Goal: Transaction & Acquisition: Book appointment/travel/reservation

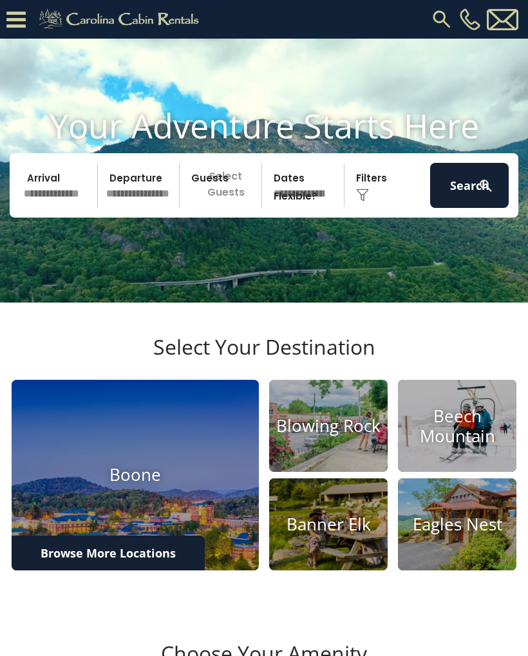
click at [53, 208] on input "text" at bounding box center [58, 185] width 79 height 45
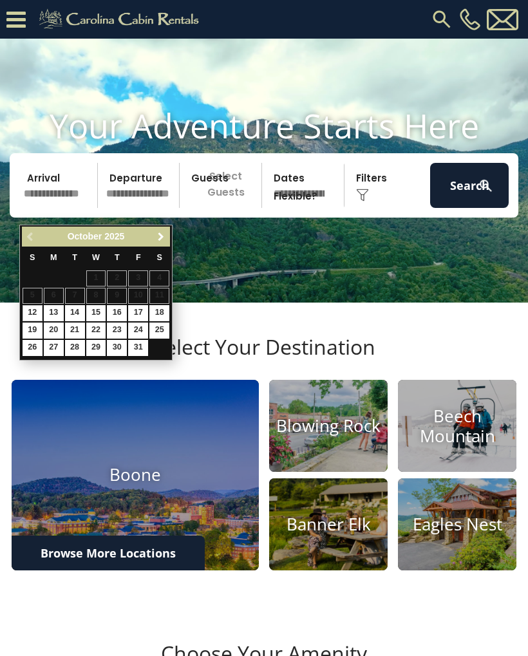
click at [153, 239] on link "Next" at bounding box center [161, 237] width 16 height 16
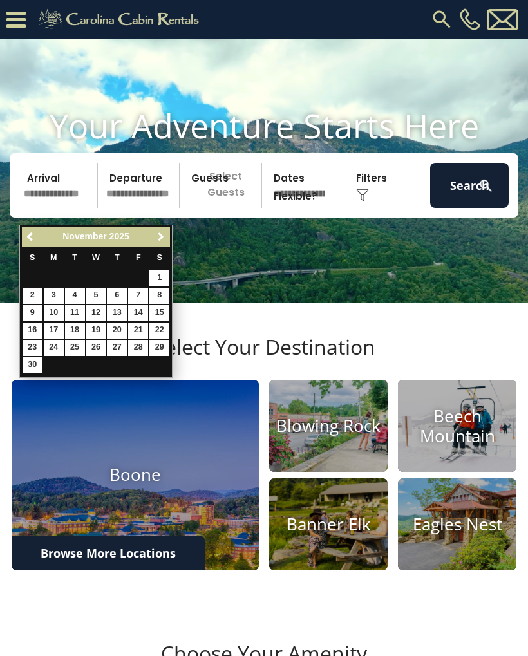
click at [164, 240] on span "Next" at bounding box center [161, 237] width 10 height 10
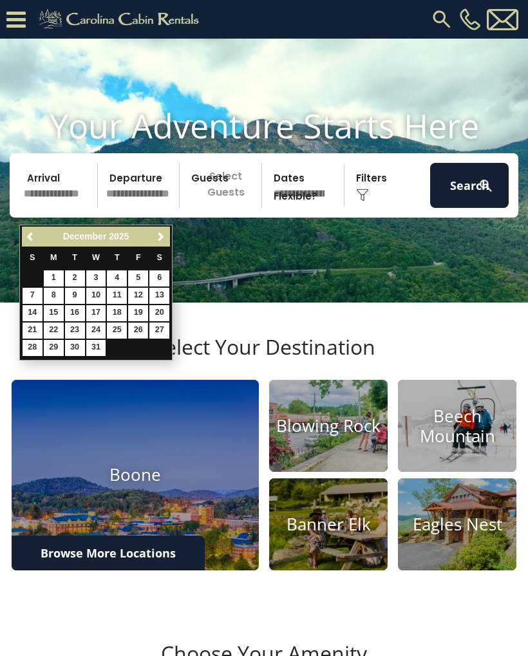
click at [142, 326] on link "26" at bounding box center [138, 331] width 20 height 16
type input "********"
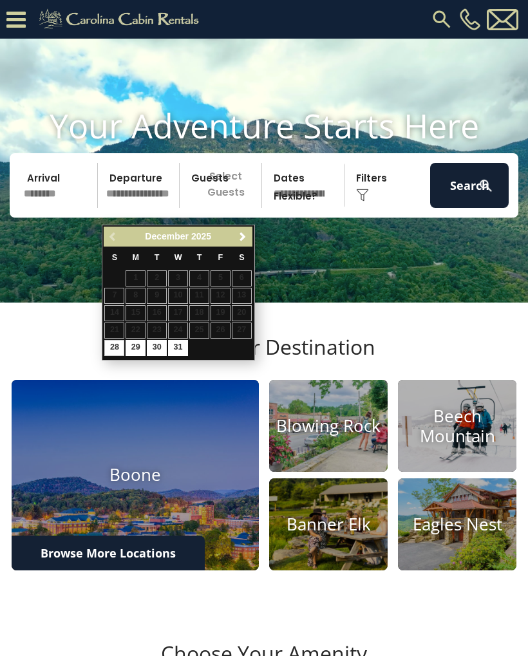
click at [156, 343] on link "30" at bounding box center [157, 348] width 20 height 16
type input "********"
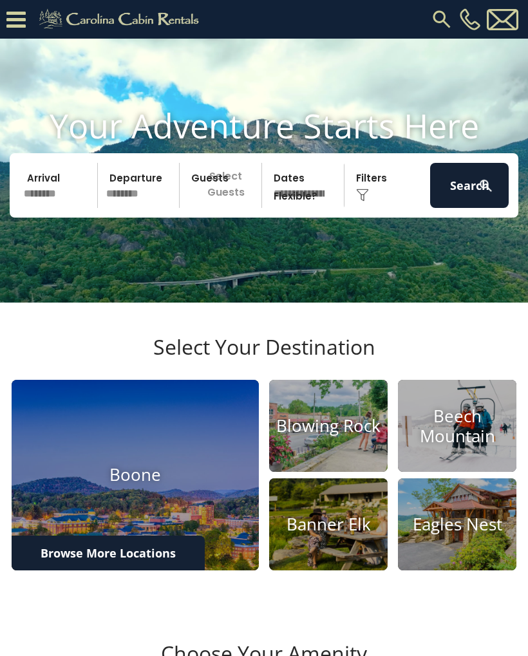
click at [238, 206] on p "Select Guests" at bounding box center [223, 185] width 78 height 45
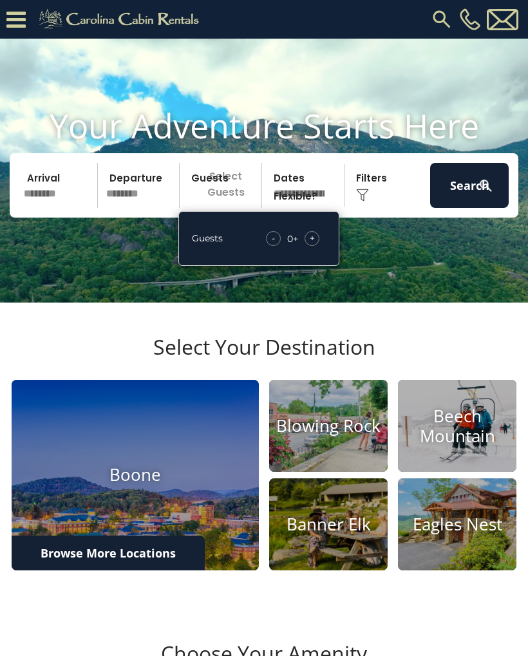
click at [315, 246] on div "+" at bounding box center [312, 238] width 15 height 15
click at [317, 246] on div "+" at bounding box center [312, 238] width 15 height 15
click at [318, 246] on div "+" at bounding box center [312, 238] width 15 height 15
click at [317, 246] on div "+" at bounding box center [312, 238] width 15 height 15
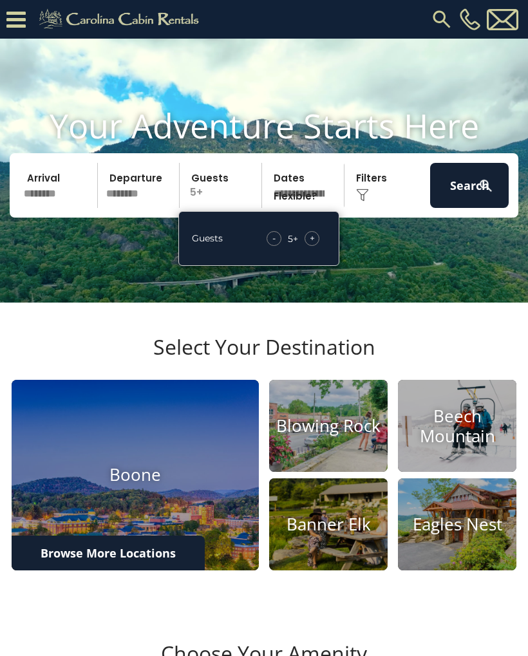
click at [317, 246] on div "+" at bounding box center [312, 238] width 15 height 15
click at [315, 246] on div "+" at bounding box center [312, 238] width 15 height 15
click at [318, 246] on div "+" at bounding box center [312, 238] width 15 height 15
click at [322, 246] on div "- 8 + +" at bounding box center [293, 238] width 66 height 15
click at [318, 246] on div "+" at bounding box center [312, 238] width 15 height 15
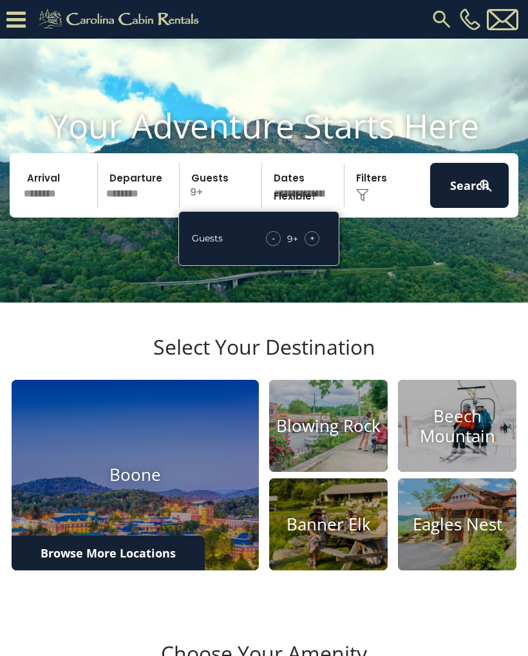
click at [315, 246] on div "+" at bounding box center [312, 238] width 15 height 15
click at [318, 196] on select "**********" at bounding box center [305, 185] width 78 height 45
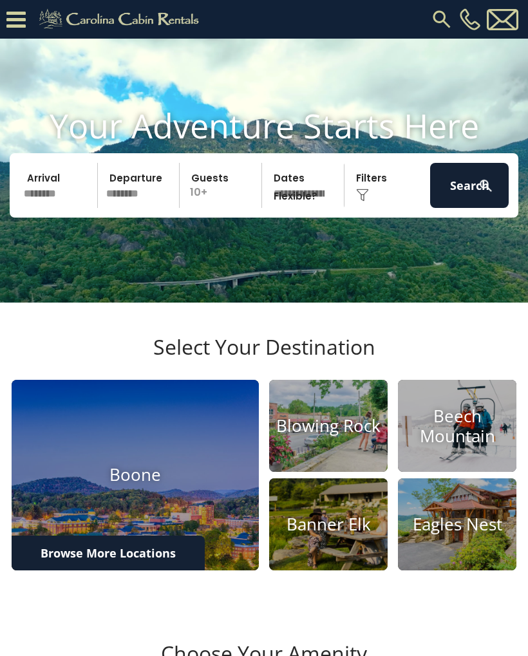
click at [372, 204] on div "Click to Choose" at bounding box center [387, 185] width 79 height 45
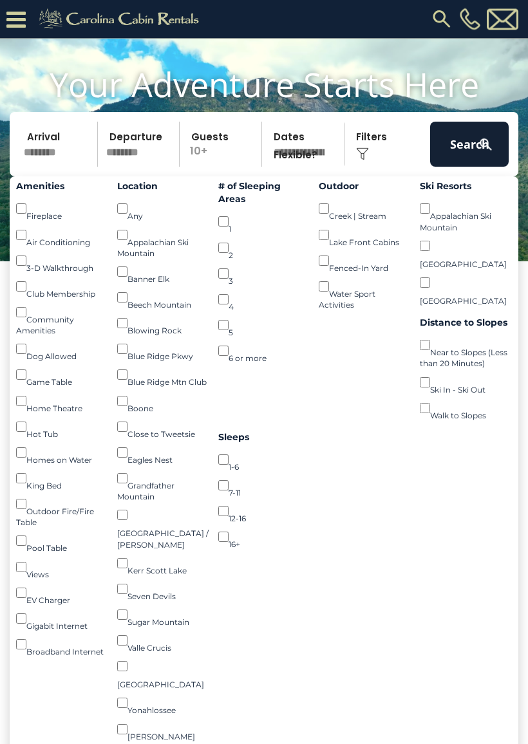
scroll to position [68, 0]
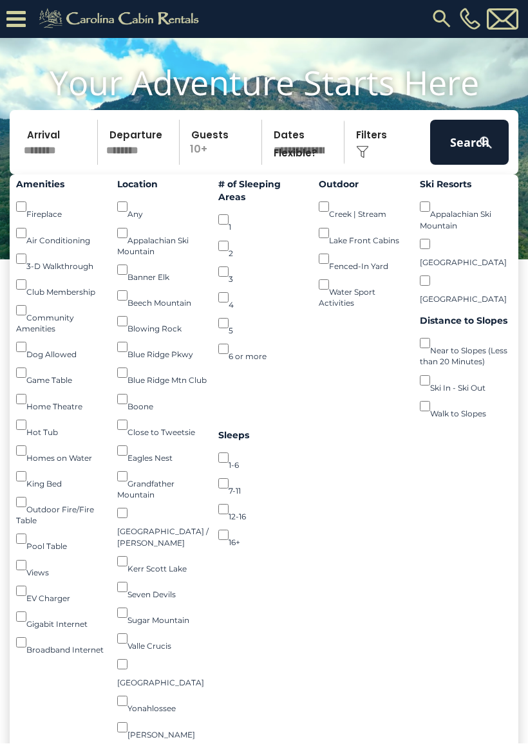
click at [457, 156] on button "Search" at bounding box center [469, 142] width 79 height 45
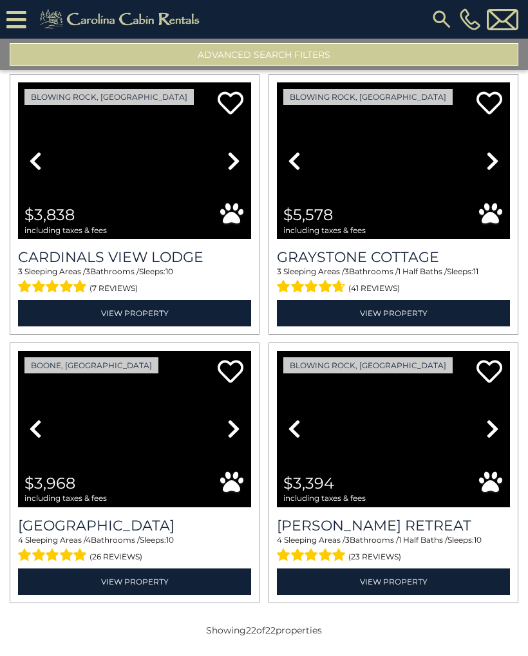
scroll to position [2456, 0]
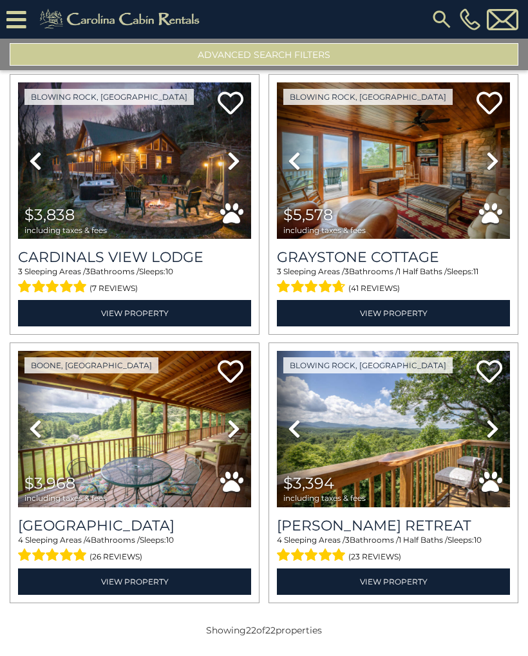
click at [497, 419] on icon at bounding box center [492, 429] width 13 height 21
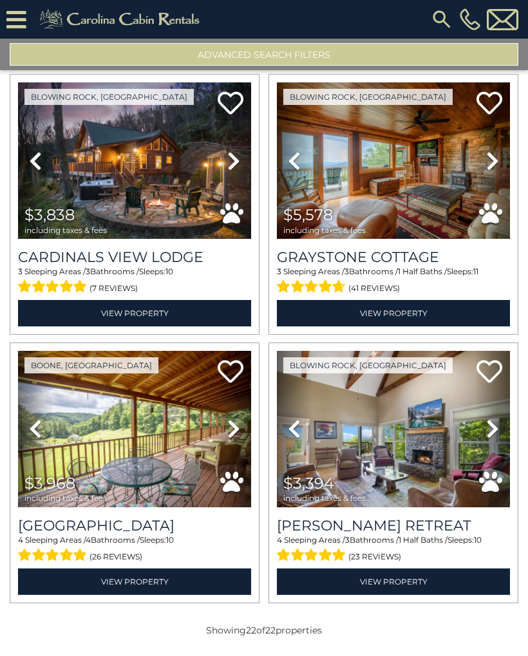
click at [504, 428] on link "Next" at bounding box center [492, 429] width 35 height 156
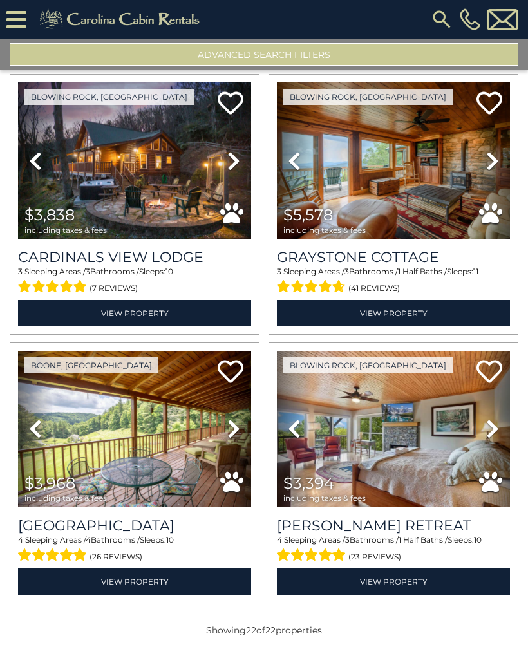
click at [505, 429] on link "Next" at bounding box center [492, 429] width 35 height 156
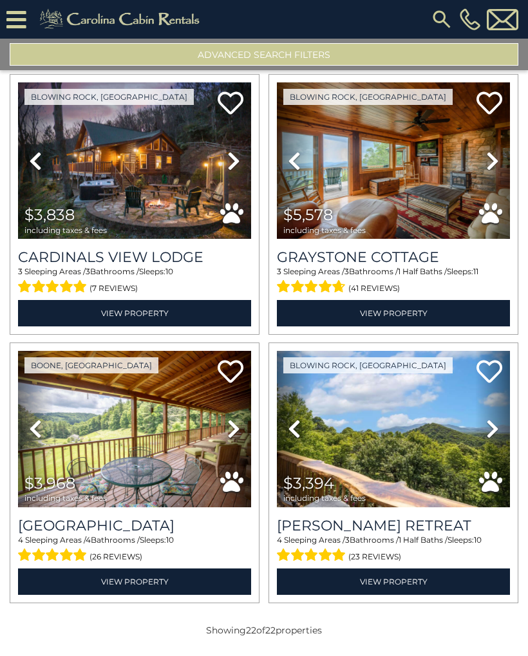
click at [504, 431] on link "Next" at bounding box center [492, 429] width 35 height 156
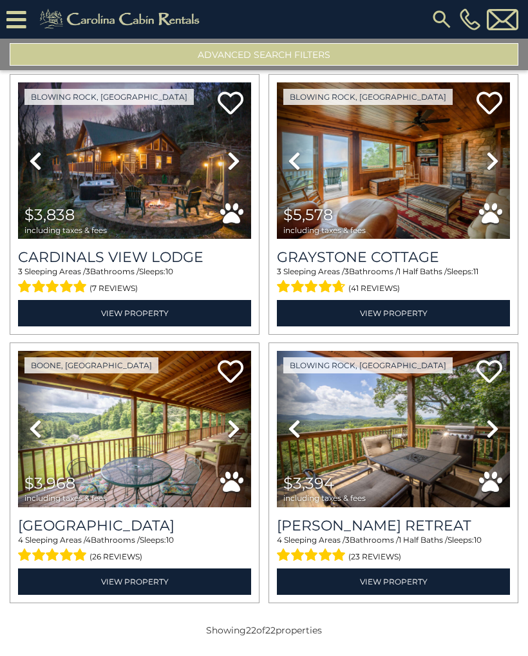
click at [502, 428] on link "Next" at bounding box center [492, 429] width 35 height 156
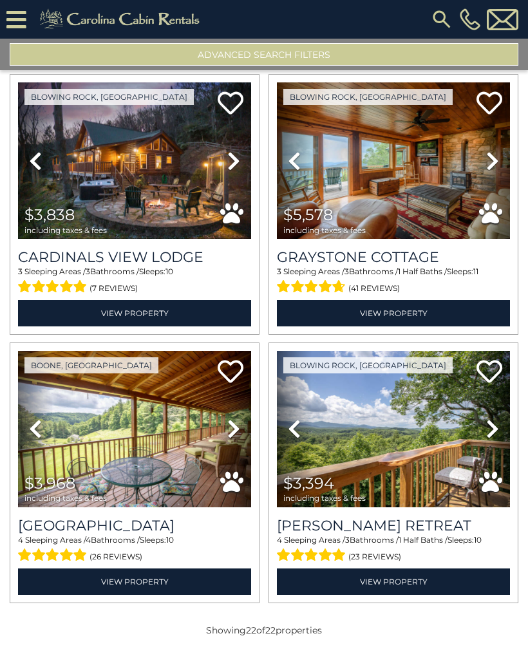
click at [500, 424] on link "Next" at bounding box center [492, 429] width 35 height 156
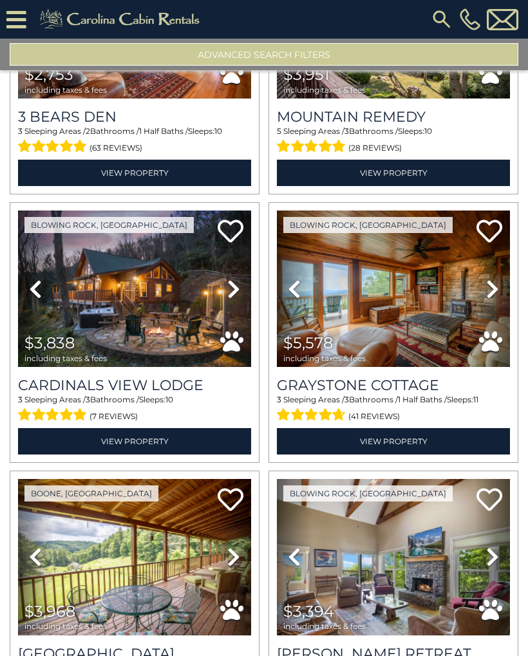
scroll to position [2325, 0]
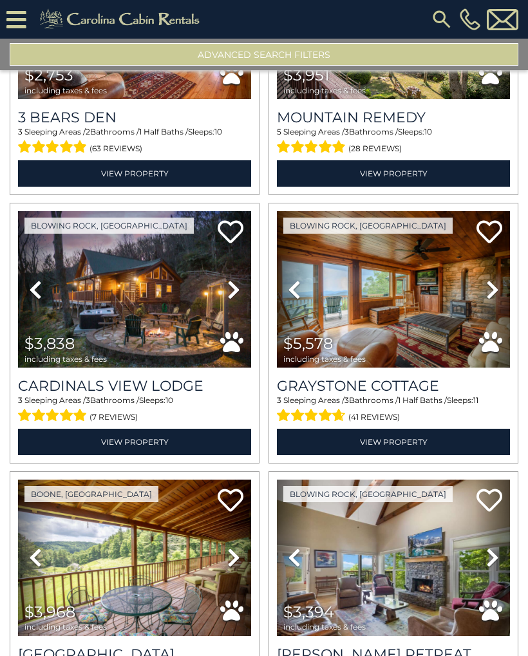
click at [495, 290] on icon at bounding box center [492, 290] width 13 height 21
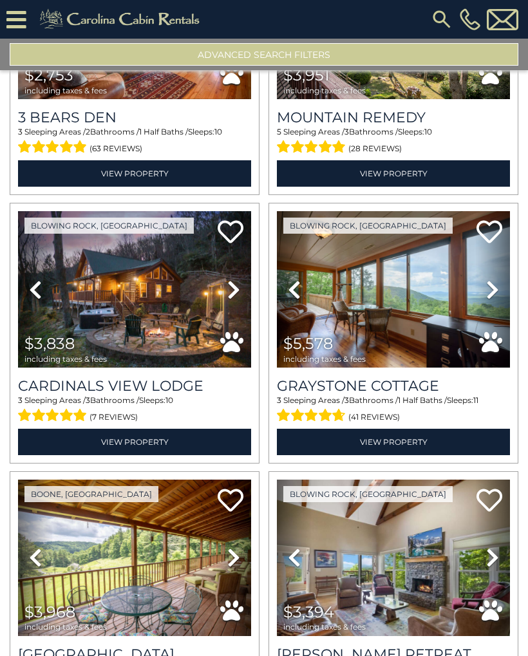
click at [509, 285] on link "Next" at bounding box center [492, 289] width 35 height 156
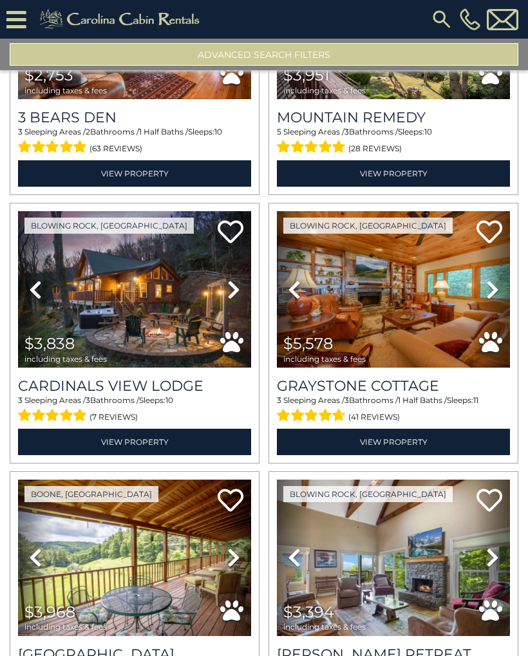
click at [228, 287] on icon at bounding box center [233, 290] width 13 height 21
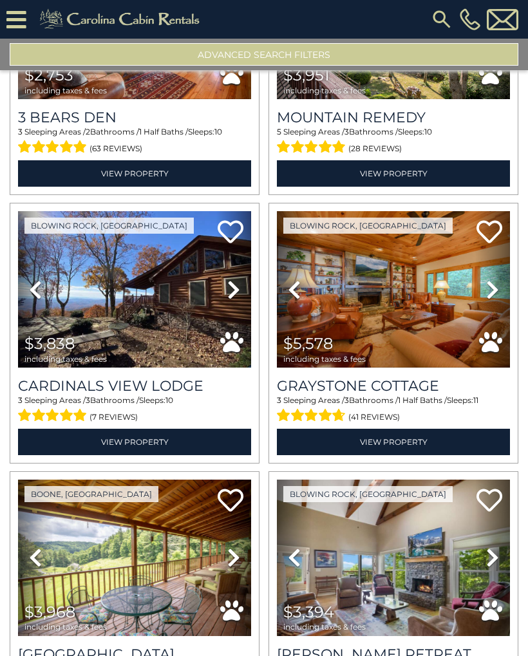
click at [238, 281] on icon at bounding box center [233, 290] width 13 height 21
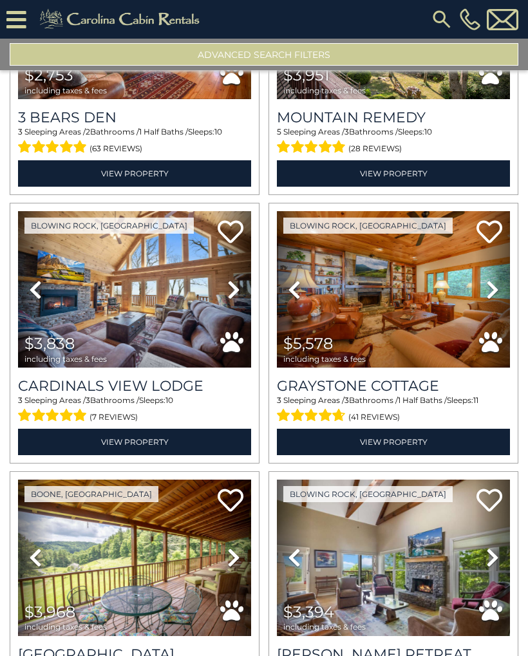
click at [235, 285] on icon at bounding box center [233, 290] width 13 height 21
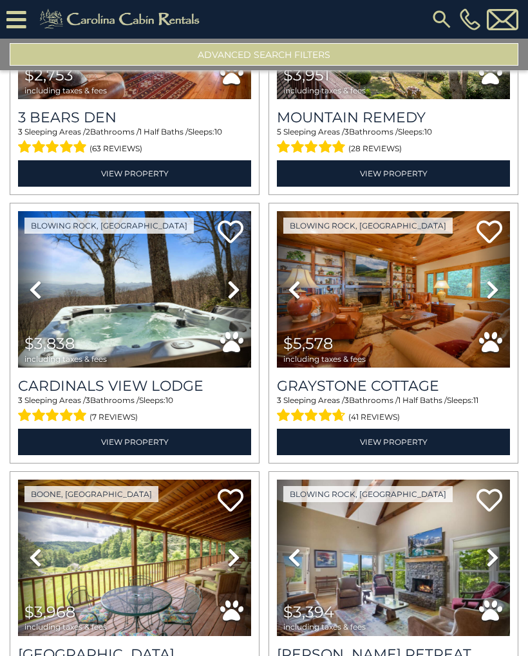
click at [106, 281] on img at bounding box center [134, 289] width 233 height 156
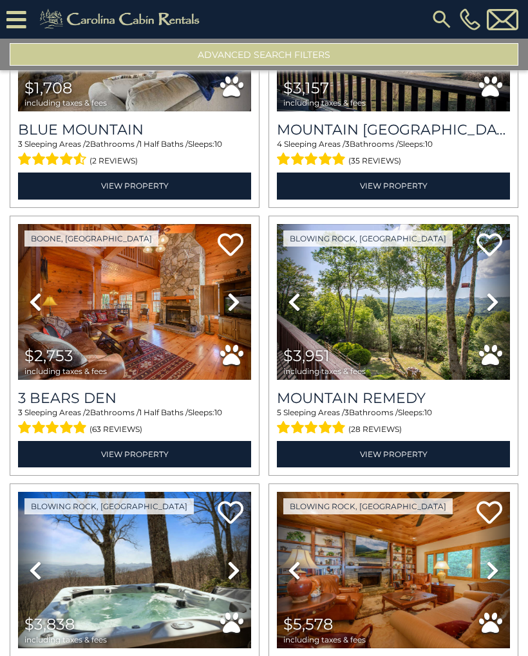
scroll to position [2039, 0]
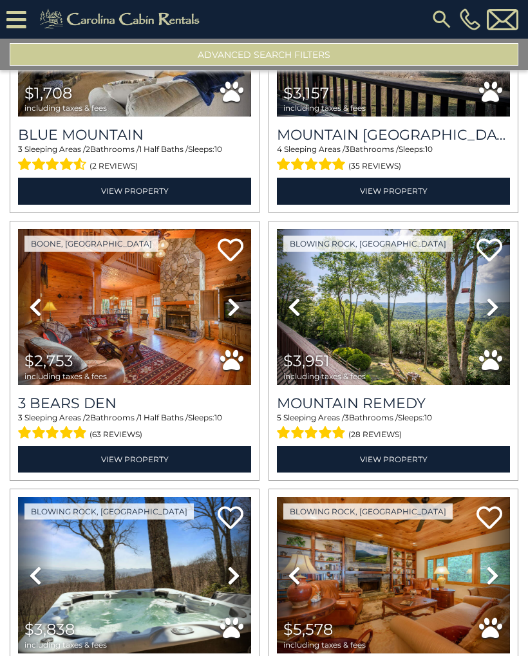
click at [498, 303] on icon at bounding box center [492, 307] width 13 height 21
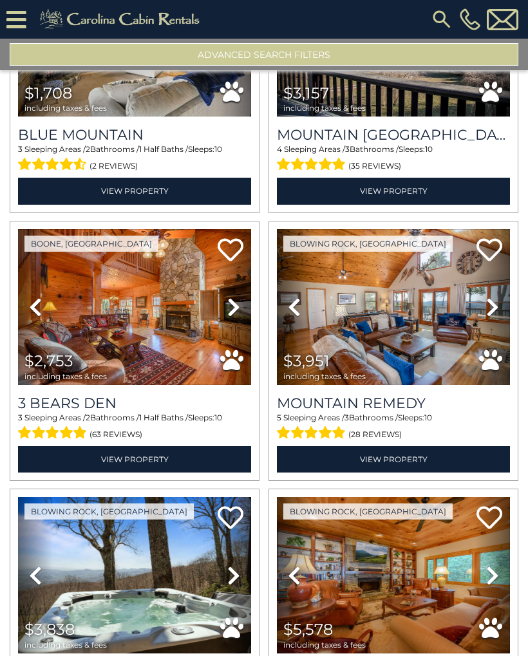
click at [498, 309] on icon at bounding box center [492, 307] width 13 height 21
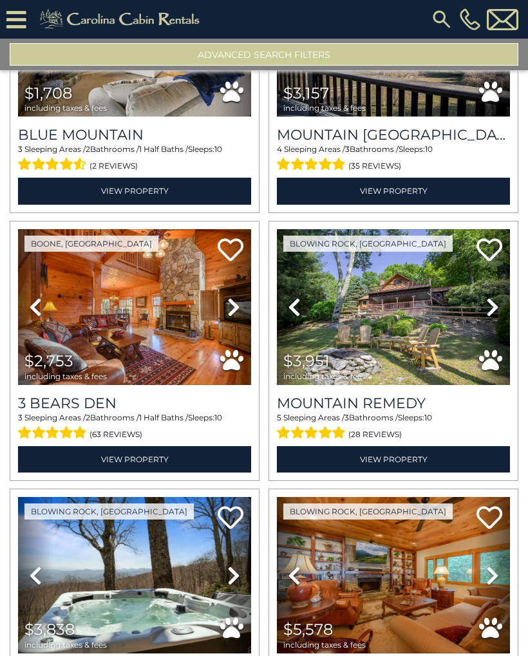
click at [496, 304] on icon at bounding box center [492, 307] width 13 height 21
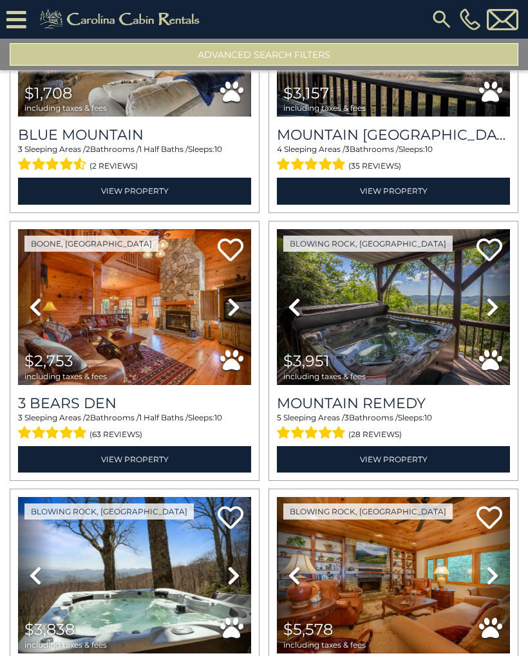
click at [431, 328] on img at bounding box center [393, 307] width 233 height 156
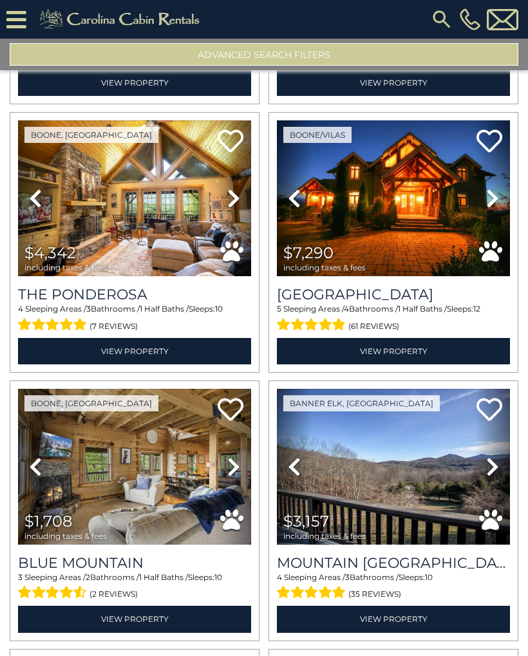
scroll to position [1608, 0]
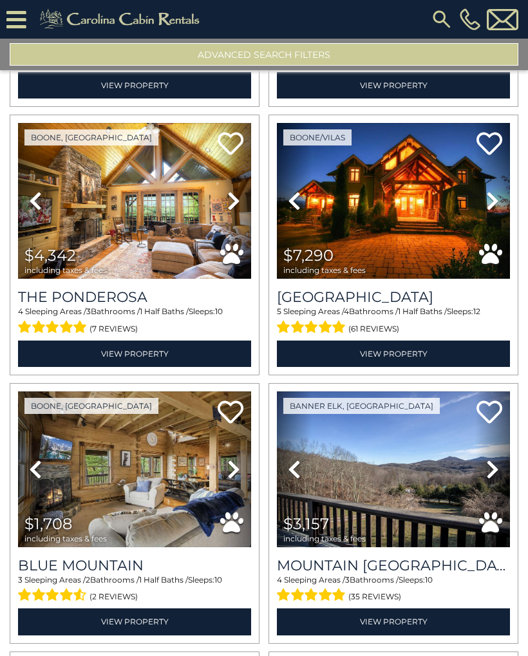
click at [108, 239] on img at bounding box center [134, 201] width 233 height 156
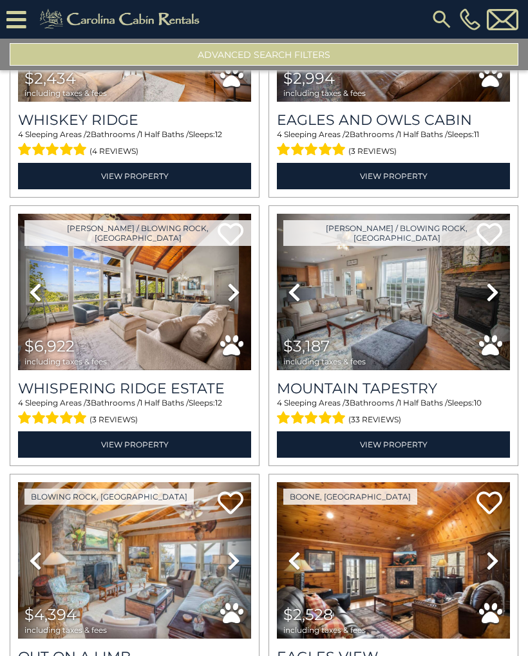
scroll to position [707, 0]
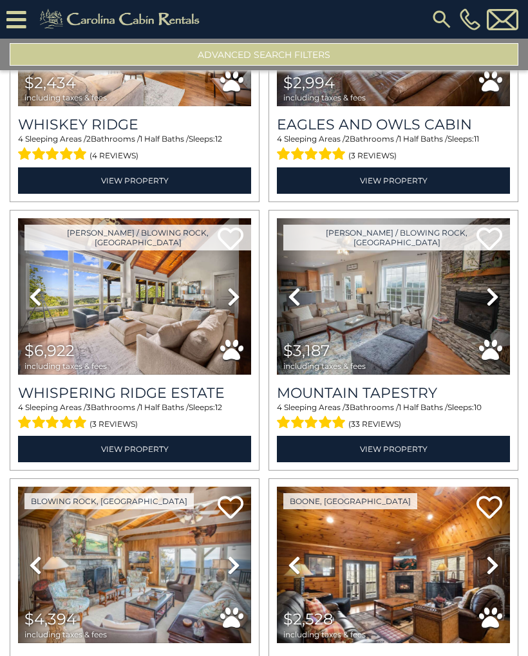
click at [97, 309] on img at bounding box center [134, 296] width 233 height 156
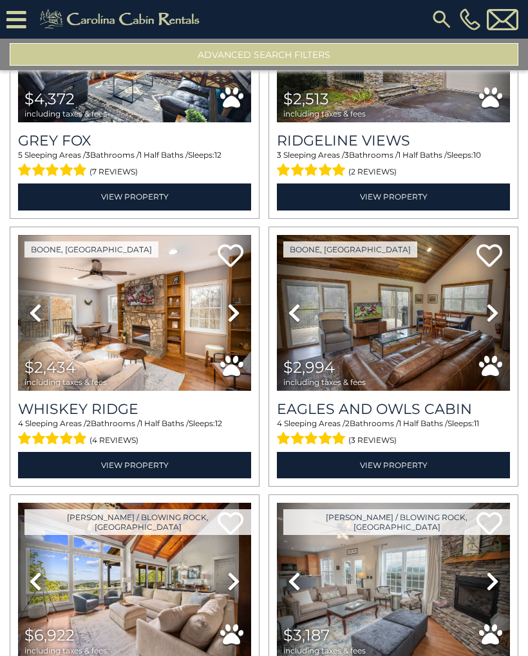
scroll to position [418, 0]
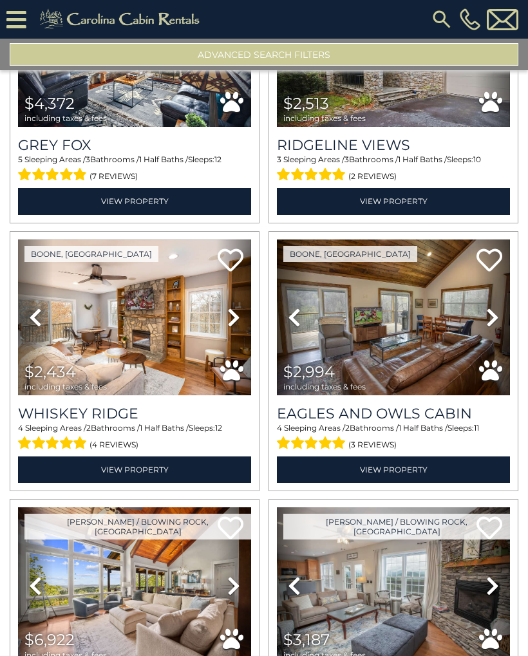
click at [419, 336] on img at bounding box center [393, 318] width 233 height 156
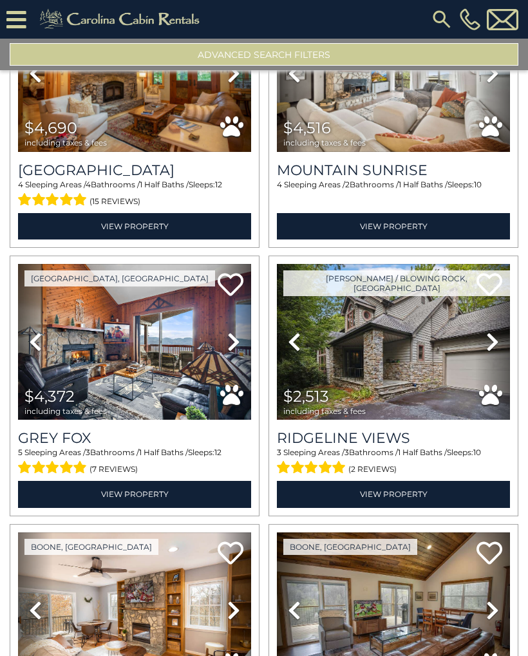
scroll to position [123, 0]
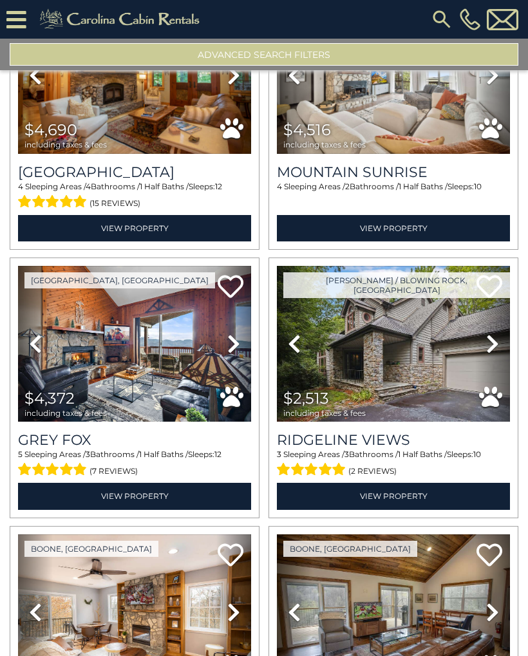
click at [63, 330] on img at bounding box center [134, 344] width 233 height 156
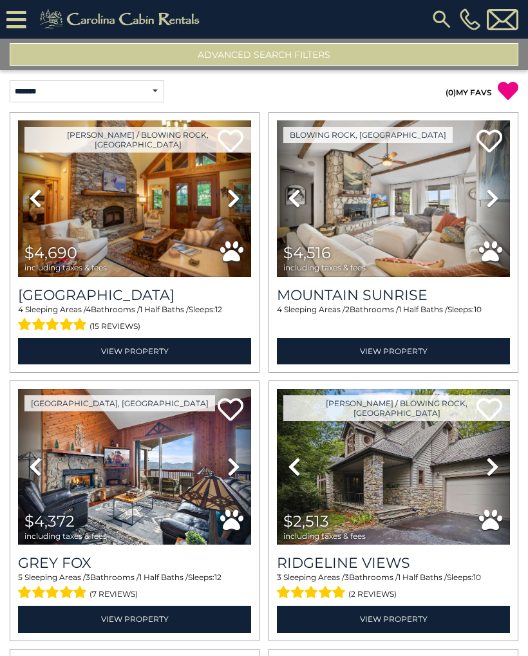
scroll to position [0, 0]
click at [457, 251] on img at bounding box center [393, 198] width 233 height 156
click at [180, 226] on img at bounding box center [134, 198] width 233 height 156
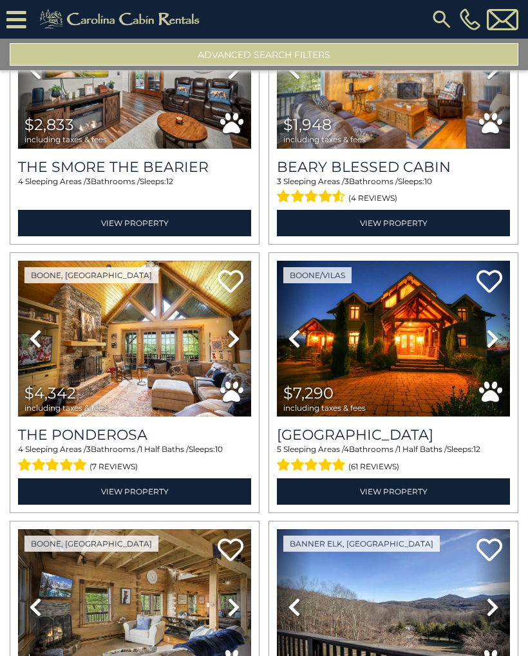
scroll to position [1474, 0]
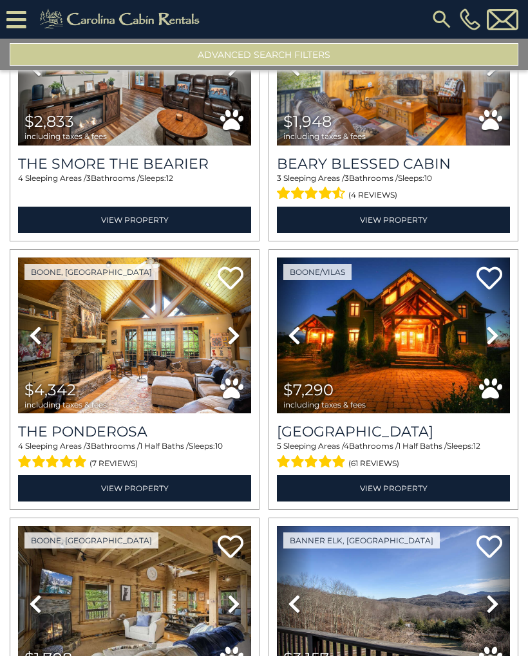
click at [430, 368] on img at bounding box center [393, 336] width 233 height 156
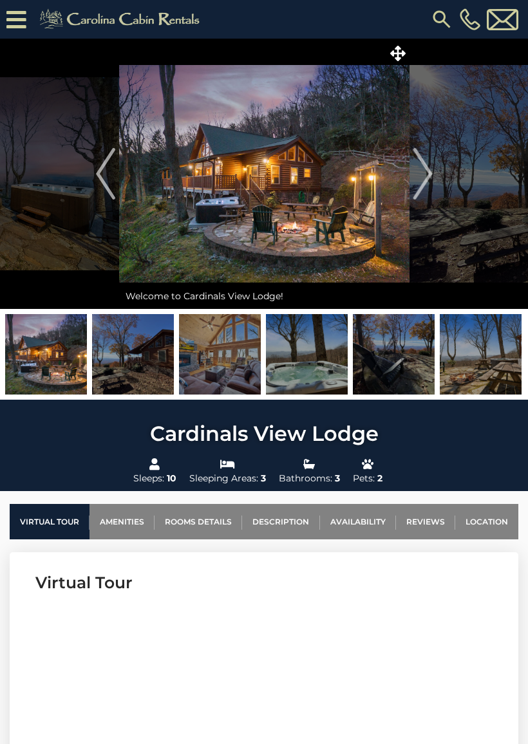
click at [424, 166] on img "Next" at bounding box center [422, 174] width 19 height 52
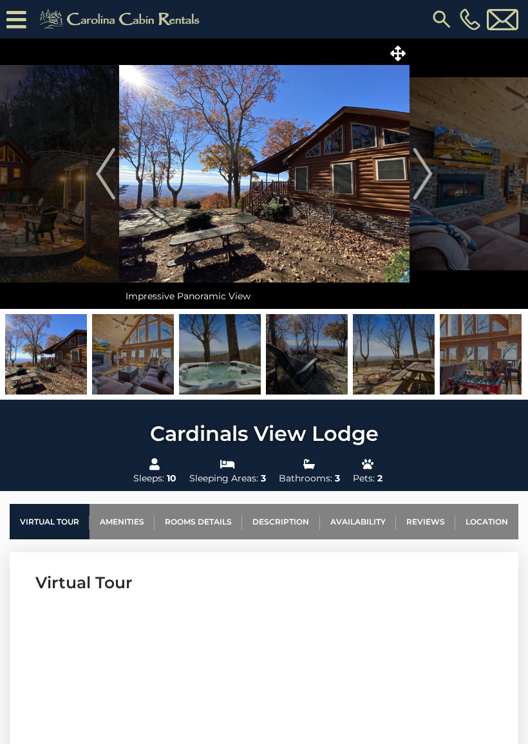
click at [426, 174] on img "Next" at bounding box center [422, 174] width 19 height 52
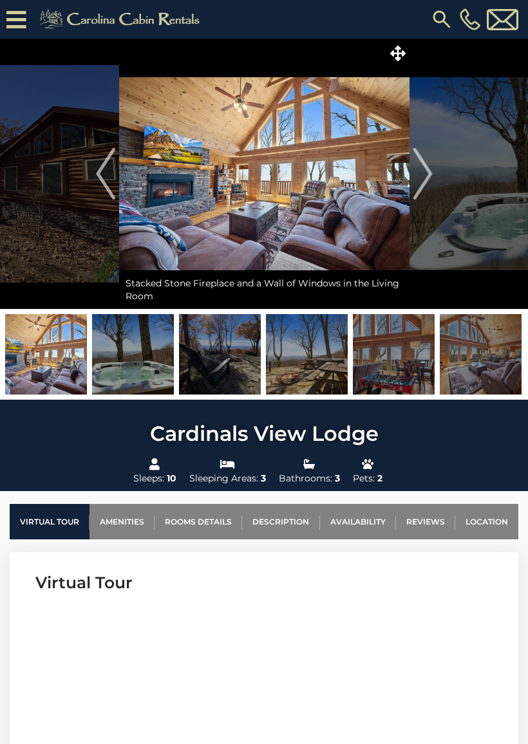
click at [427, 176] on img "Next" at bounding box center [422, 174] width 19 height 52
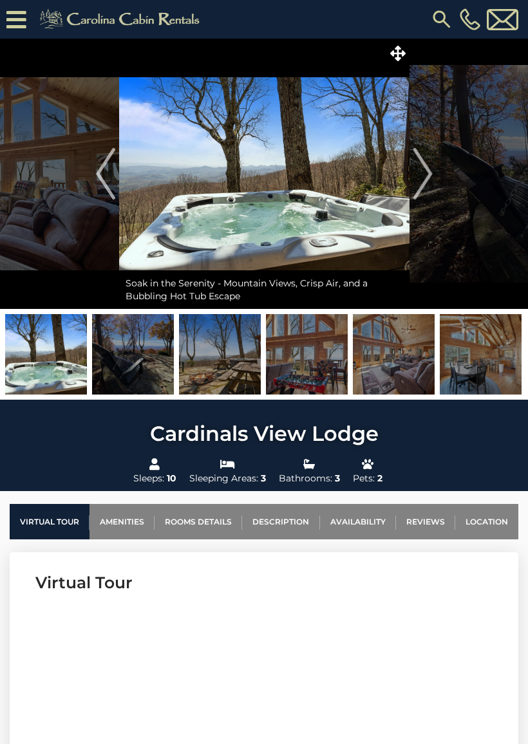
click at [429, 176] on img "Next" at bounding box center [422, 174] width 19 height 52
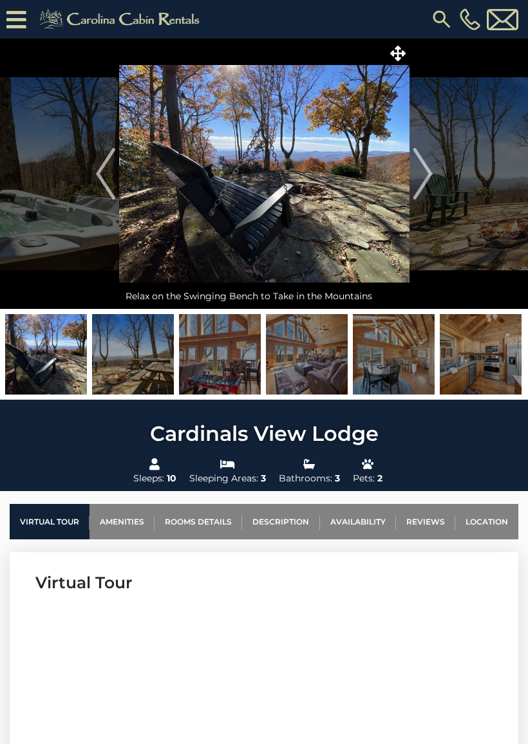
click at [423, 166] on img "Next" at bounding box center [422, 174] width 19 height 52
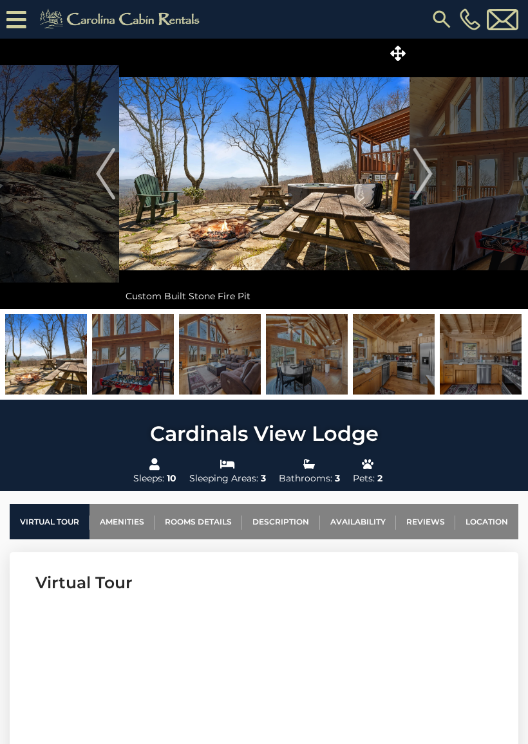
click at [427, 169] on img "Next" at bounding box center [422, 174] width 19 height 52
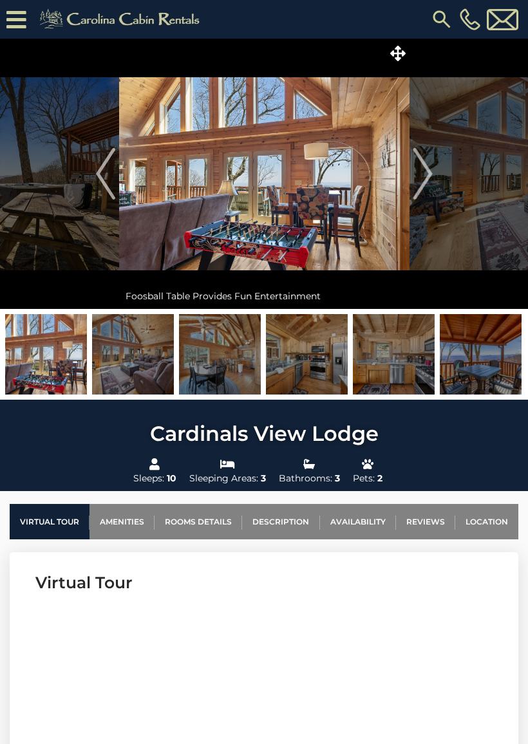
click at [426, 167] on img "Next" at bounding box center [422, 174] width 19 height 52
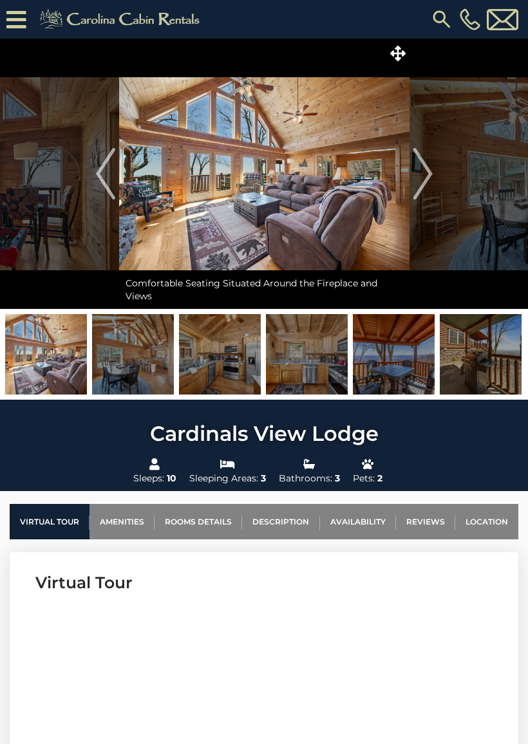
click at [422, 170] on img "Next" at bounding box center [422, 174] width 19 height 52
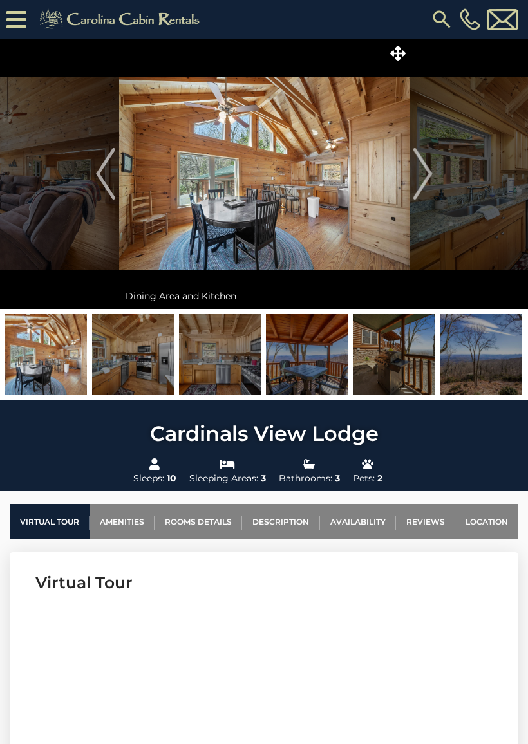
click at [424, 173] on img "Next" at bounding box center [422, 174] width 19 height 52
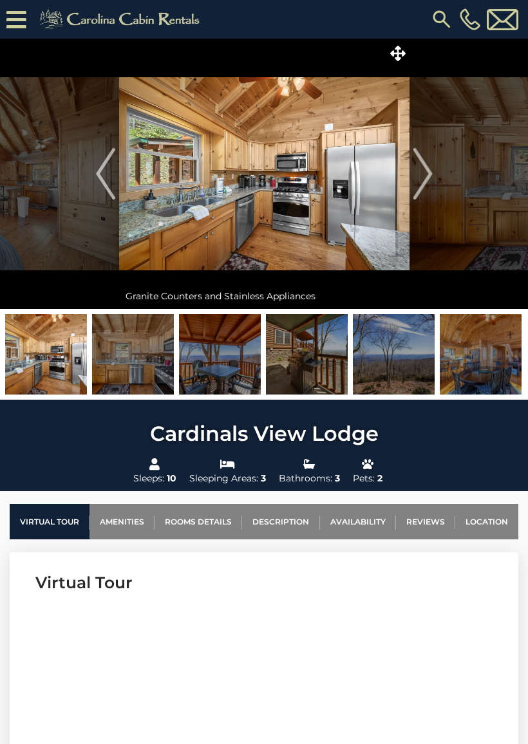
click at [416, 169] on img "Next" at bounding box center [422, 174] width 19 height 52
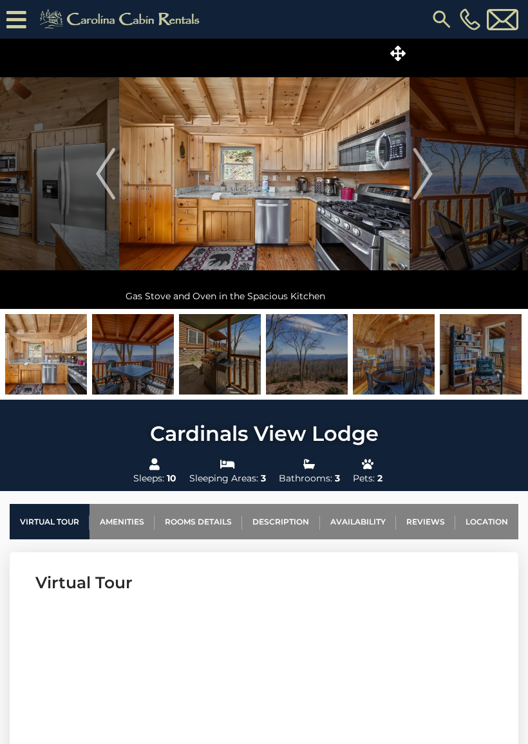
click at [419, 168] on img "Next" at bounding box center [422, 174] width 19 height 52
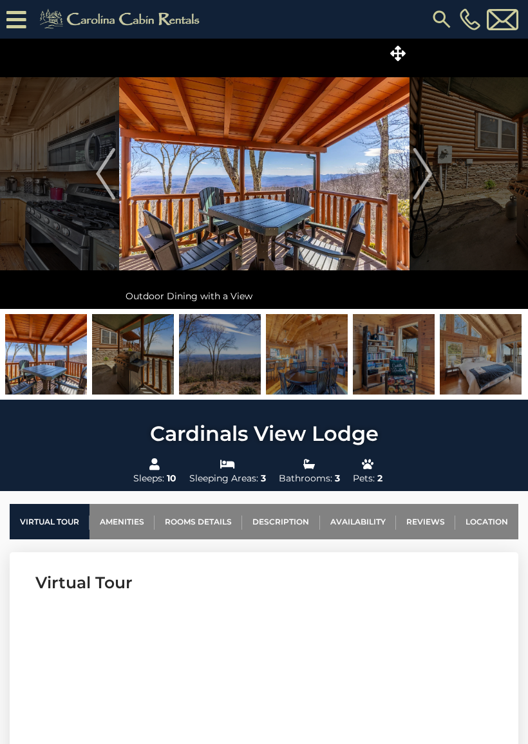
click at [421, 169] on img "Next" at bounding box center [422, 174] width 19 height 52
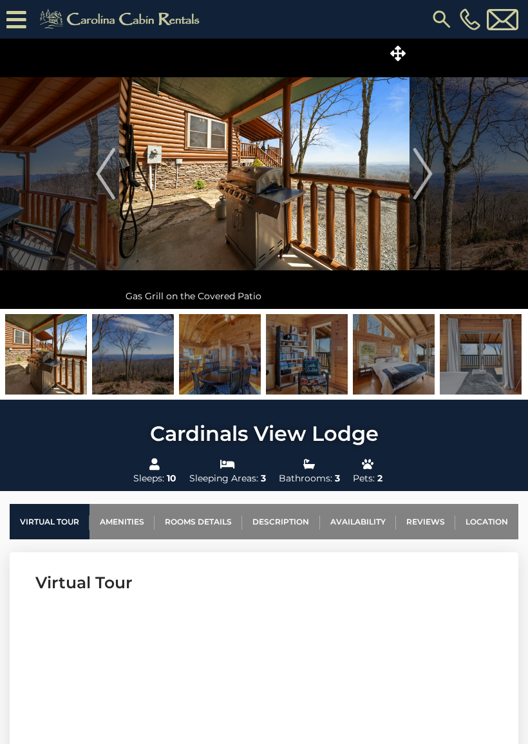
click at [423, 173] on img "Next" at bounding box center [422, 174] width 19 height 52
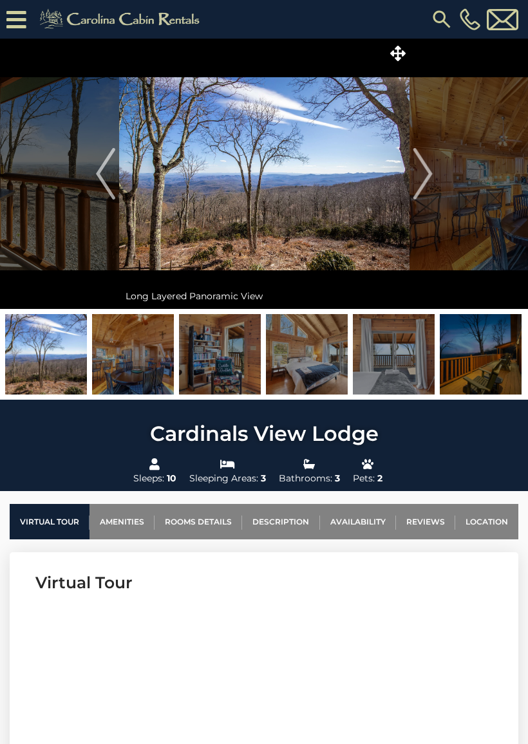
click at [418, 175] on img "Next" at bounding box center [422, 174] width 19 height 52
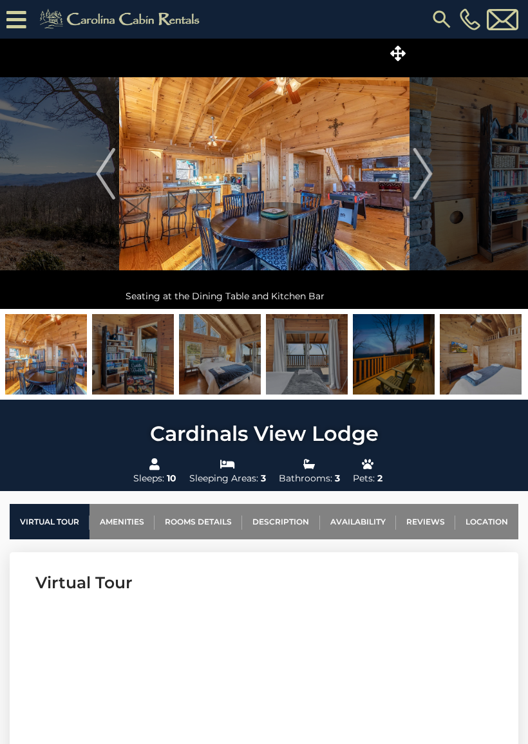
click at [419, 172] on img "Next" at bounding box center [422, 174] width 19 height 52
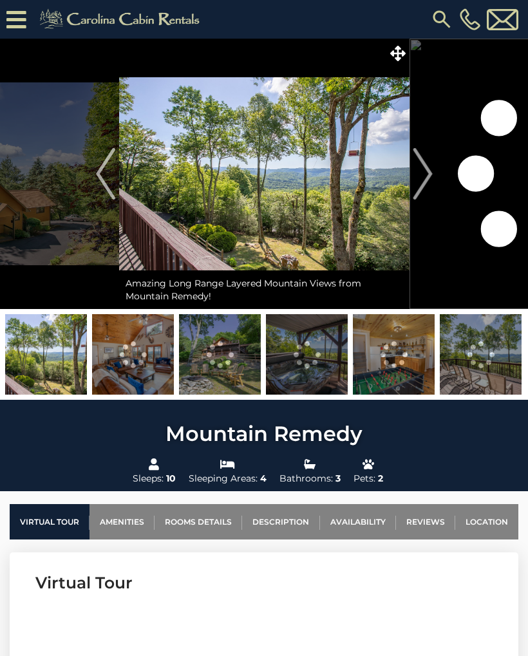
click at [422, 178] on img "Next" at bounding box center [422, 174] width 19 height 52
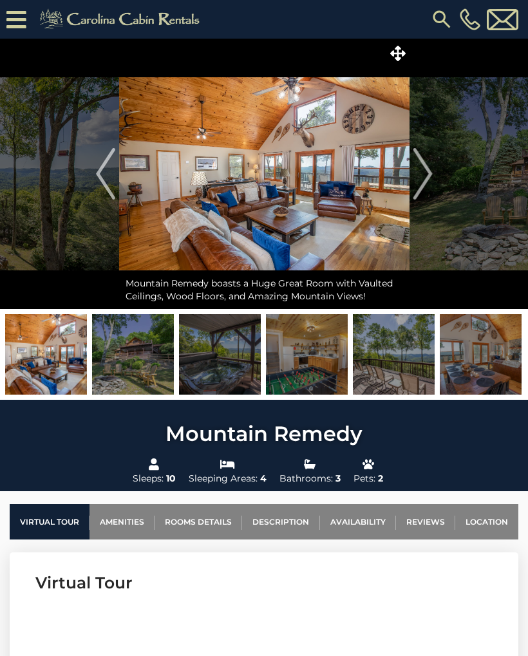
click at [430, 176] on img "Next" at bounding box center [422, 174] width 19 height 52
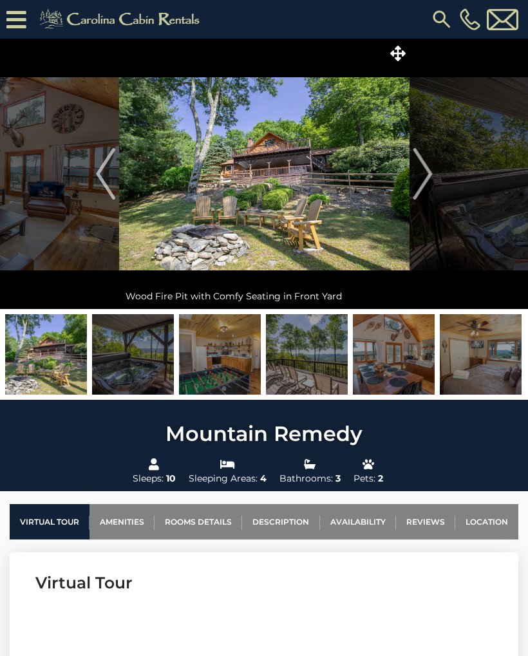
click at [428, 175] on img "Next" at bounding box center [422, 174] width 19 height 52
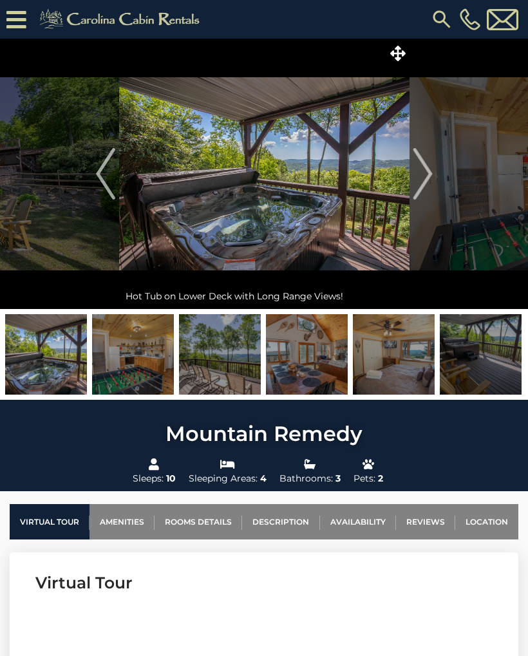
click at [428, 175] on img "Next" at bounding box center [422, 174] width 19 height 52
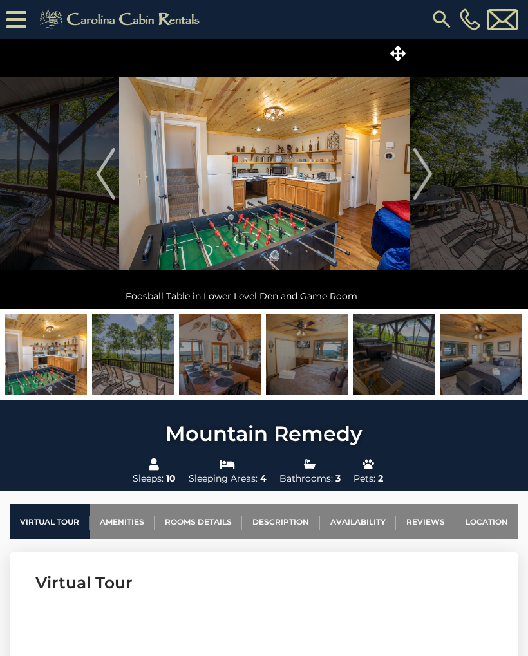
click at [429, 176] on img "Next" at bounding box center [422, 174] width 19 height 52
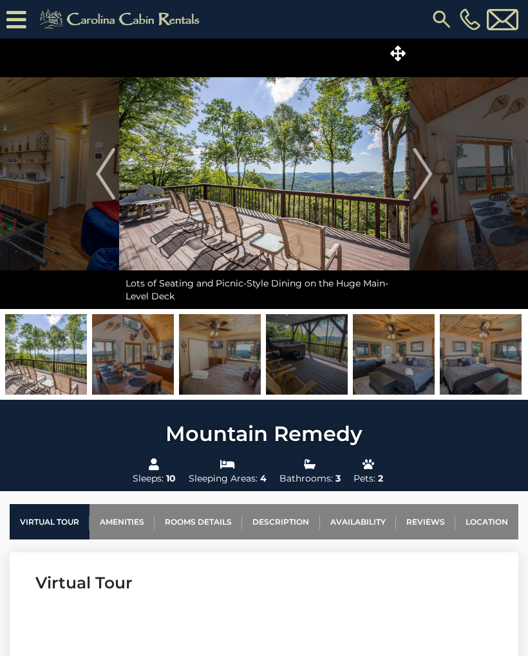
click at [428, 176] on img "Next" at bounding box center [422, 174] width 19 height 52
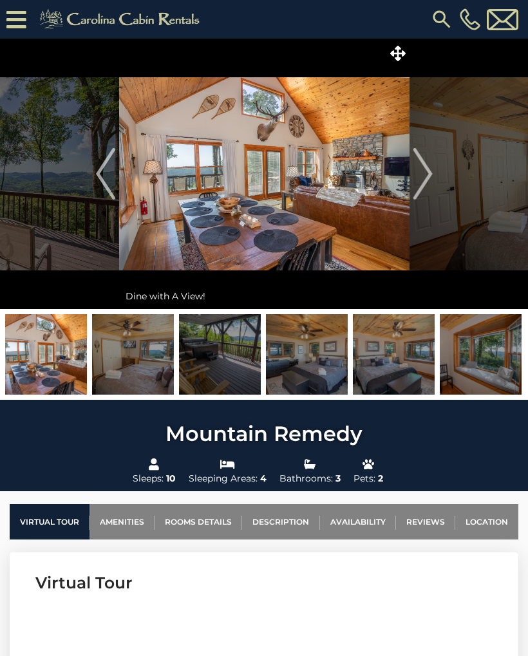
click at [425, 176] on img "Next" at bounding box center [422, 174] width 19 height 52
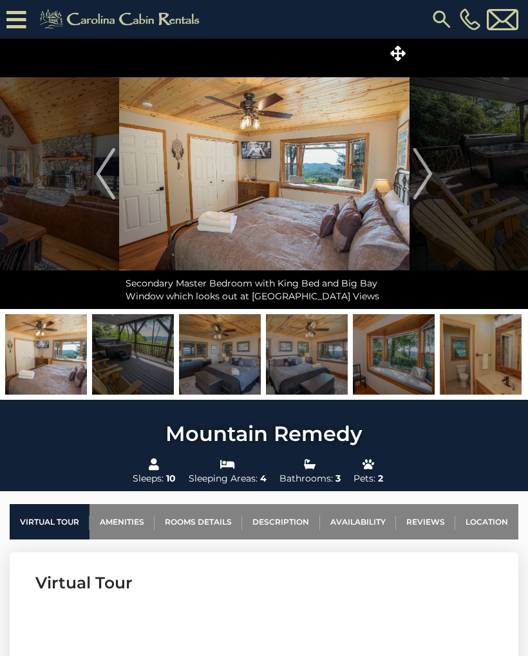
click at [424, 177] on img "Next" at bounding box center [422, 174] width 19 height 52
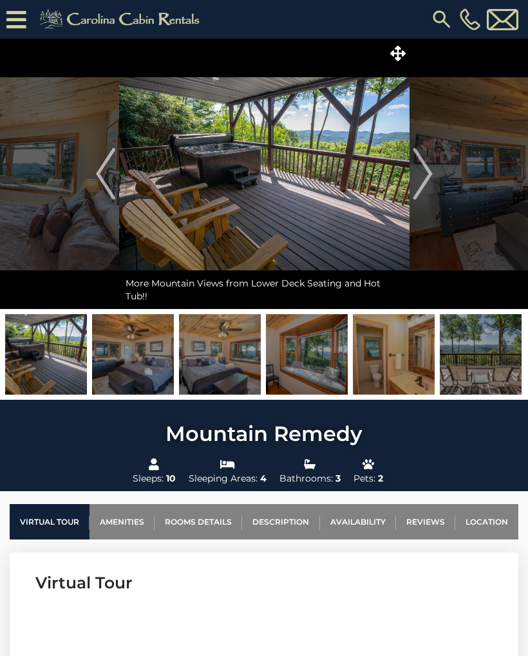
click at [424, 175] on img "Next" at bounding box center [422, 174] width 19 height 52
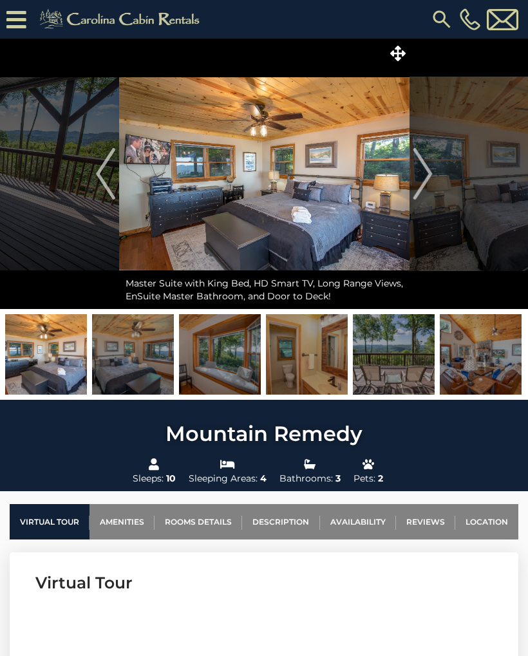
click at [422, 175] on img "Next" at bounding box center [422, 174] width 19 height 52
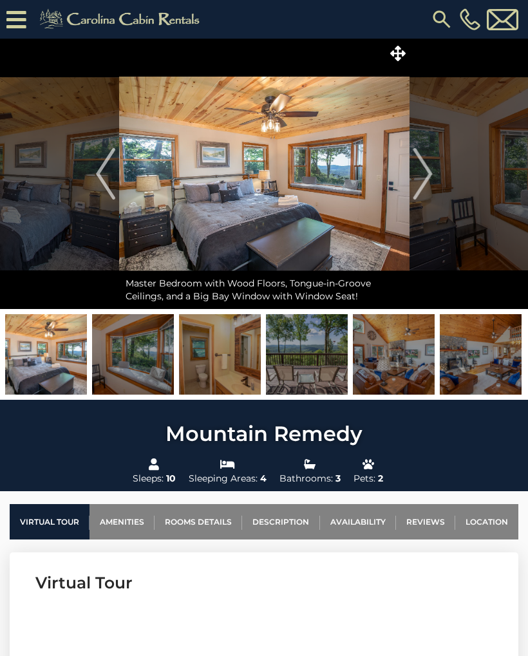
click at [422, 176] on img "Next" at bounding box center [422, 174] width 19 height 52
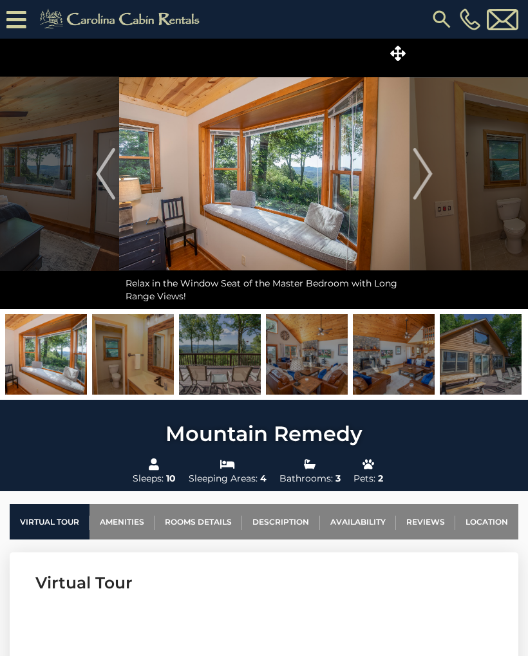
click at [420, 176] on img "Next" at bounding box center [422, 174] width 19 height 52
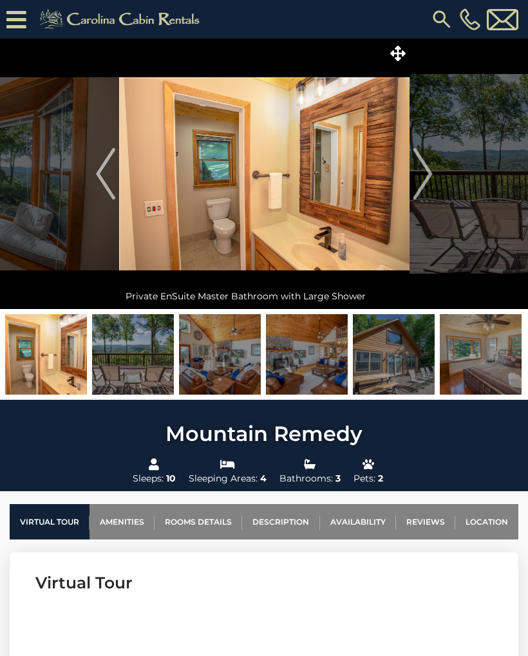
click at [411, 181] on button "Next" at bounding box center [423, 174] width 26 height 270
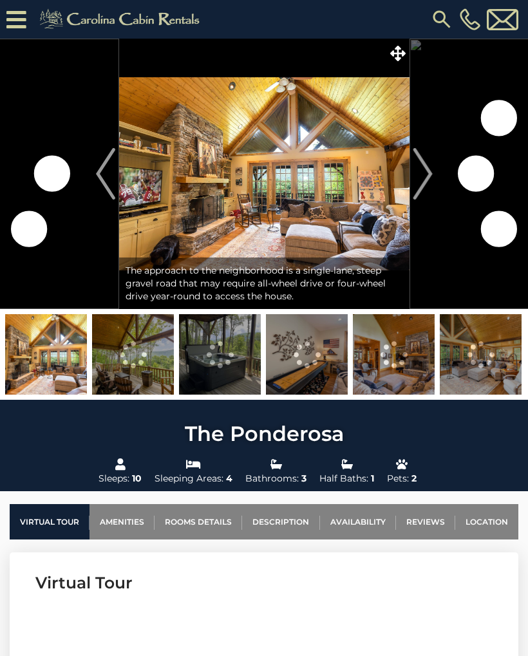
click at [423, 173] on img "Next" at bounding box center [422, 174] width 19 height 52
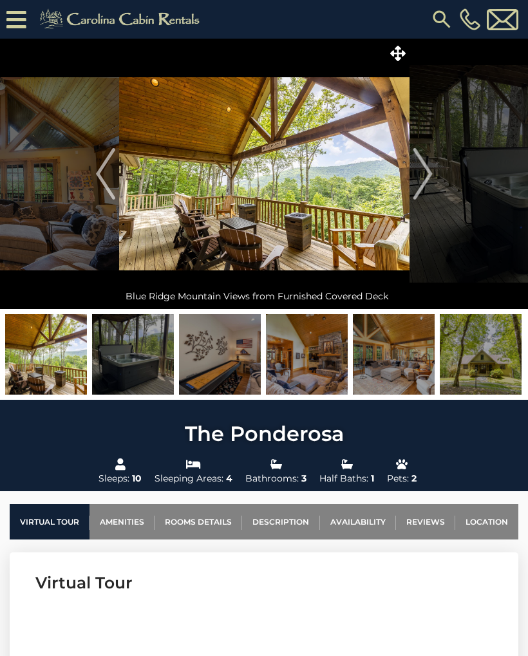
click at [428, 173] on img "Next" at bounding box center [422, 174] width 19 height 52
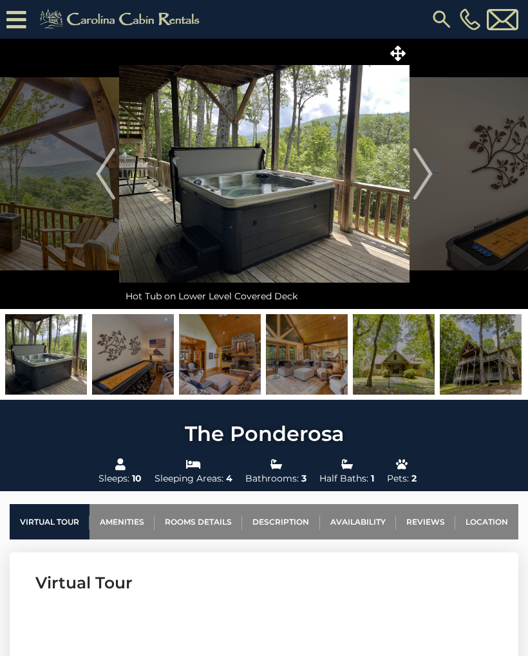
click at [424, 175] on img "Next" at bounding box center [422, 174] width 19 height 52
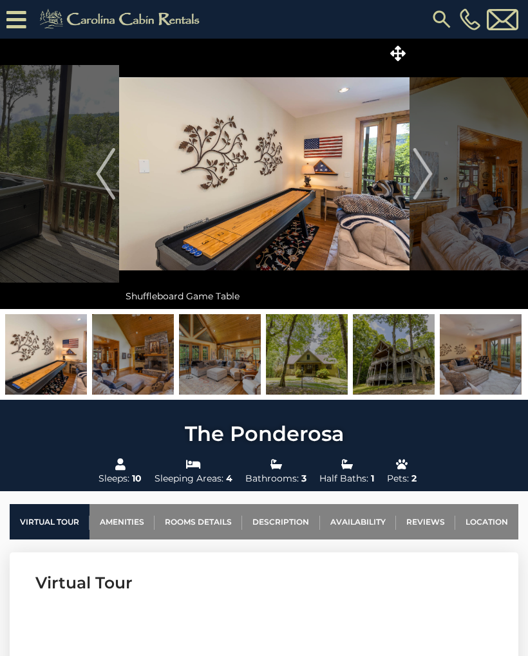
click at [423, 170] on img "Next" at bounding box center [422, 174] width 19 height 52
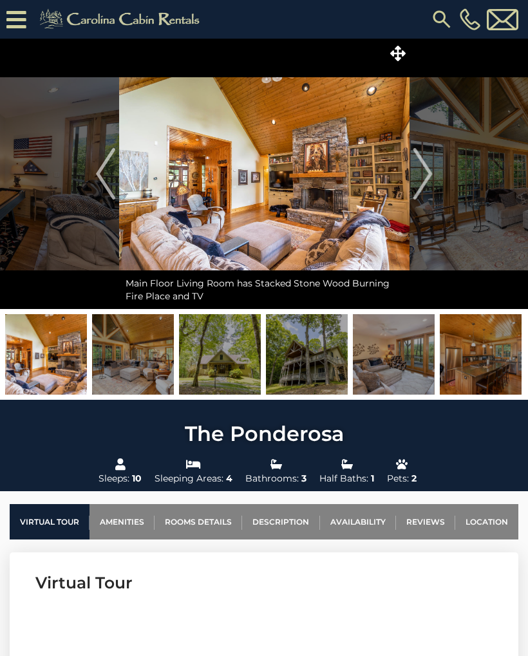
click at [418, 172] on img "Next" at bounding box center [422, 174] width 19 height 52
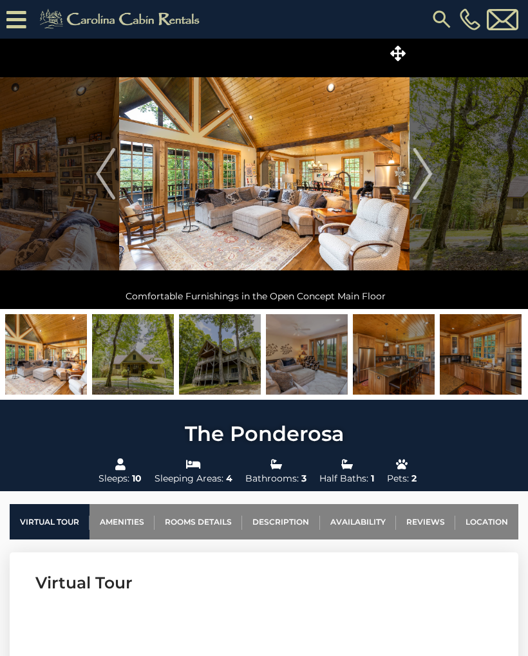
click at [417, 176] on img "Next" at bounding box center [422, 174] width 19 height 52
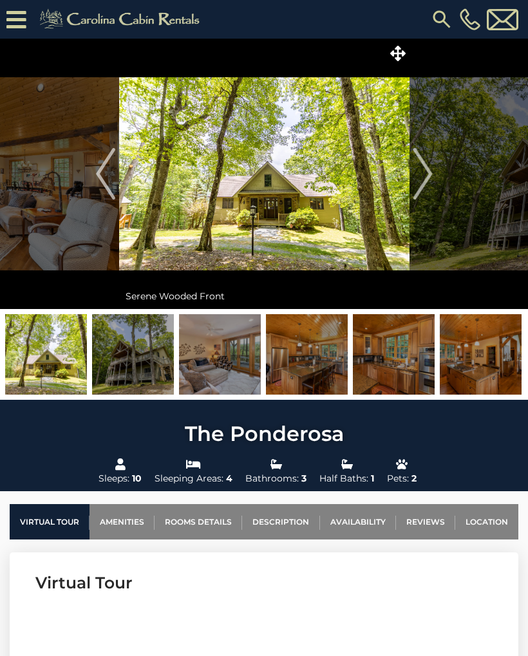
click at [417, 175] on img "Next" at bounding box center [422, 174] width 19 height 52
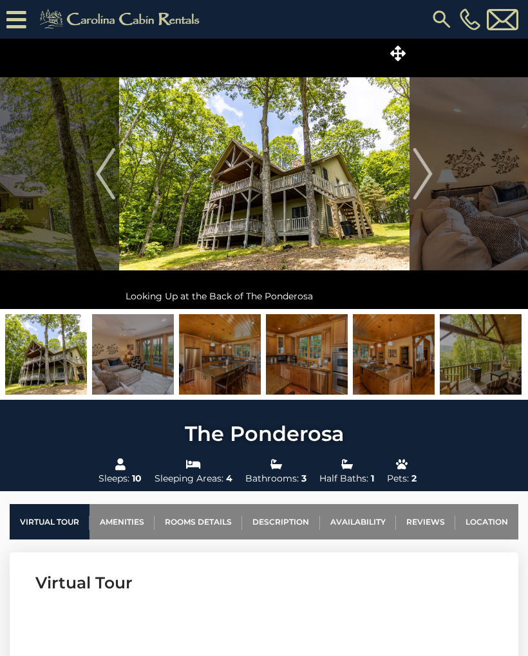
click at [417, 175] on img "Next" at bounding box center [422, 174] width 19 height 52
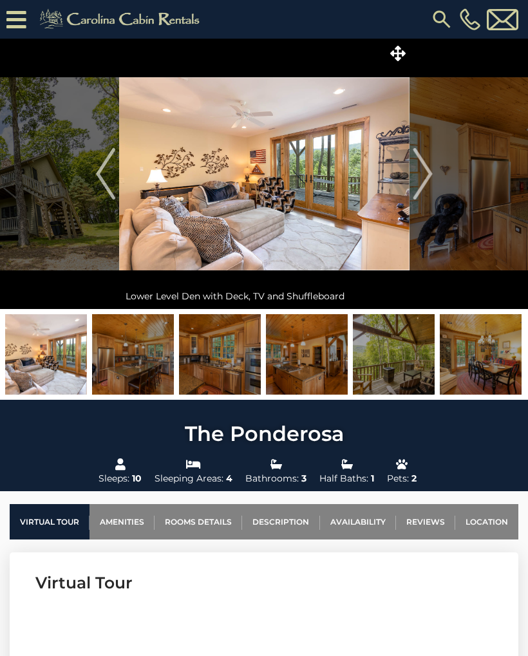
click at [422, 173] on img "Next" at bounding box center [422, 174] width 19 height 52
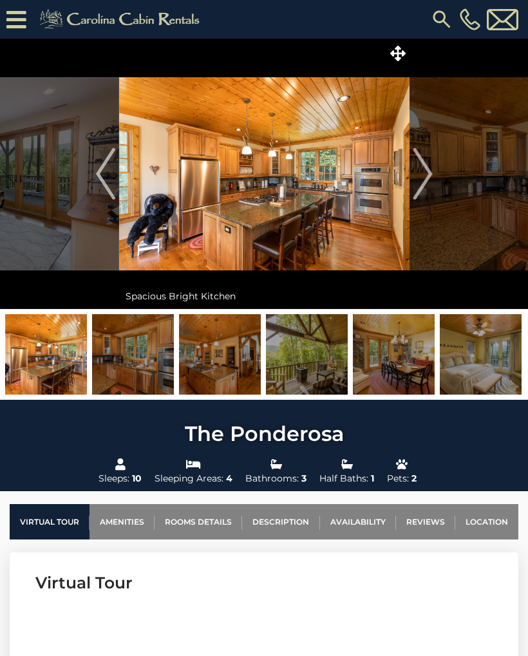
click at [423, 169] on img "Next" at bounding box center [422, 174] width 19 height 52
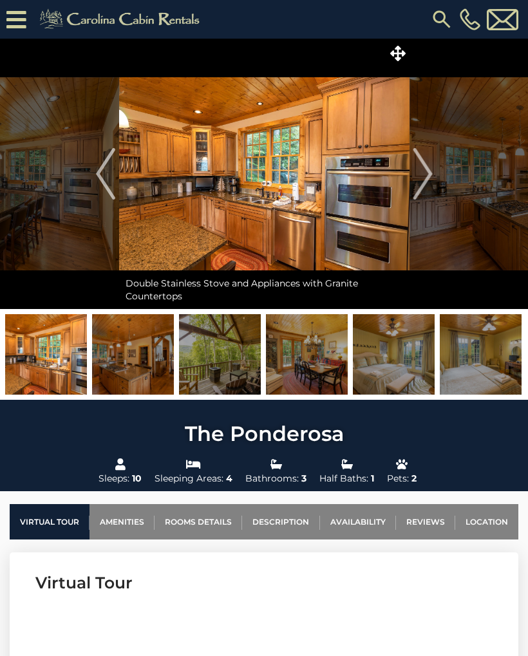
click at [419, 174] on img "Next" at bounding box center [422, 174] width 19 height 52
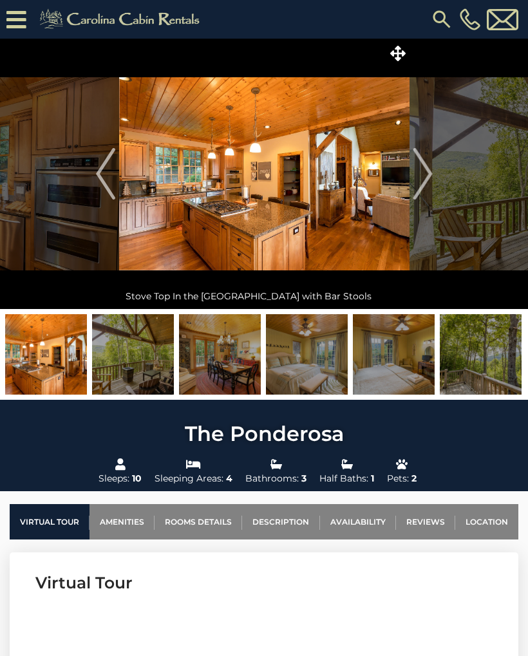
click at [424, 172] on img "Next" at bounding box center [422, 174] width 19 height 52
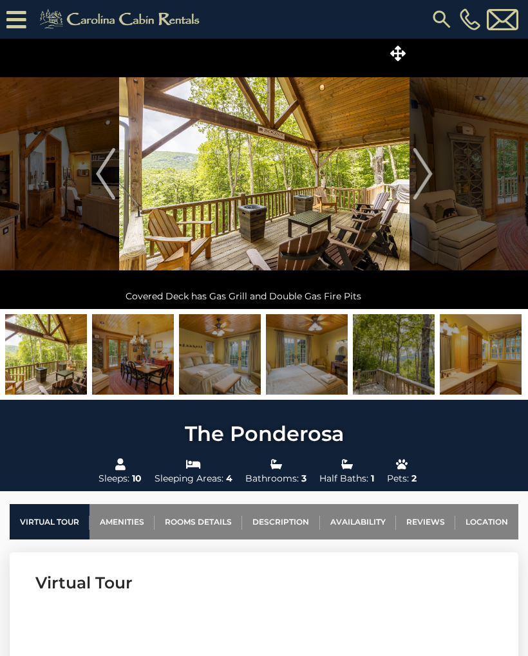
click at [417, 178] on img "Next" at bounding box center [422, 174] width 19 height 52
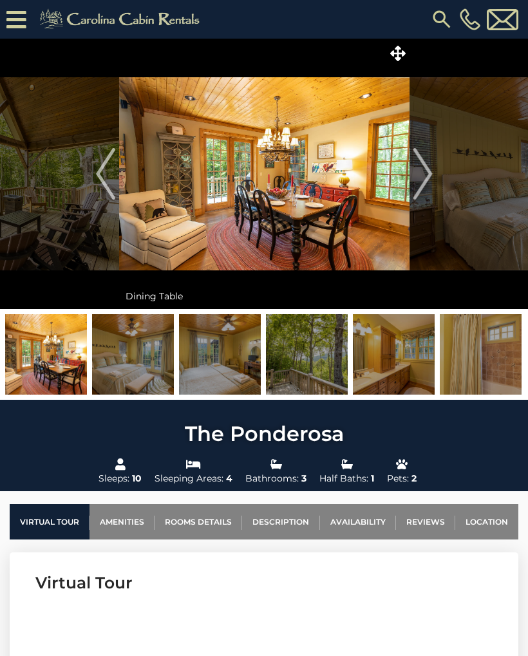
click at [413, 175] on img "Next" at bounding box center [422, 174] width 19 height 52
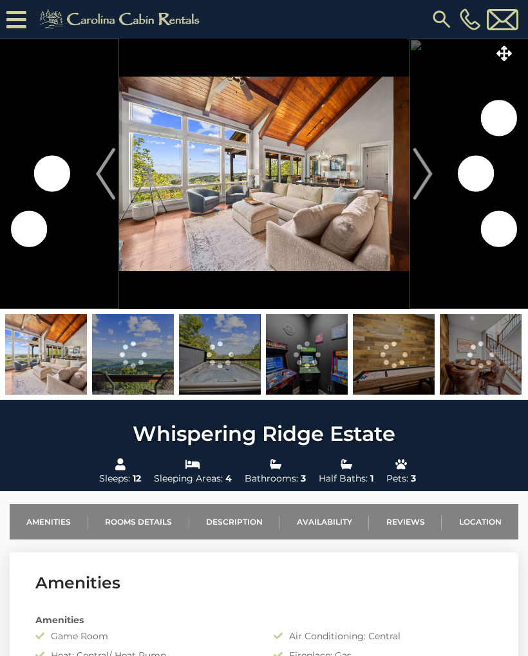
click at [411, 173] on button "Next" at bounding box center [423, 174] width 26 height 270
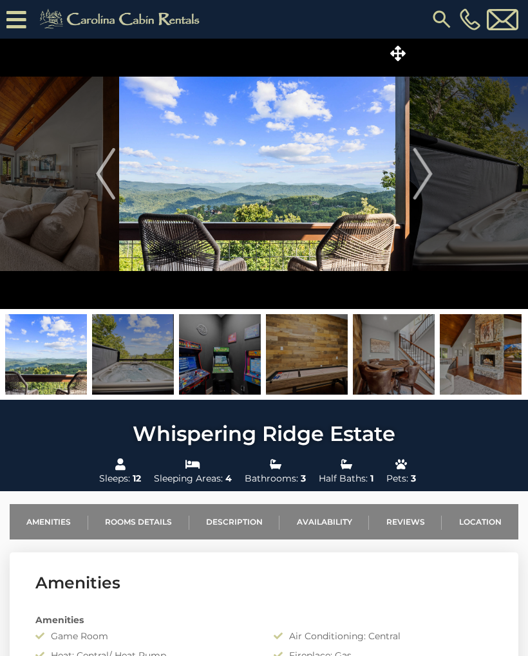
click at [418, 178] on img "Next" at bounding box center [422, 174] width 19 height 52
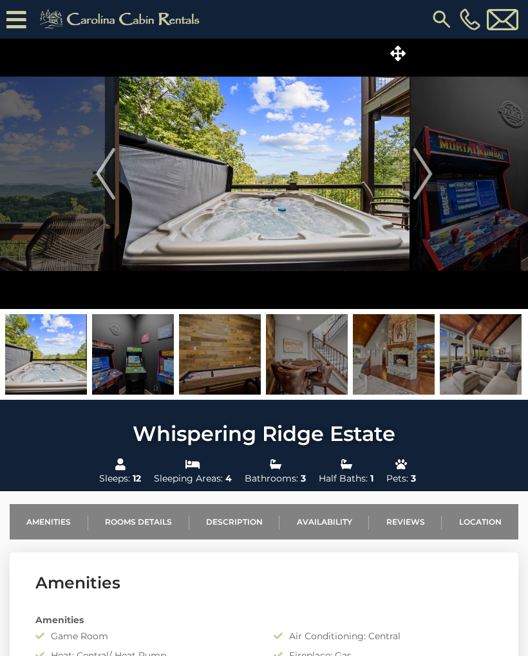
click at [420, 180] on img "Next" at bounding box center [422, 174] width 19 height 52
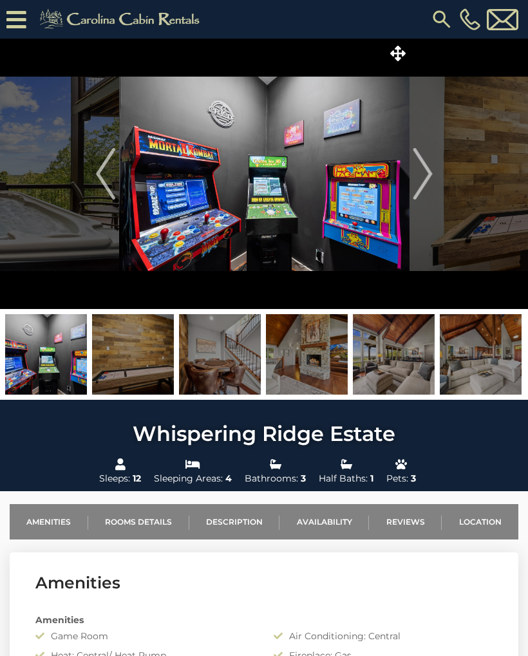
click at [426, 175] on img "Next" at bounding box center [422, 174] width 19 height 52
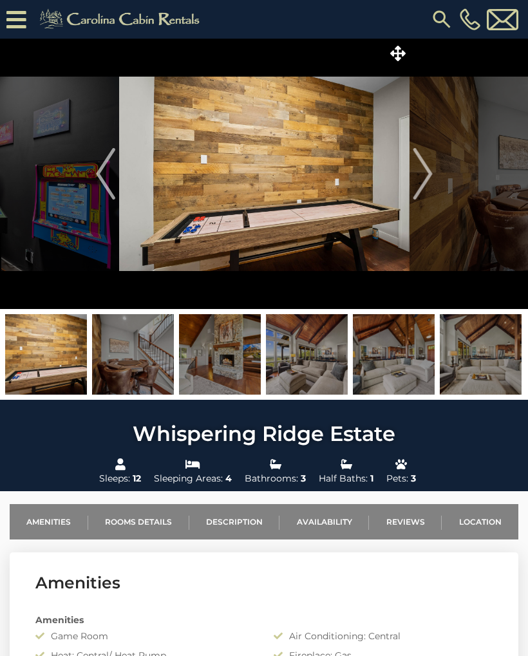
click at [426, 175] on img "Next" at bounding box center [422, 174] width 19 height 52
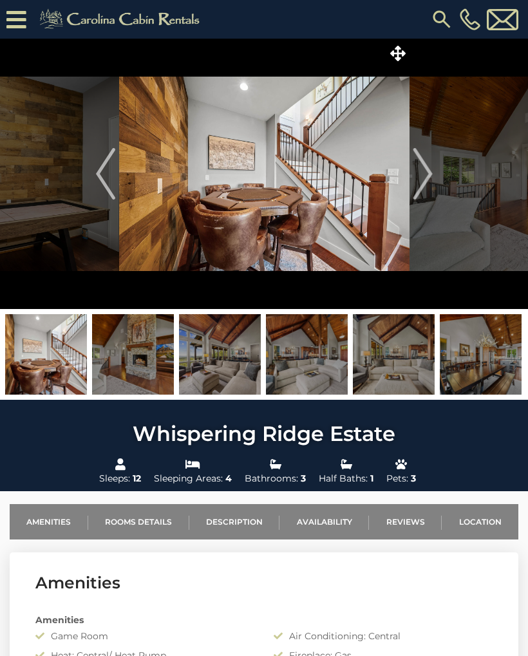
click at [424, 174] on img "Next" at bounding box center [422, 174] width 19 height 52
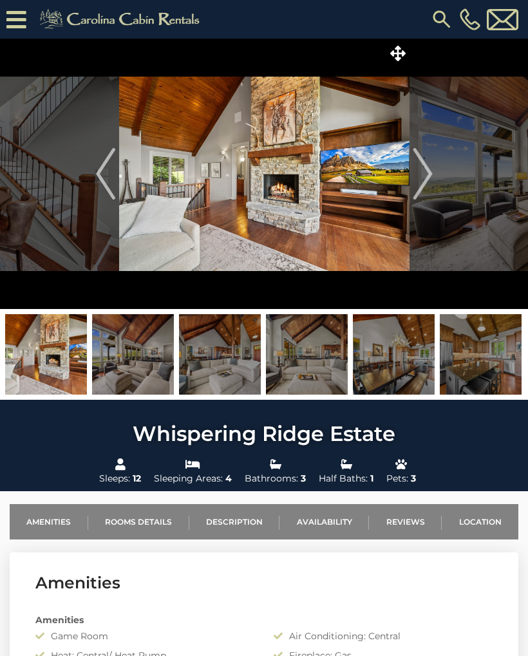
click at [429, 172] on img "Next" at bounding box center [422, 174] width 19 height 52
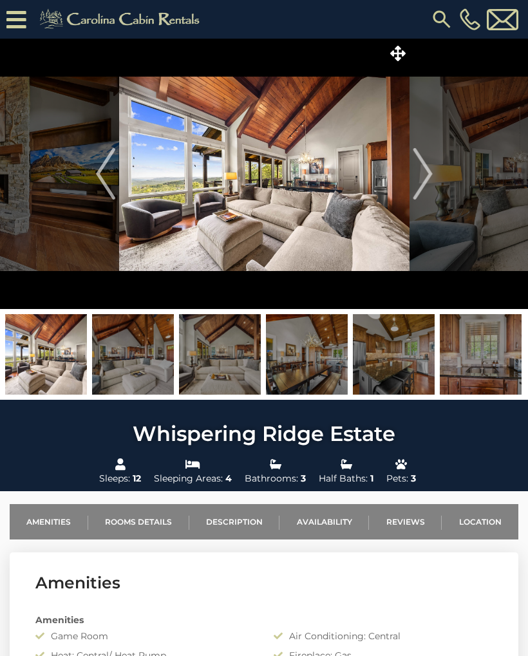
click at [420, 175] on img "Next" at bounding box center [422, 174] width 19 height 52
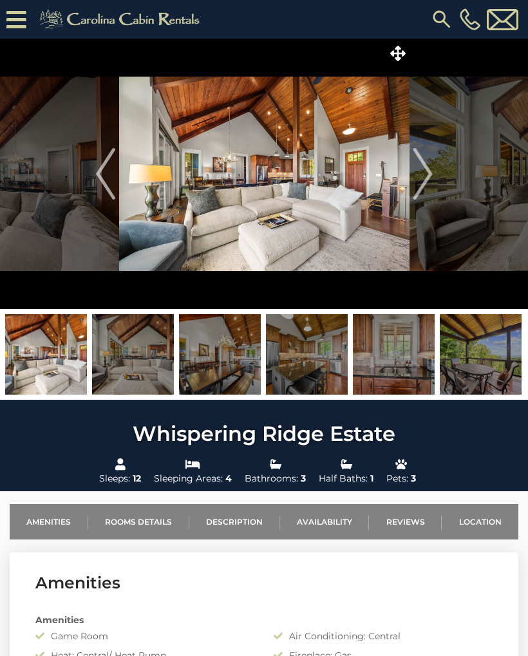
click at [421, 176] on img "Next" at bounding box center [422, 174] width 19 height 52
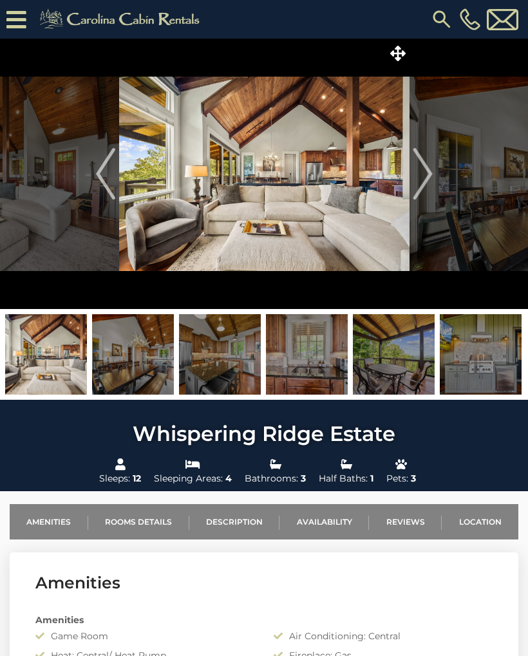
click at [420, 175] on img "Next" at bounding box center [422, 174] width 19 height 52
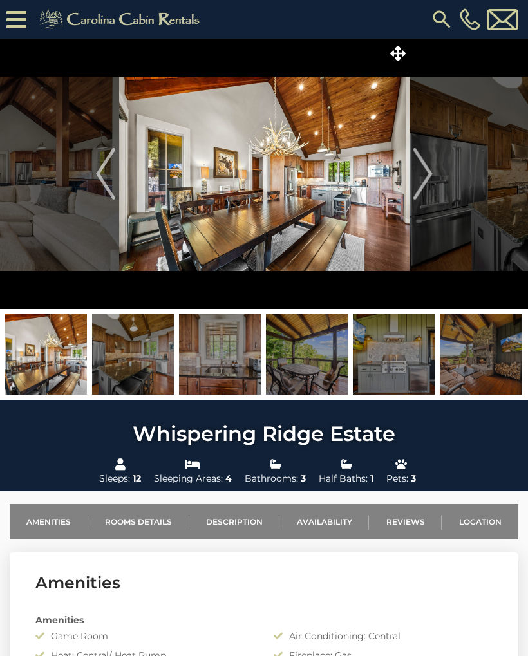
click at [421, 175] on img "Next" at bounding box center [422, 174] width 19 height 52
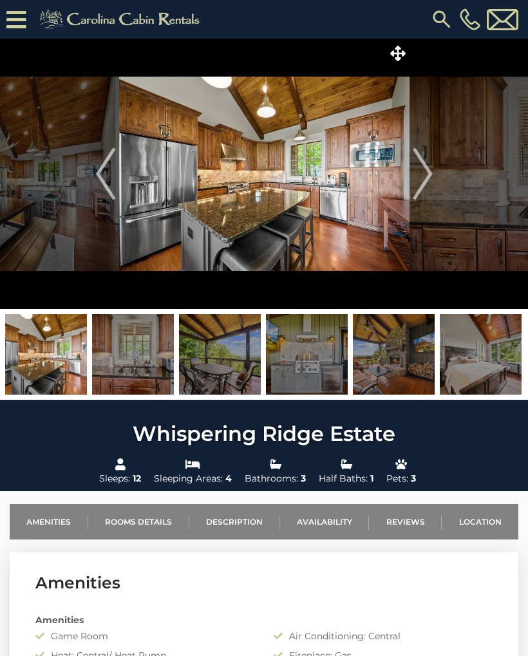
click at [426, 170] on img "Next" at bounding box center [422, 174] width 19 height 52
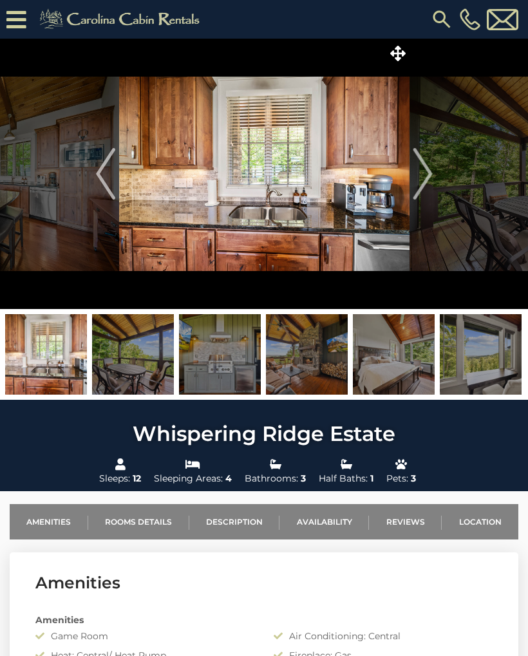
click at [425, 170] on img "Next" at bounding box center [422, 174] width 19 height 52
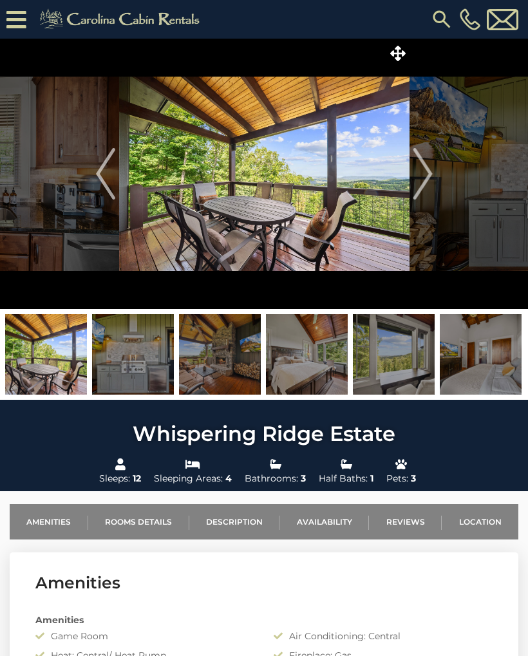
click at [426, 171] on img "Next" at bounding box center [422, 174] width 19 height 52
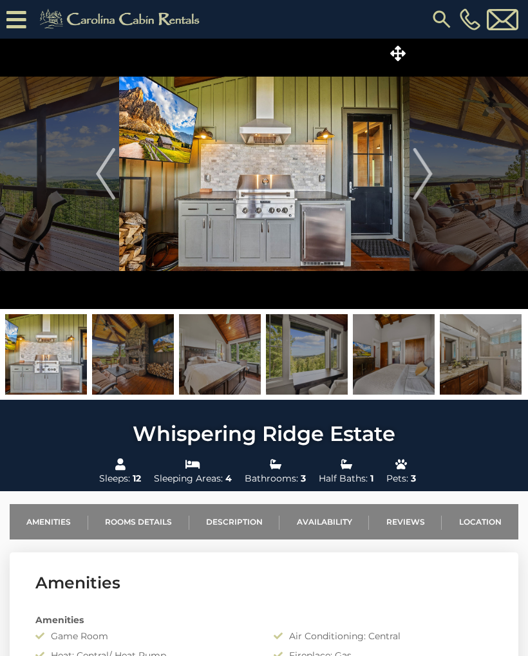
click at [424, 173] on img "Next" at bounding box center [422, 174] width 19 height 52
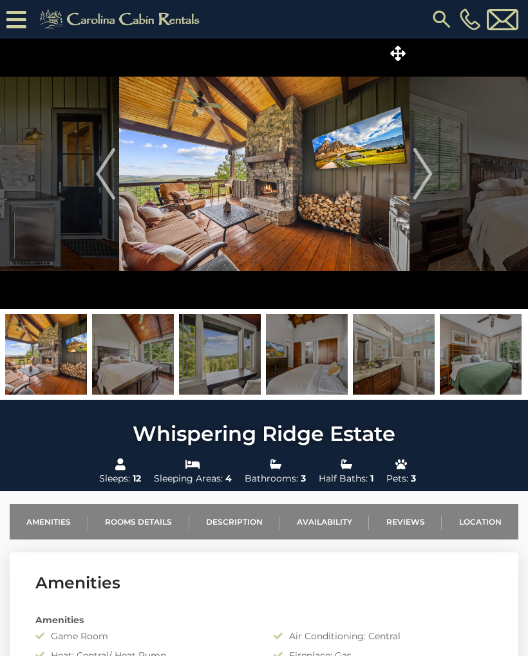
click at [421, 171] on img "Next" at bounding box center [422, 174] width 19 height 52
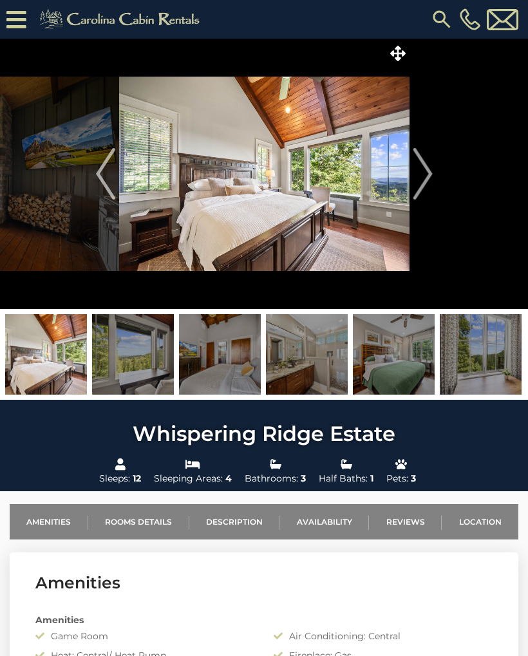
click at [424, 168] on img "Next" at bounding box center [422, 174] width 19 height 52
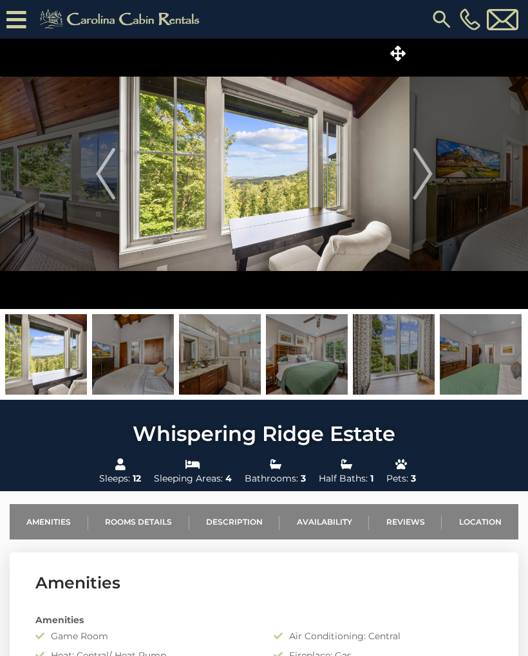
click at [426, 168] on img "Next" at bounding box center [422, 174] width 19 height 52
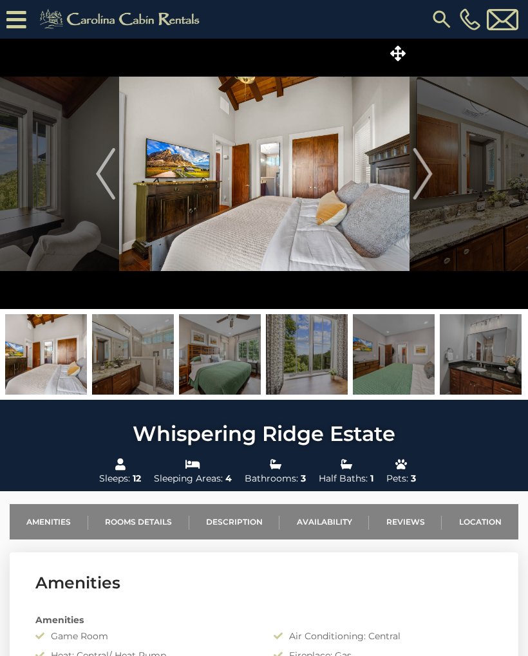
click at [423, 169] on img "Next" at bounding box center [422, 174] width 19 height 52
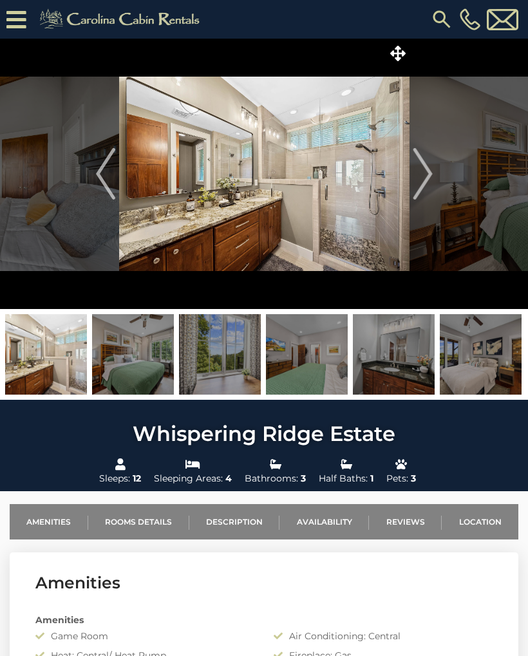
click at [421, 171] on img "Next" at bounding box center [422, 174] width 19 height 52
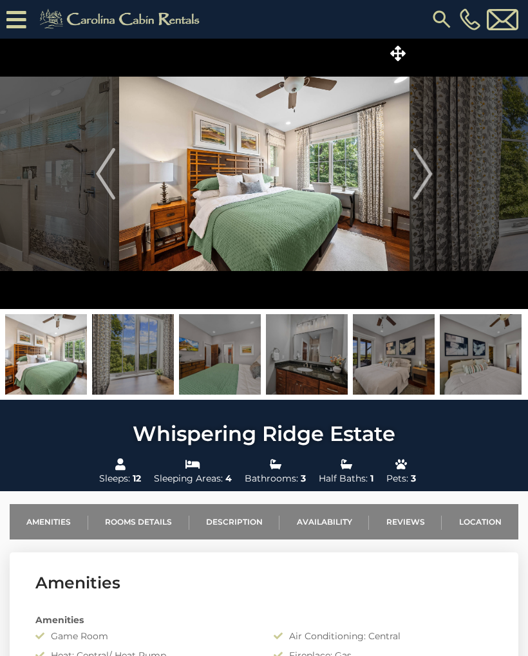
click at [424, 171] on img "Next" at bounding box center [422, 174] width 19 height 52
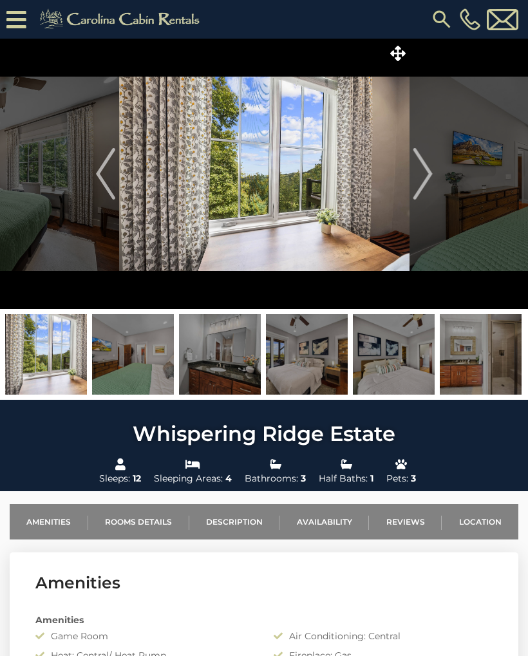
click at [421, 171] on img "Next" at bounding box center [422, 174] width 19 height 52
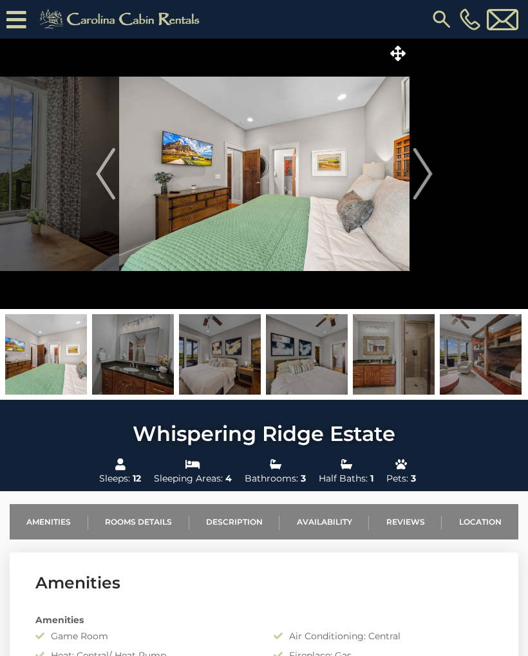
click at [421, 172] on img "Next" at bounding box center [422, 174] width 19 height 52
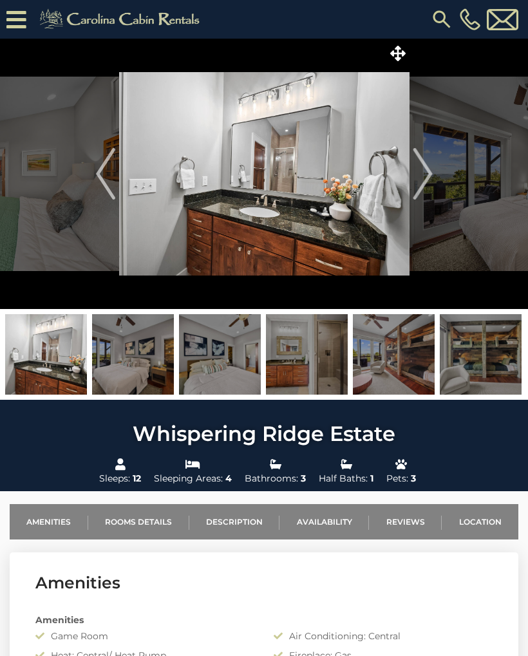
click at [419, 173] on img "Next" at bounding box center [422, 174] width 19 height 52
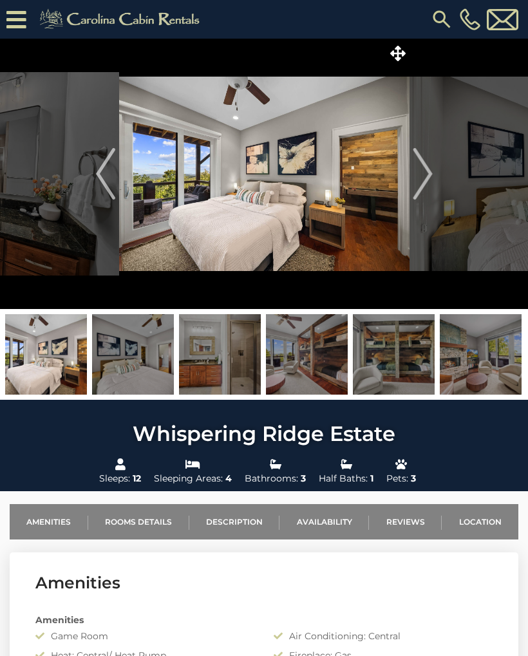
click at [421, 172] on img "Next" at bounding box center [422, 174] width 19 height 52
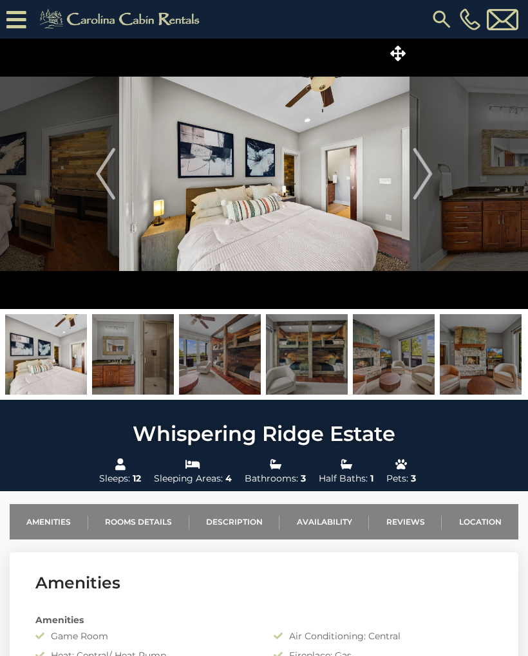
click at [418, 173] on img "Next" at bounding box center [422, 174] width 19 height 52
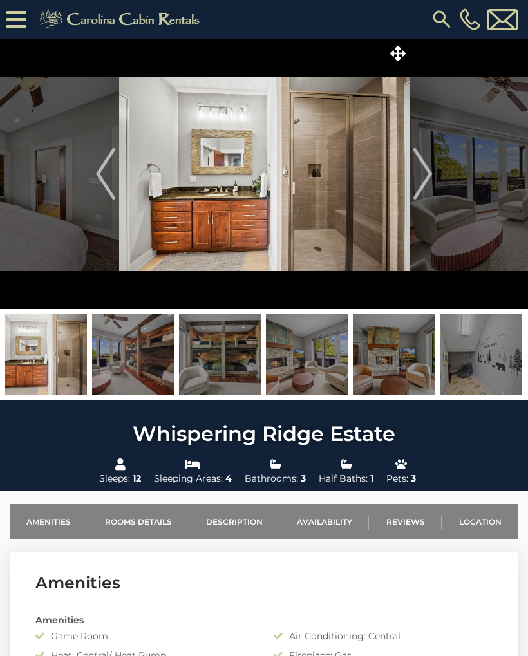
click at [419, 172] on img "Next" at bounding box center [422, 174] width 19 height 52
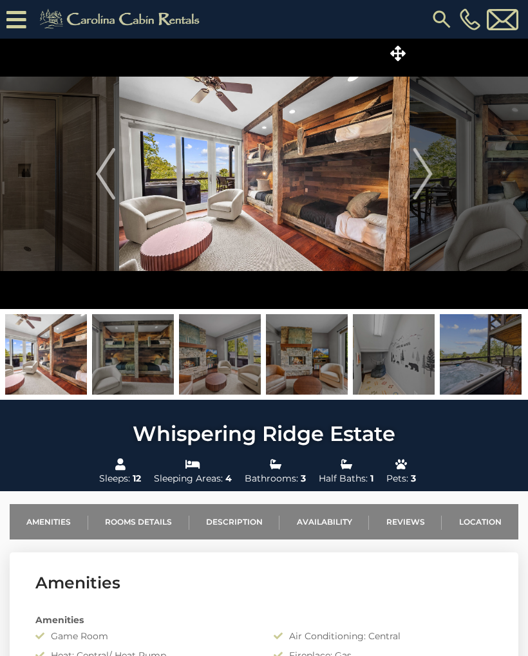
click at [418, 173] on img "Next" at bounding box center [422, 174] width 19 height 52
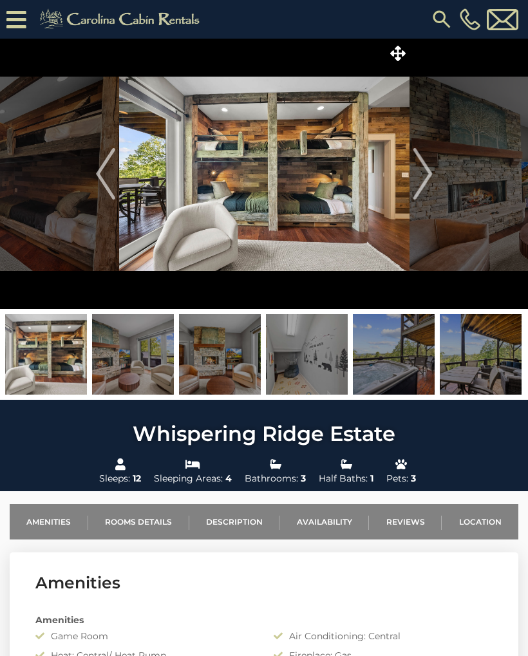
click at [420, 171] on img "Next" at bounding box center [422, 174] width 19 height 52
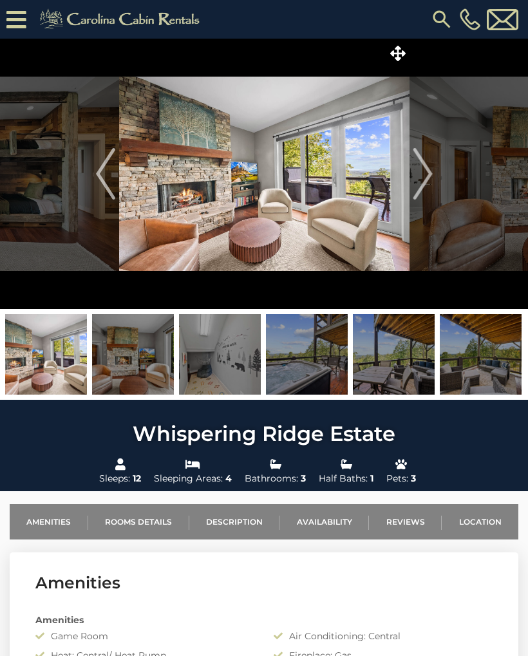
click at [417, 172] on img "Next" at bounding box center [422, 174] width 19 height 52
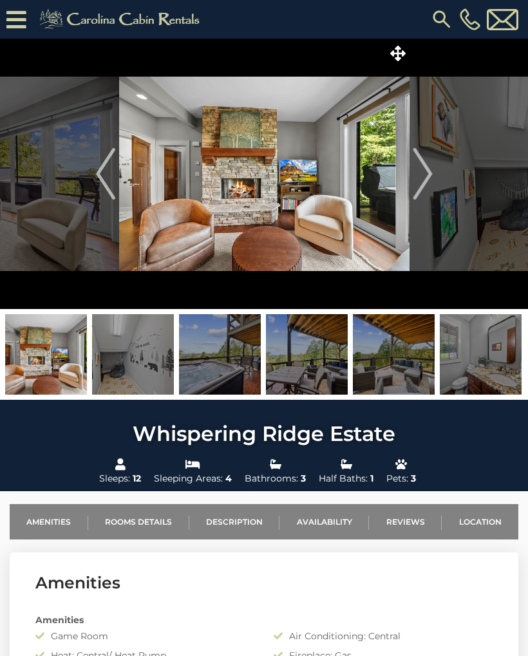
click at [421, 173] on img "Next" at bounding box center [422, 174] width 19 height 52
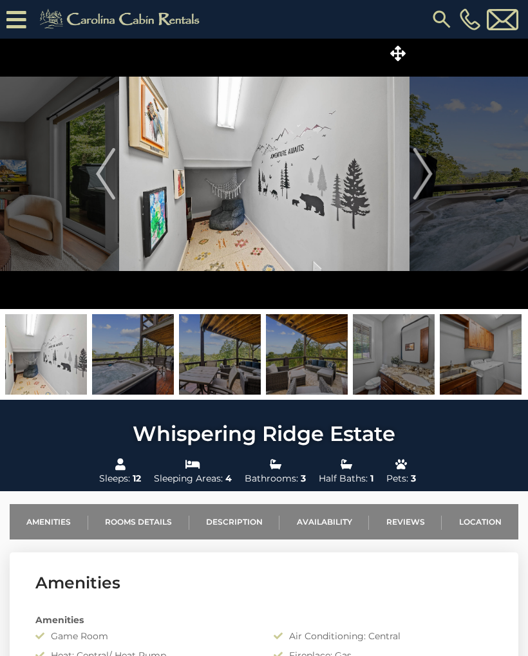
click at [415, 173] on img "Next" at bounding box center [422, 174] width 19 height 52
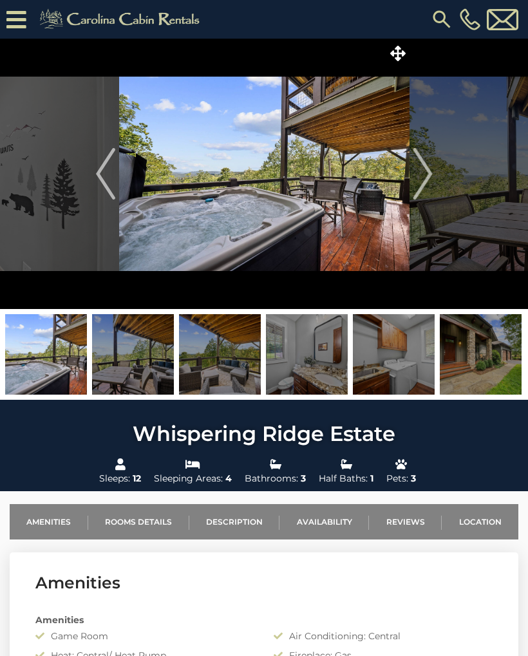
click at [422, 171] on img "Next" at bounding box center [422, 174] width 19 height 52
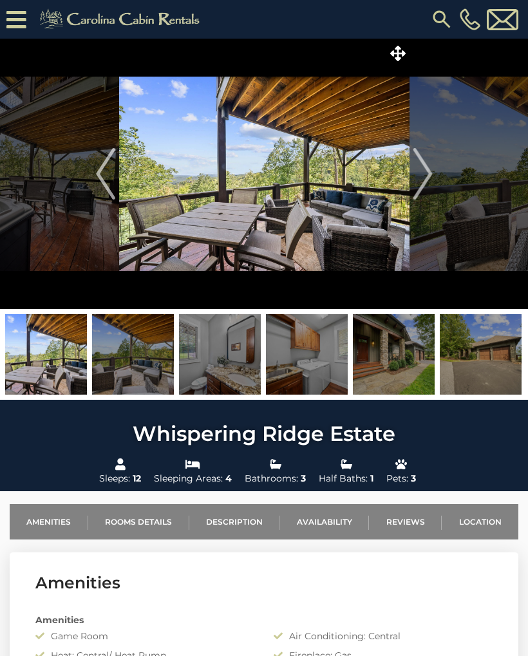
click at [420, 171] on img "Next" at bounding box center [422, 174] width 19 height 52
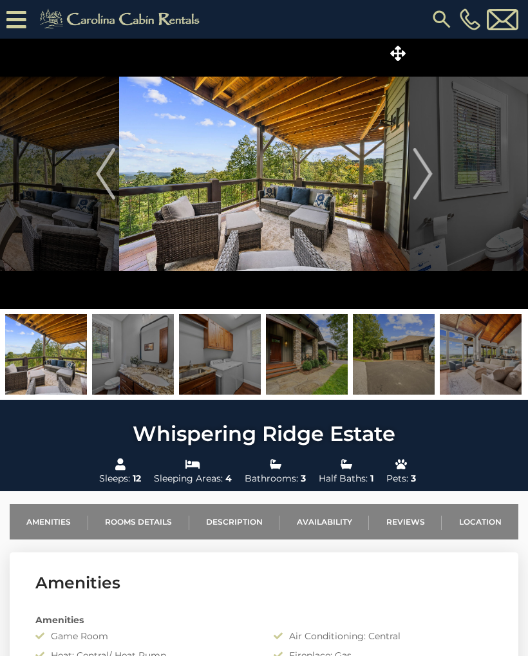
click at [421, 172] on img "Next" at bounding box center [422, 174] width 19 height 52
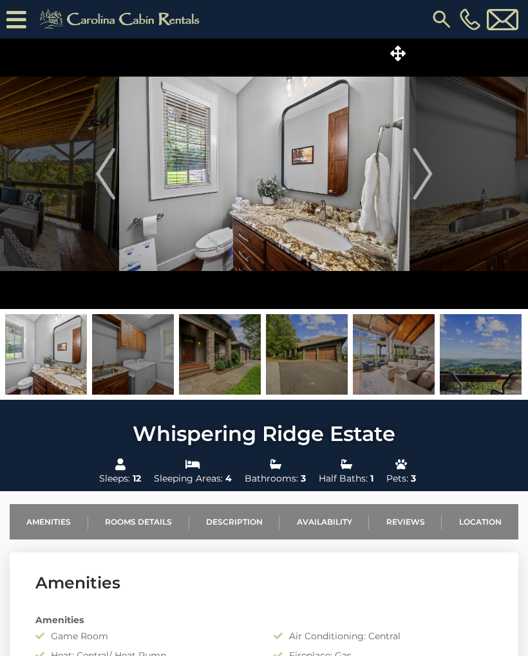
click at [424, 174] on img "Next" at bounding box center [422, 174] width 19 height 52
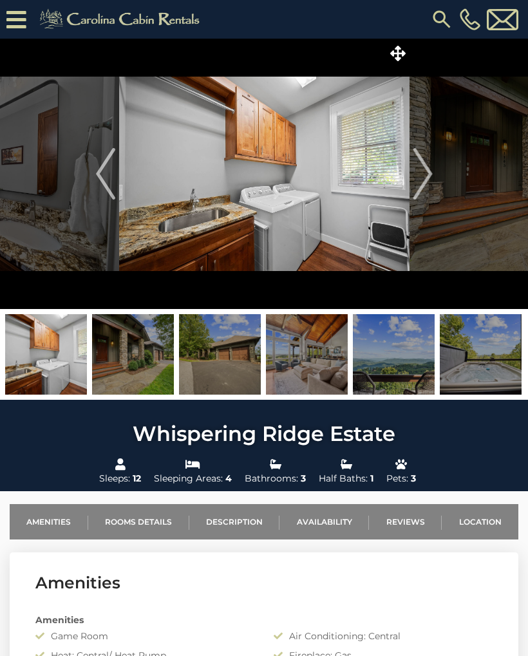
click at [425, 171] on img "Next" at bounding box center [422, 174] width 19 height 52
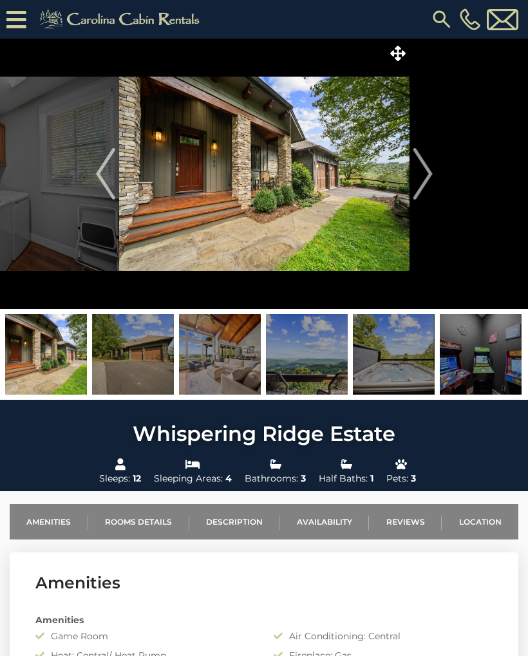
click at [420, 171] on img "Next" at bounding box center [422, 174] width 19 height 52
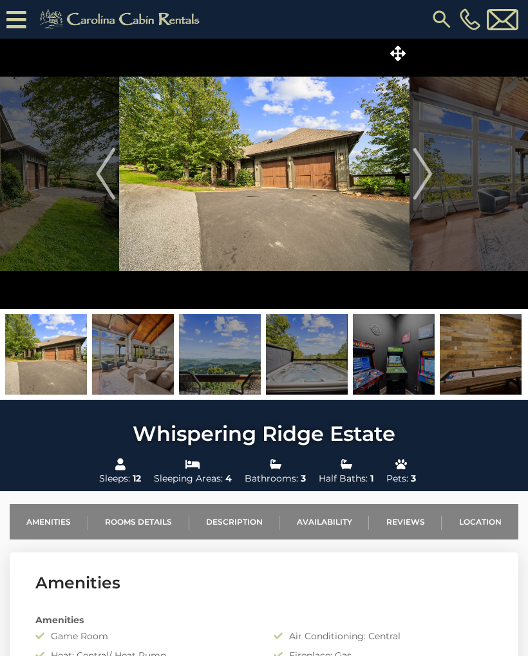
click at [421, 171] on img "Next" at bounding box center [422, 174] width 19 height 52
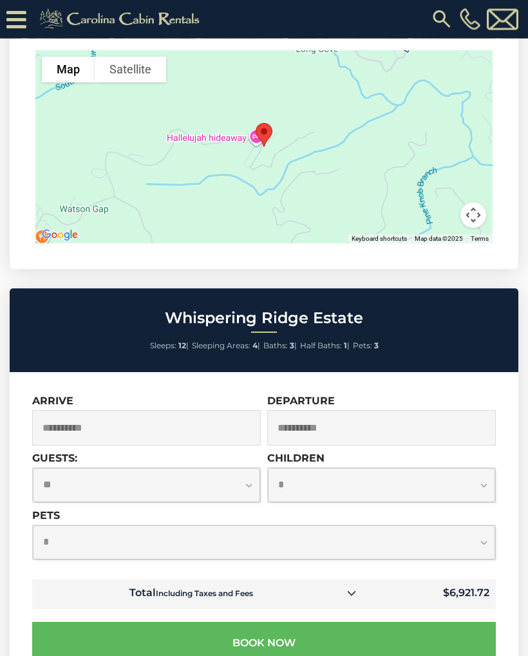
scroll to position [3578, 0]
click at [247, 468] on select "**********" at bounding box center [146, 485] width 227 height 34
select select "*"
click at [477, 468] on select "**********" at bounding box center [381, 485] width 227 height 34
select select "*"
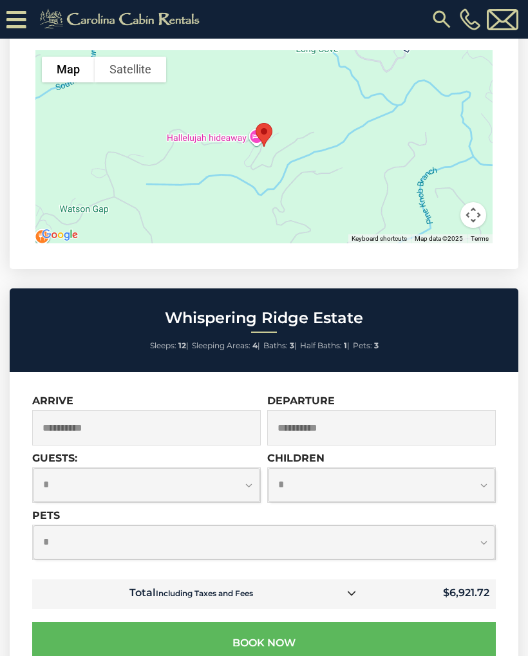
click at [474, 526] on select "**********" at bounding box center [264, 543] width 462 height 34
select select "*"
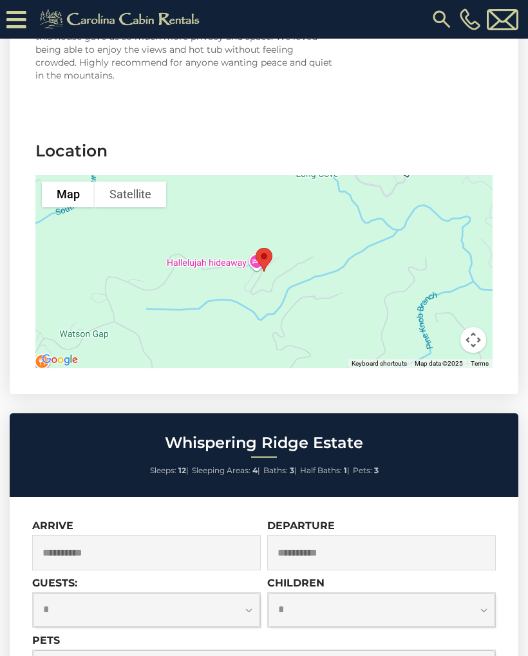
scroll to position [3451, 0]
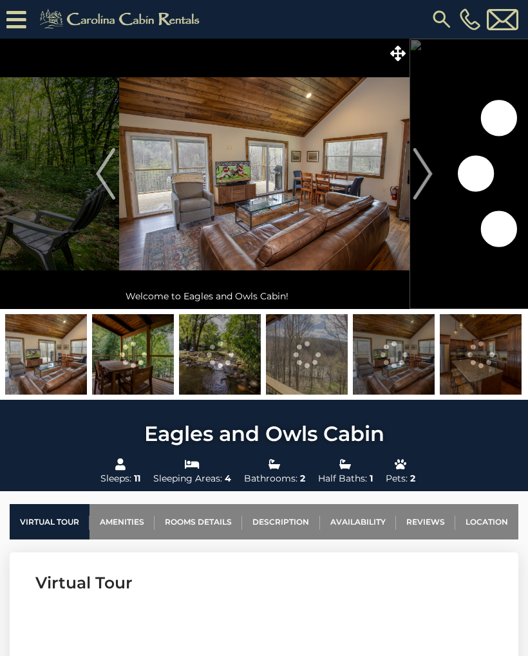
click at [351, 248] on img at bounding box center [264, 174] width 290 height 270
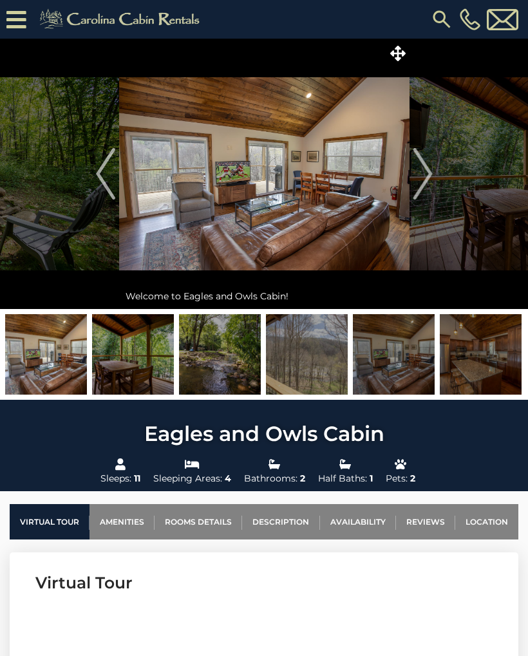
click at [366, 244] on img at bounding box center [264, 174] width 290 height 270
click at [346, 246] on img at bounding box center [264, 174] width 290 height 270
click at [420, 178] on img "Next" at bounding box center [422, 174] width 19 height 52
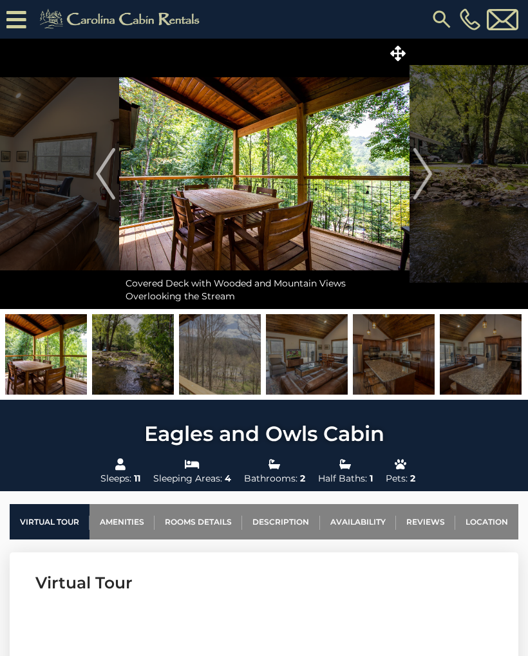
click at [391, 53] on icon at bounding box center [397, 53] width 15 height 15
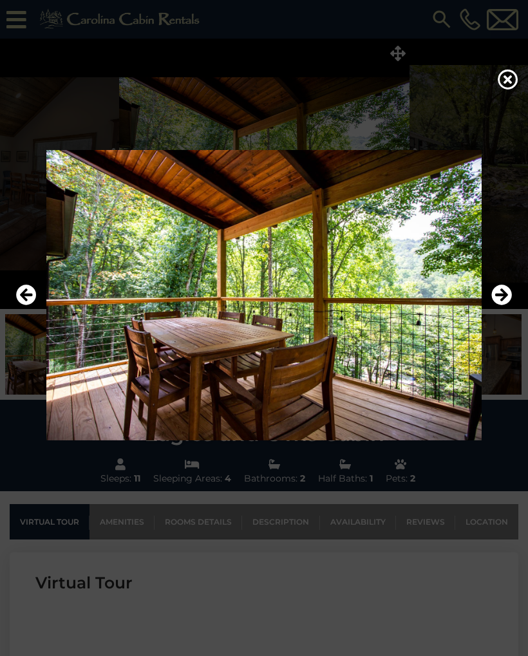
click at [502, 296] on icon "Next" at bounding box center [501, 295] width 21 height 21
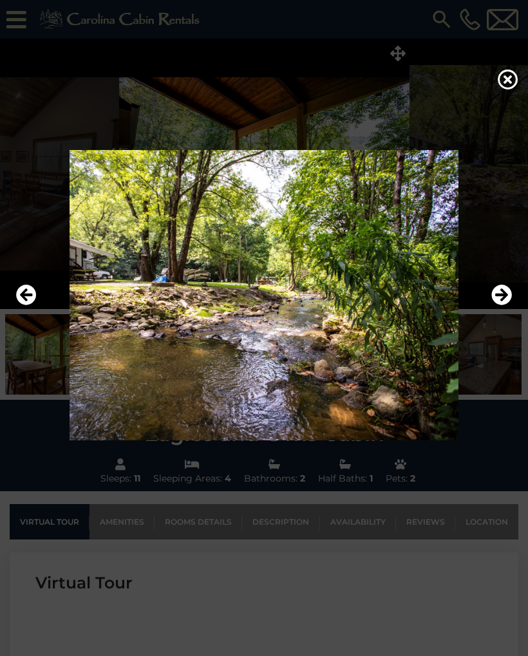
click at [501, 299] on icon "Next" at bounding box center [501, 295] width 21 height 21
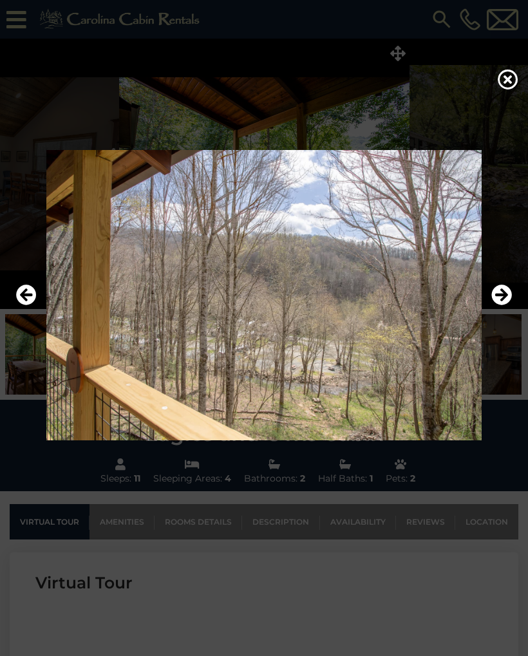
click at [498, 301] on icon "Next" at bounding box center [501, 295] width 21 height 21
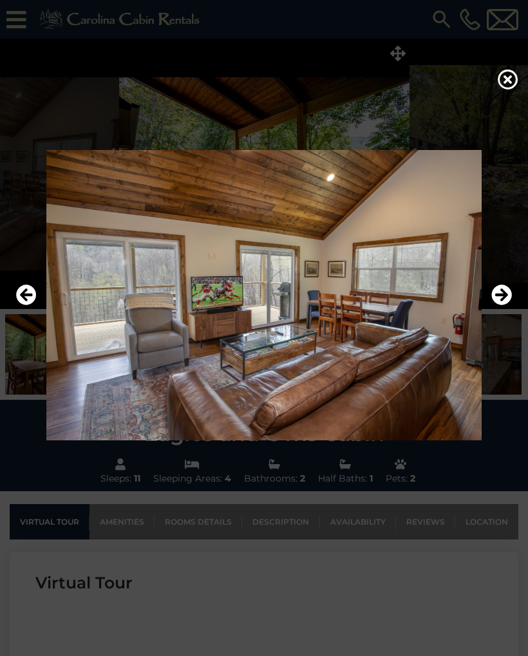
click at [501, 298] on icon "Next" at bounding box center [501, 295] width 21 height 21
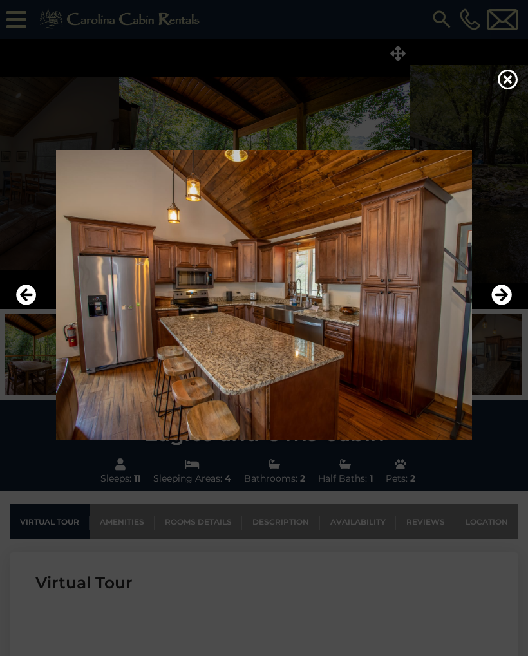
click at [499, 294] on icon "Next" at bounding box center [501, 295] width 21 height 21
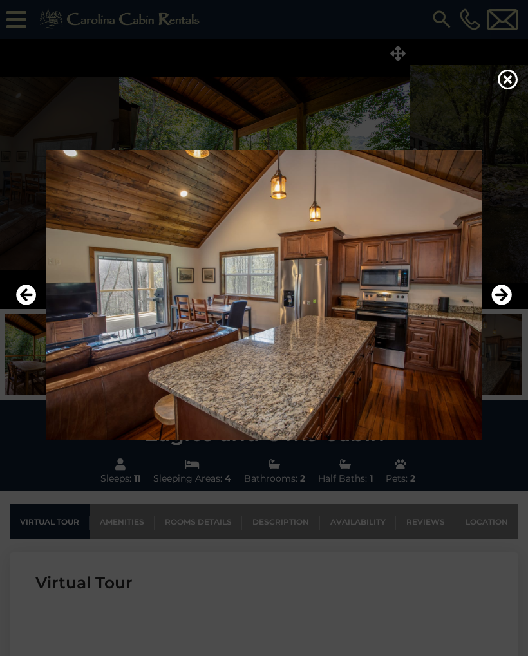
click at [503, 296] on icon "Next" at bounding box center [501, 295] width 21 height 21
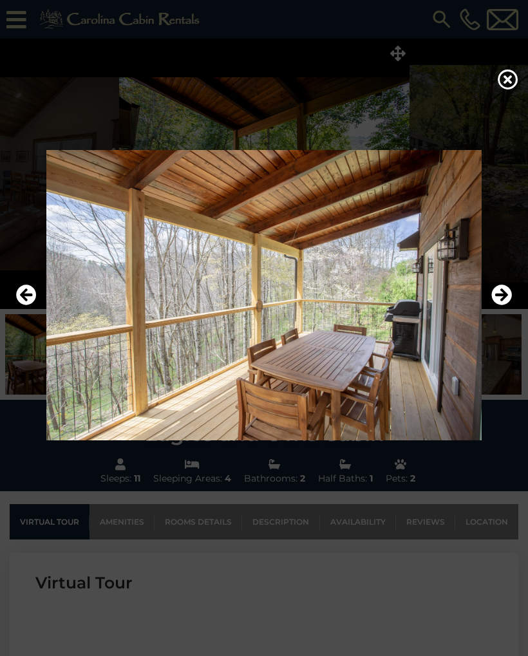
click at [504, 298] on icon "Next" at bounding box center [501, 295] width 21 height 21
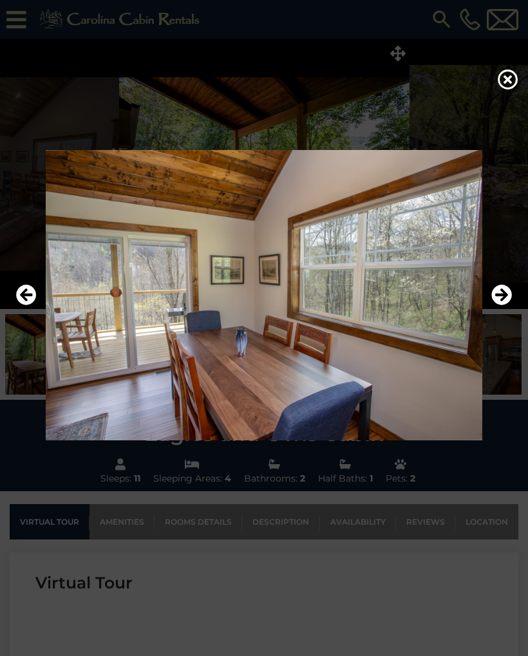
click at [509, 292] on icon "Next" at bounding box center [501, 295] width 21 height 21
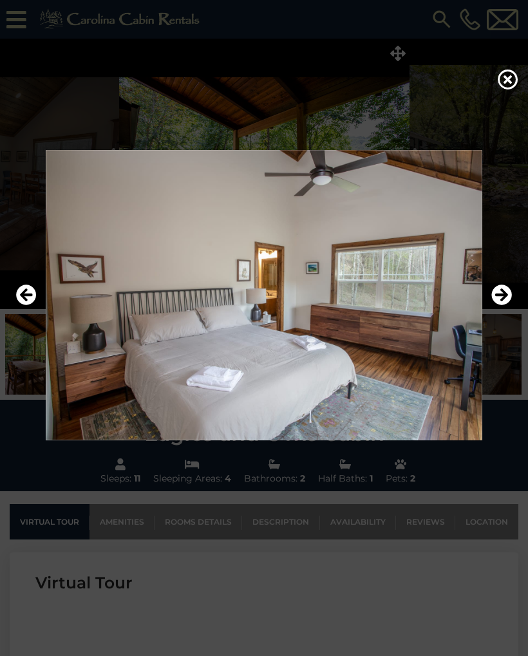
click at [503, 298] on icon "Next" at bounding box center [501, 295] width 21 height 21
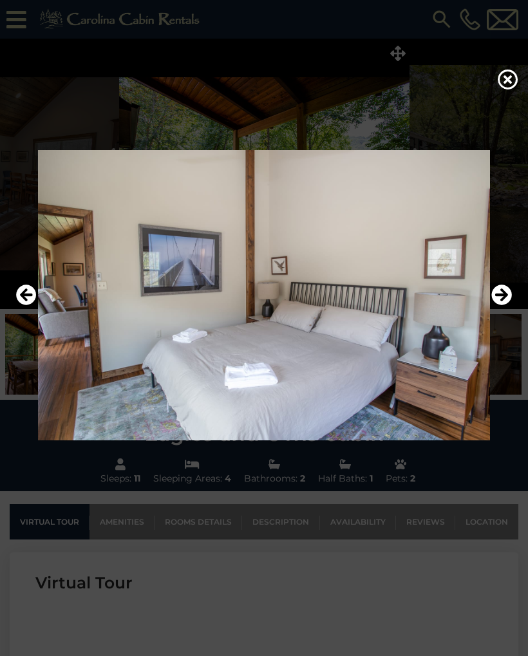
click at [508, 297] on icon "Next" at bounding box center [501, 295] width 21 height 21
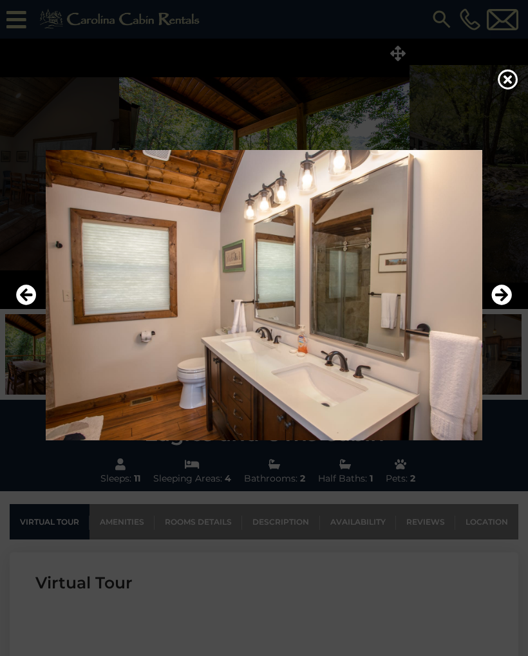
click at [509, 298] on icon "Next" at bounding box center [501, 295] width 21 height 21
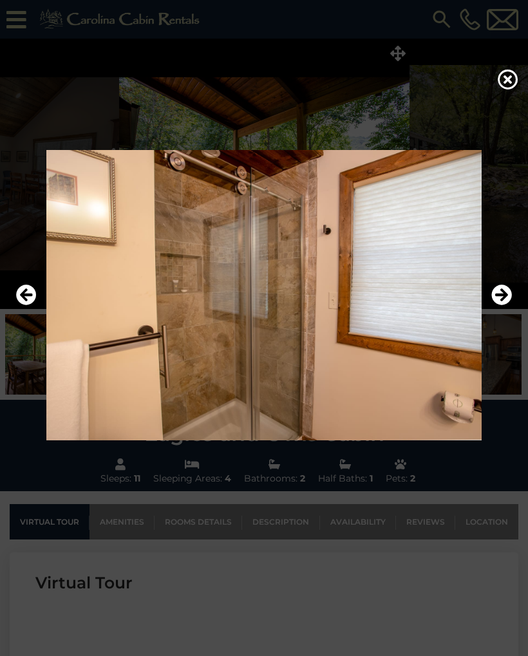
click at [509, 81] on icon at bounding box center [508, 79] width 21 height 21
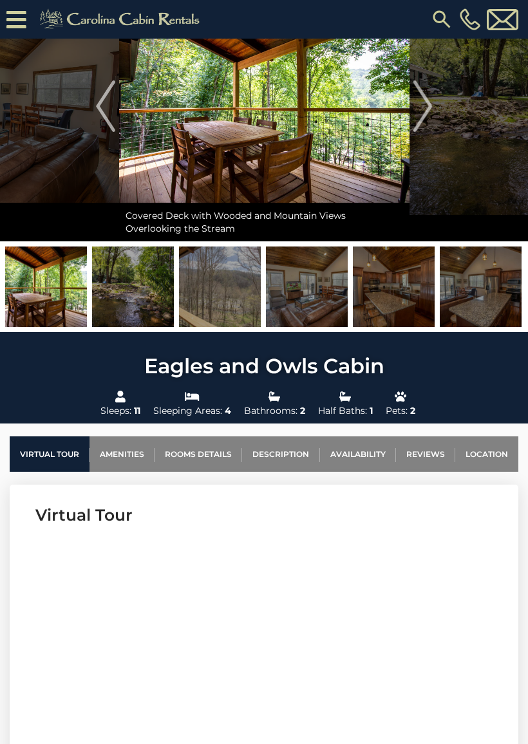
click at [424, 455] on link "Reviews" at bounding box center [425, 454] width 59 height 35
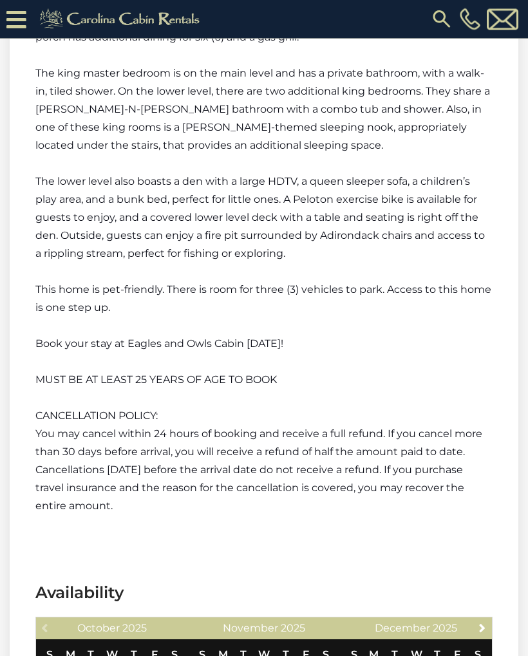
scroll to position [2059, 0]
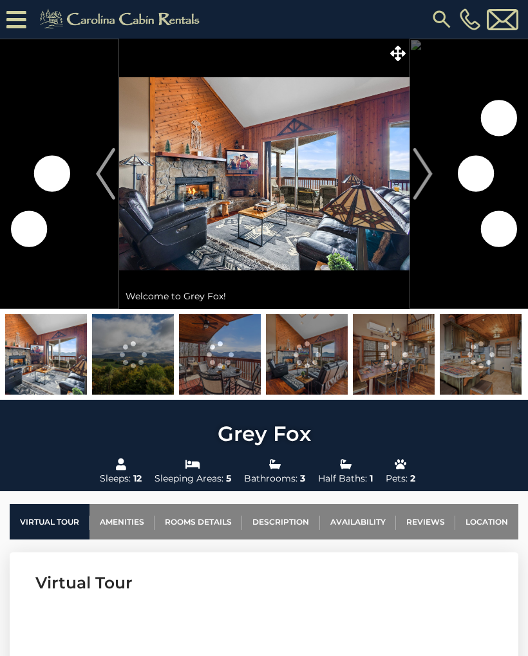
click at [424, 166] on img "Next" at bounding box center [422, 174] width 19 height 52
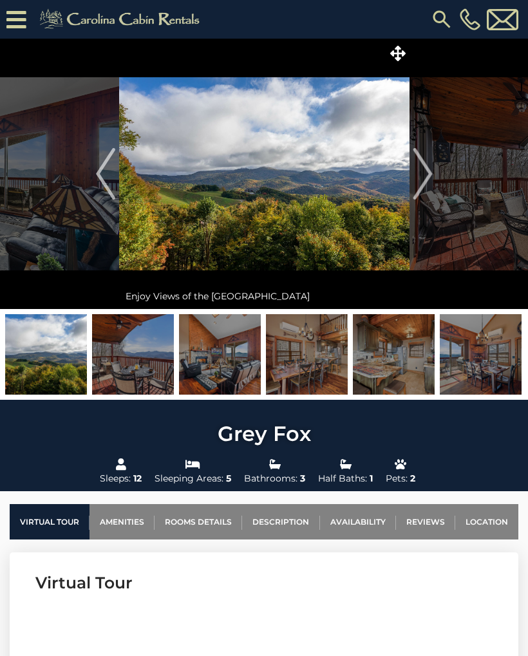
click at [395, 52] on icon at bounding box center [397, 53] width 15 height 15
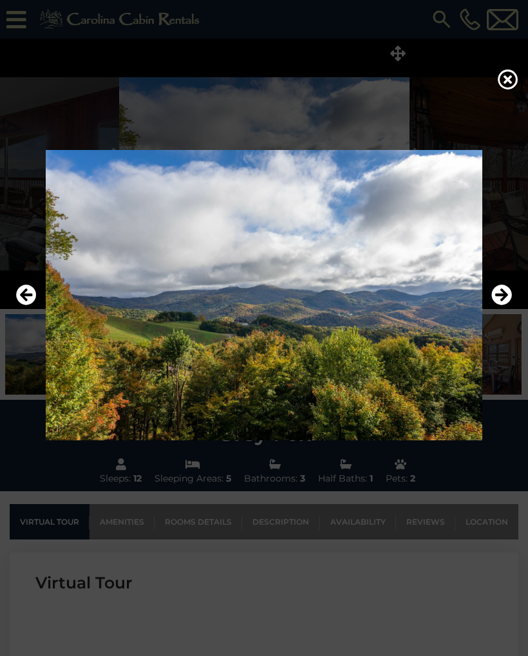
click at [505, 294] on icon "Next" at bounding box center [501, 295] width 21 height 21
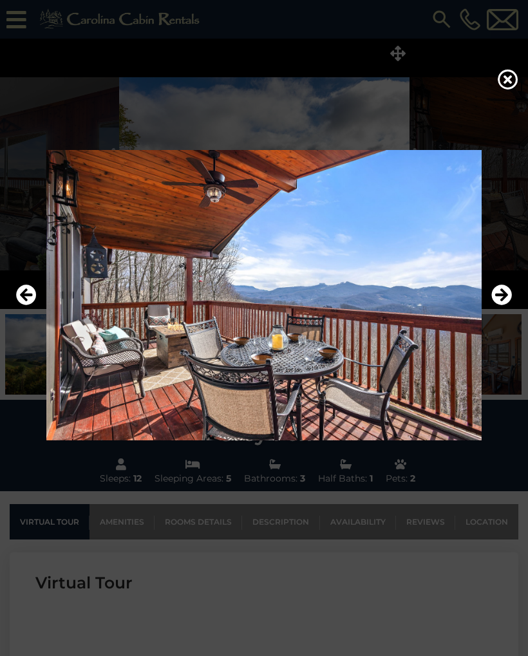
click at [507, 298] on icon "Next" at bounding box center [501, 295] width 21 height 21
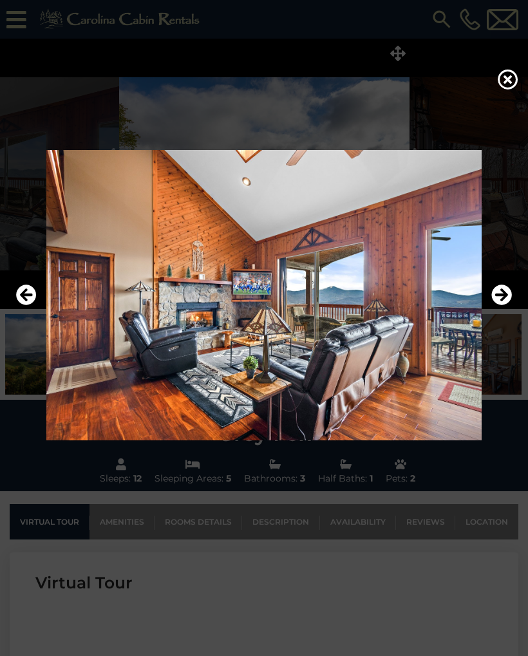
click at [507, 298] on icon "Next" at bounding box center [501, 295] width 21 height 21
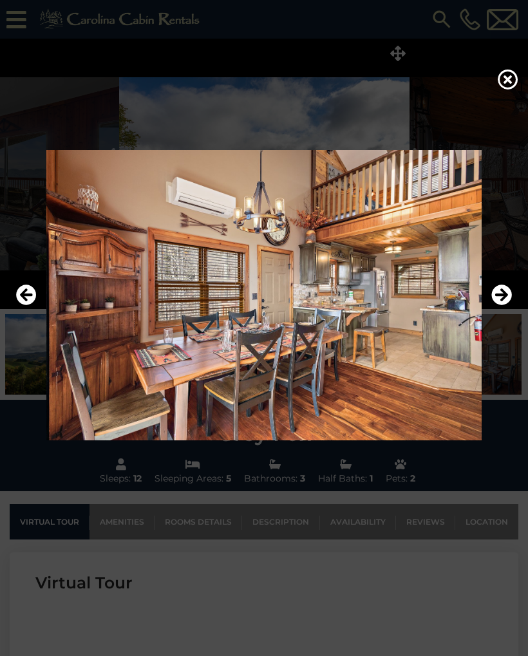
click at [505, 301] on icon "Next" at bounding box center [501, 295] width 21 height 21
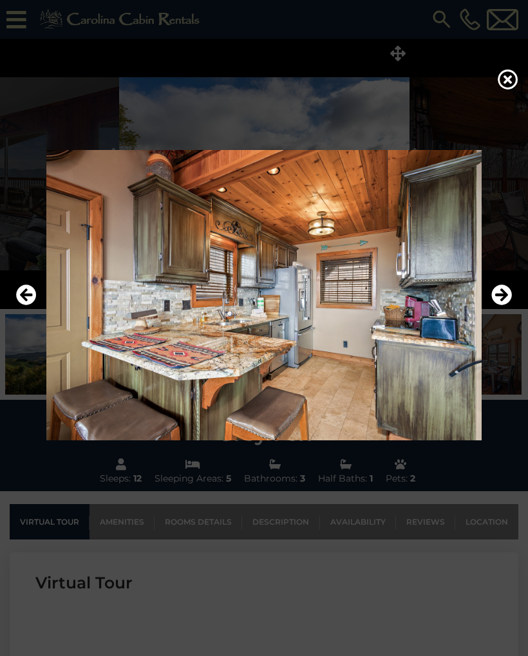
click at [505, 299] on icon "Next" at bounding box center [501, 295] width 21 height 21
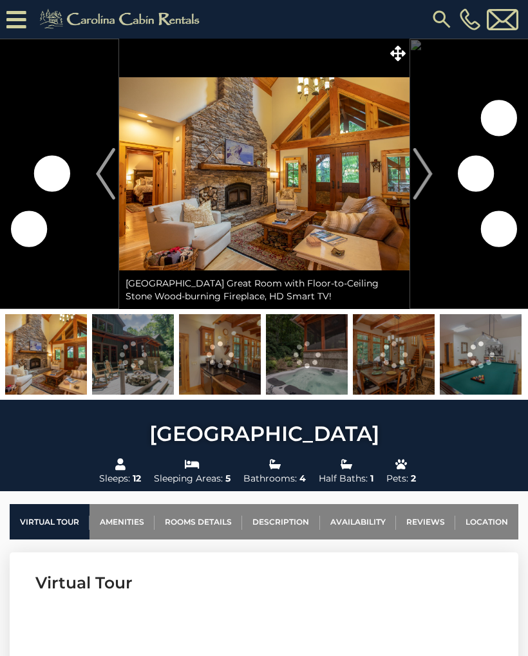
click at [349, 243] on img at bounding box center [264, 174] width 290 height 270
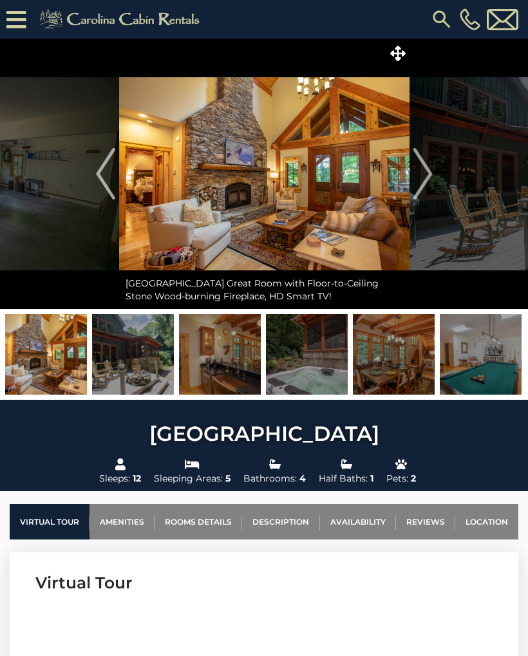
click at [381, 238] on img at bounding box center [264, 174] width 290 height 270
click at [370, 250] on img at bounding box center [264, 174] width 290 height 270
click at [386, 52] on img at bounding box center [264, 174] width 290 height 270
click at [395, 48] on icon at bounding box center [397, 53] width 15 height 15
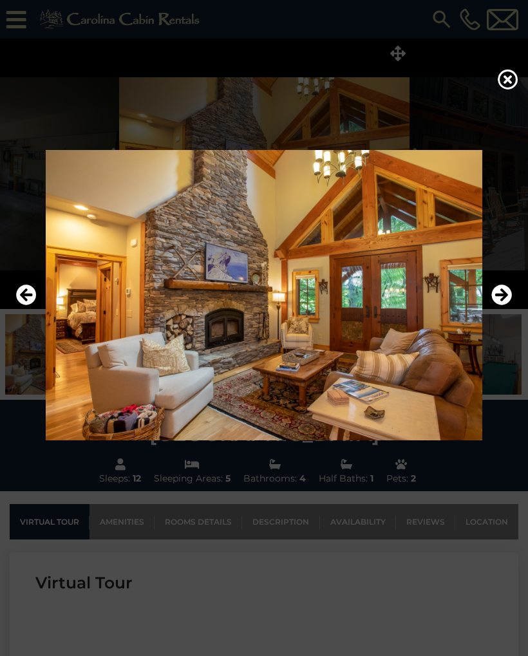
click at [511, 298] on icon "Next" at bounding box center [501, 295] width 21 height 21
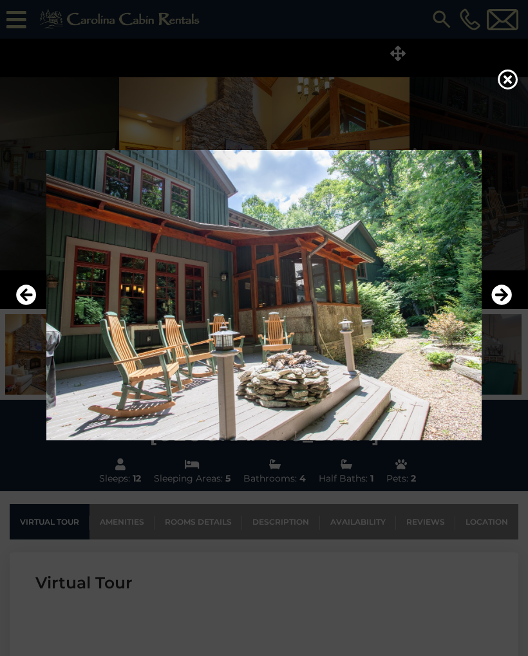
click at [511, 294] on icon "Next" at bounding box center [501, 295] width 21 height 21
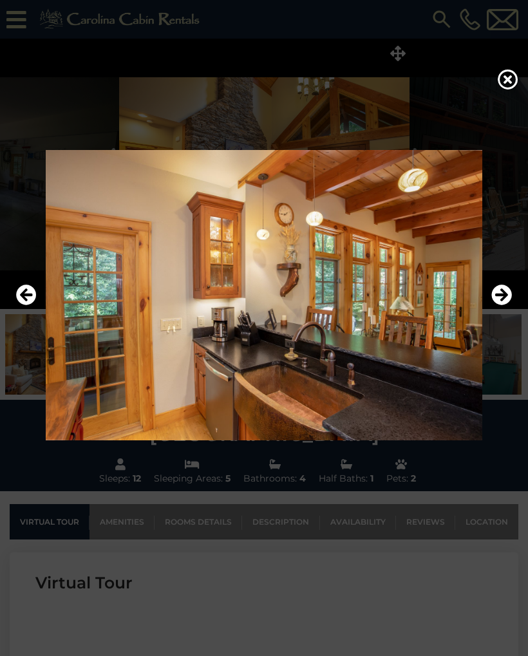
click at [506, 296] on icon "Next" at bounding box center [501, 295] width 21 height 21
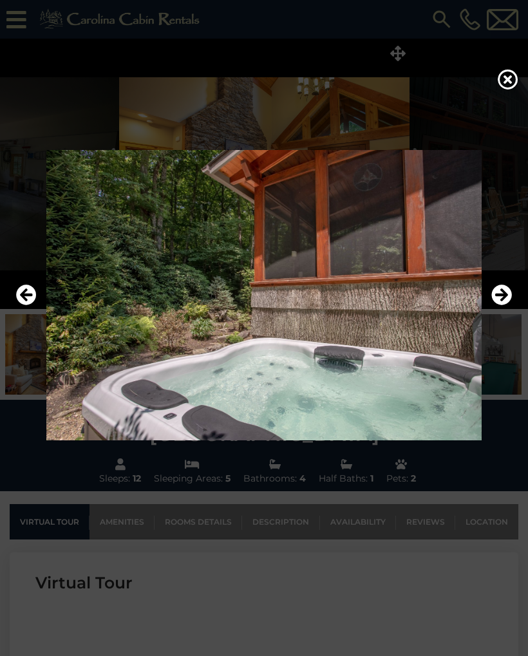
click at [507, 296] on icon "Next" at bounding box center [501, 295] width 21 height 21
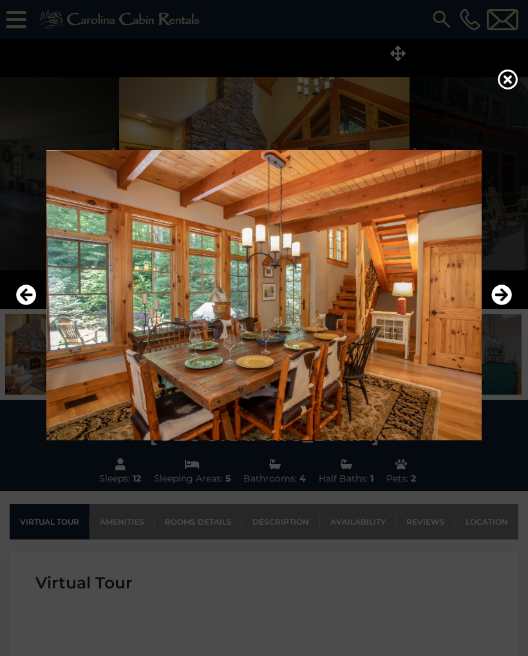
click at [510, 292] on icon "Next" at bounding box center [501, 295] width 21 height 21
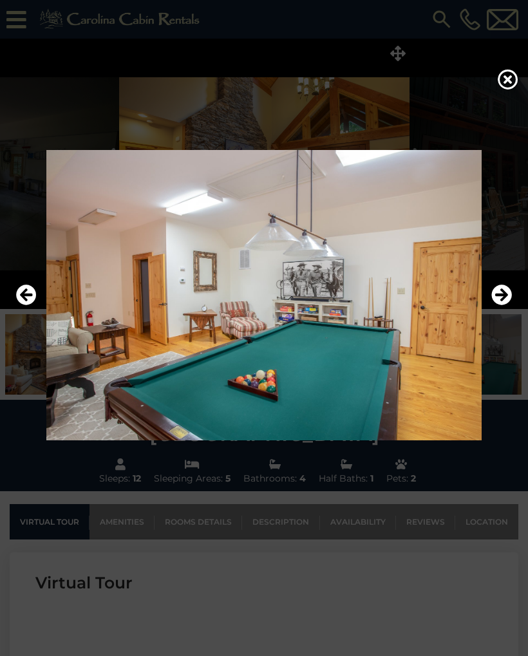
click at [505, 294] on icon "Next" at bounding box center [501, 295] width 21 height 21
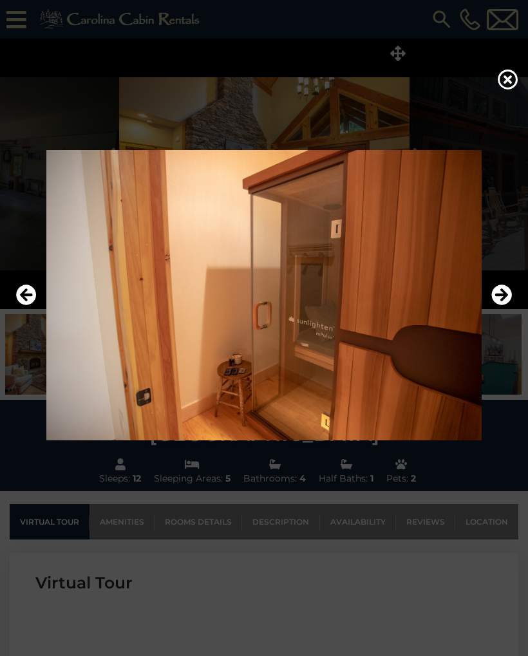
click at [507, 295] on icon "Next" at bounding box center [501, 295] width 21 height 21
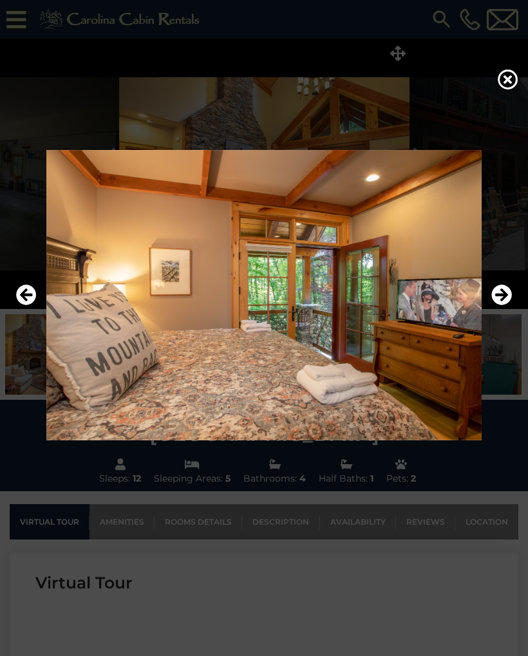
click at [507, 298] on icon "Next" at bounding box center [501, 295] width 21 height 21
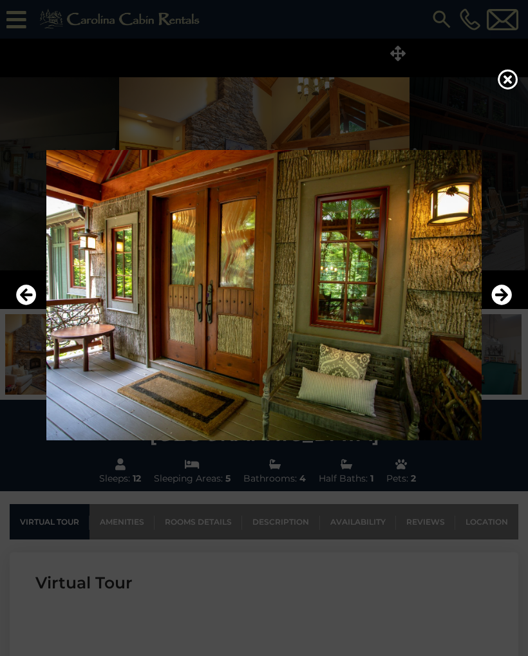
click at [509, 297] on icon "Next" at bounding box center [501, 295] width 21 height 21
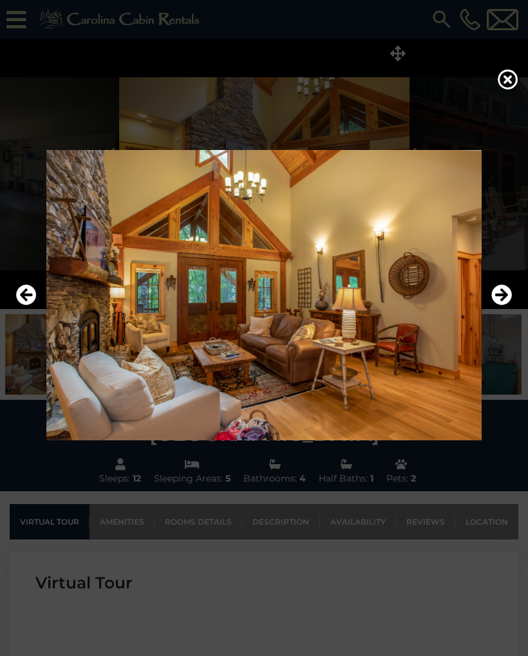
click at [510, 294] on icon "Next" at bounding box center [501, 295] width 21 height 21
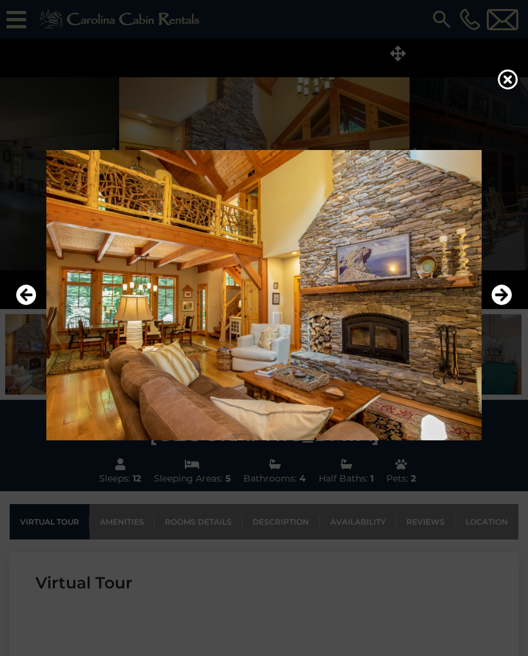
click at [511, 295] on icon "Next" at bounding box center [501, 295] width 21 height 21
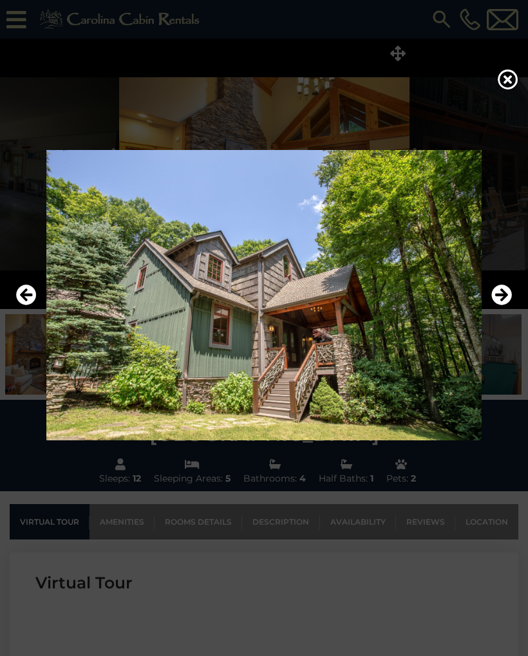
click at [509, 297] on icon "Next" at bounding box center [501, 295] width 21 height 21
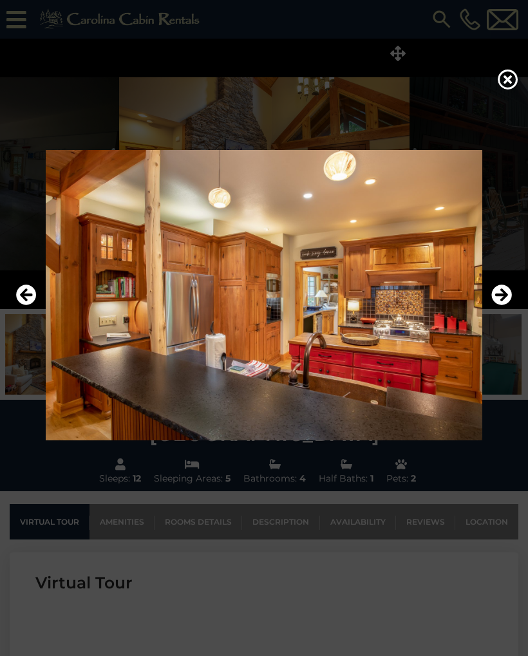
click at [510, 293] on icon "Next" at bounding box center [501, 295] width 21 height 21
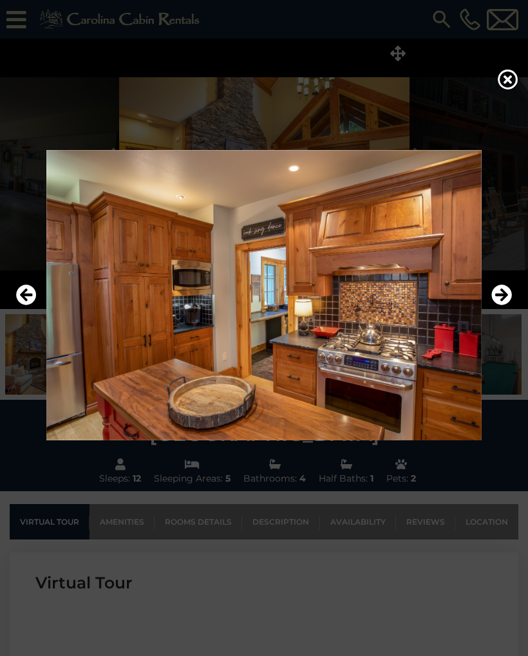
click at [509, 296] on icon "Next" at bounding box center [501, 295] width 21 height 21
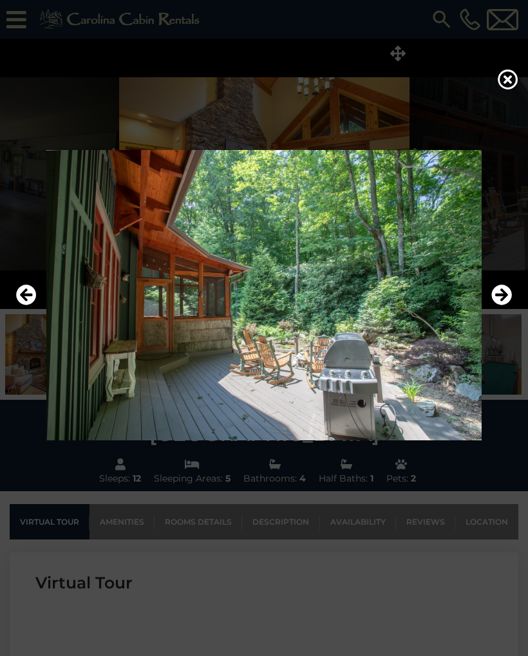
click at [508, 293] on icon "Next" at bounding box center [501, 295] width 21 height 21
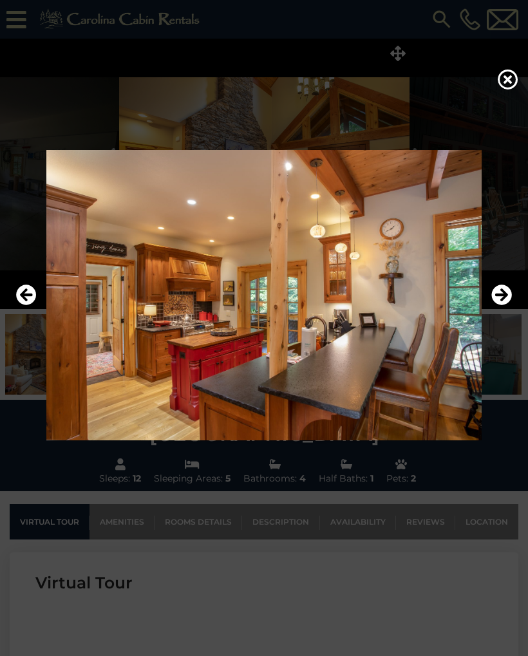
click at [509, 295] on icon "Next" at bounding box center [501, 295] width 21 height 21
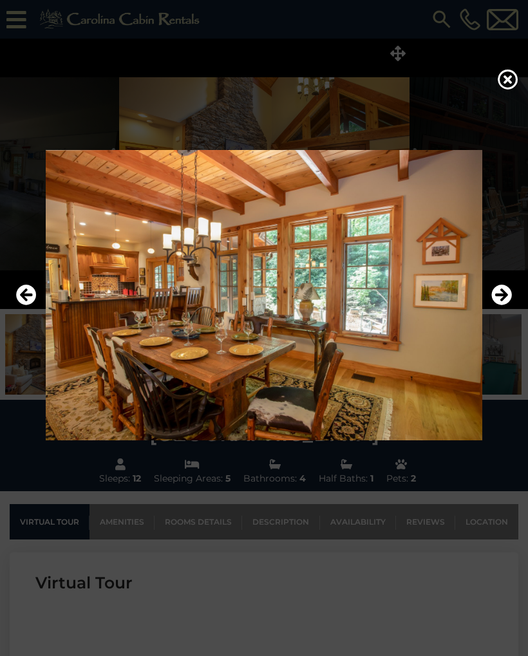
click at [510, 293] on icon "Next" at bounding box center [501, 295] width 21 height 21
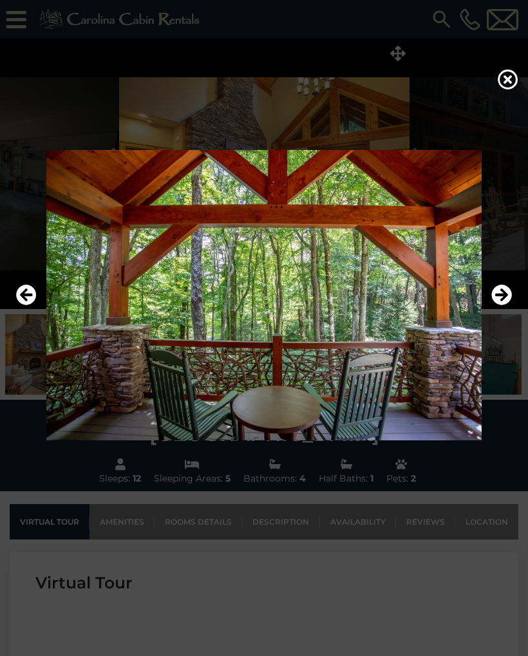
click at [510, 294] on icon "Next" at bounding box center [501, 295] width 21 height 21
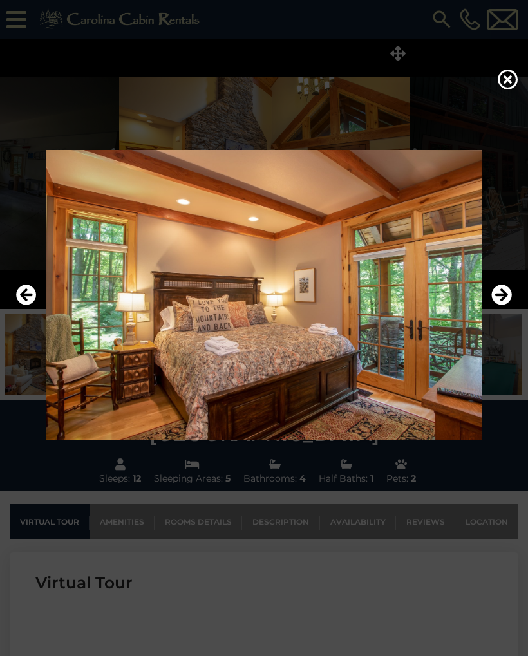
click at [510, 296] on icon "Next" at bounding box center [501, 295] width 21 height 21
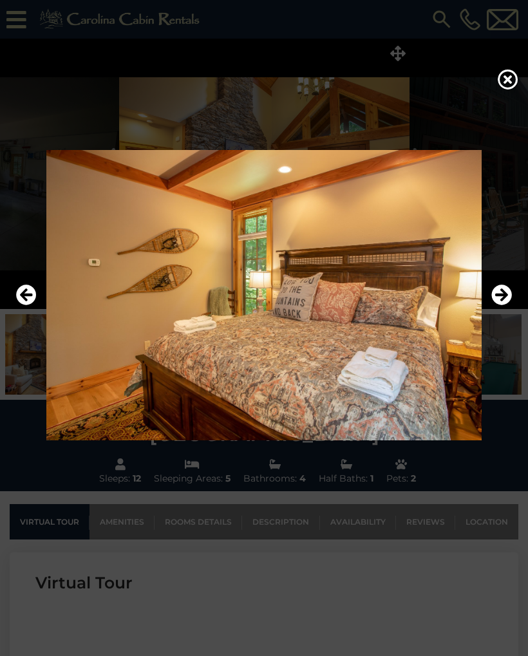
click at [511, 295] on icon "Next" at bounding box center [501, 295] width 21 height 21
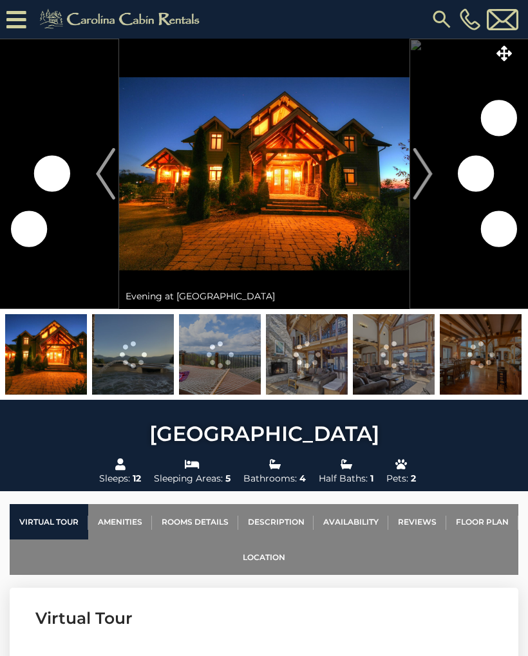
click at [495, 52] on span at bounding box center [504, 53] width 23 height 23
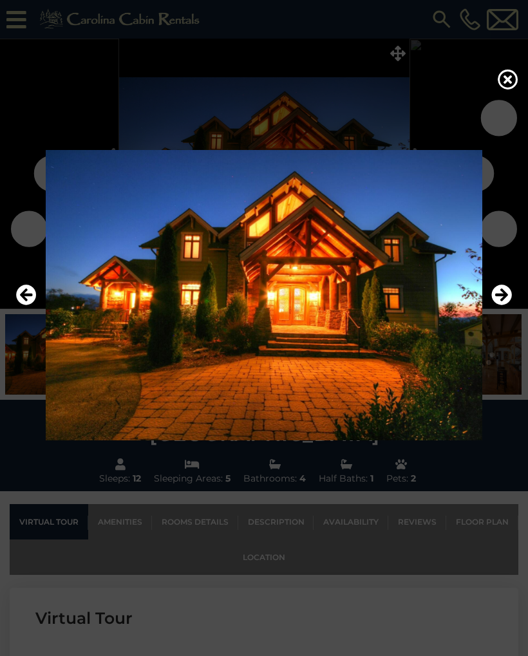
click at [505, 296] on icon "Next" at bounding box center [501, 295] width 21 height 21
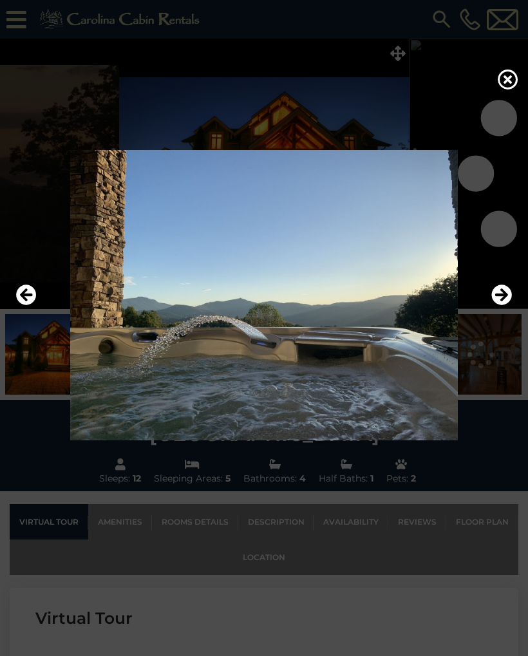
click at [502, 294] on icon "Next" at bounding box center [501, 295] width 21 height 21
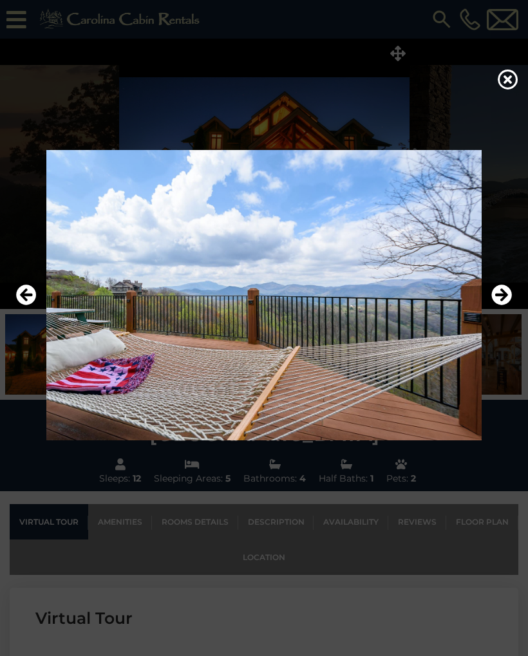
click at [501, 299] on icon "Next" at bounding box center [501, 295] width 21 height 21
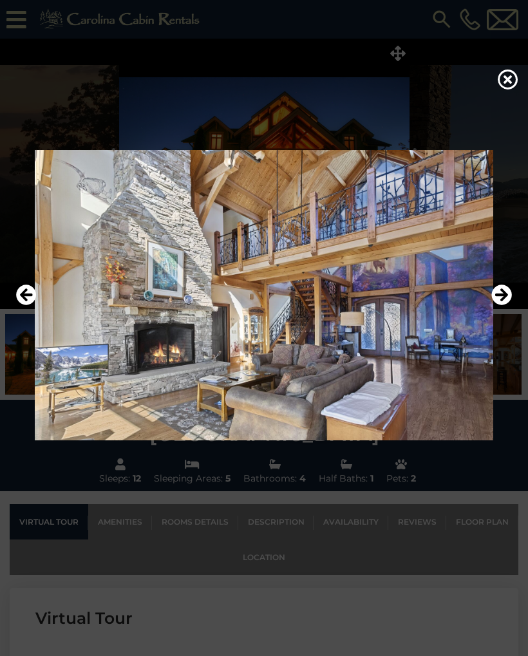
click at [501, 298] on icon "Next" at bounding box center [501, 295] width 21 height 21
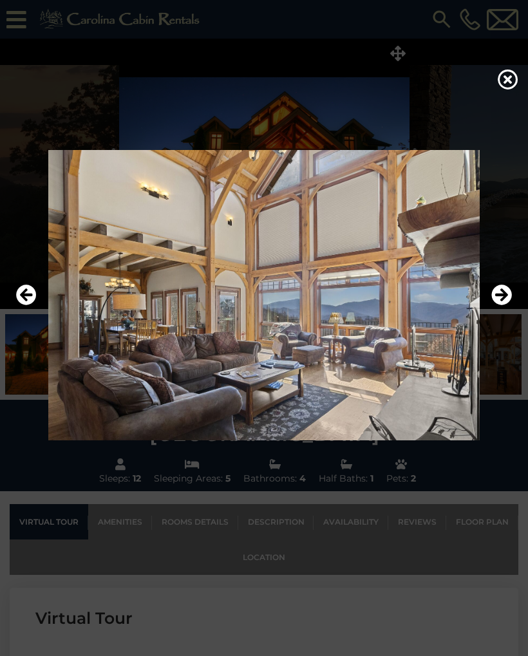
click at [504, 297] on icon "Next" at bounding box center [501, 295] width 21 height 21
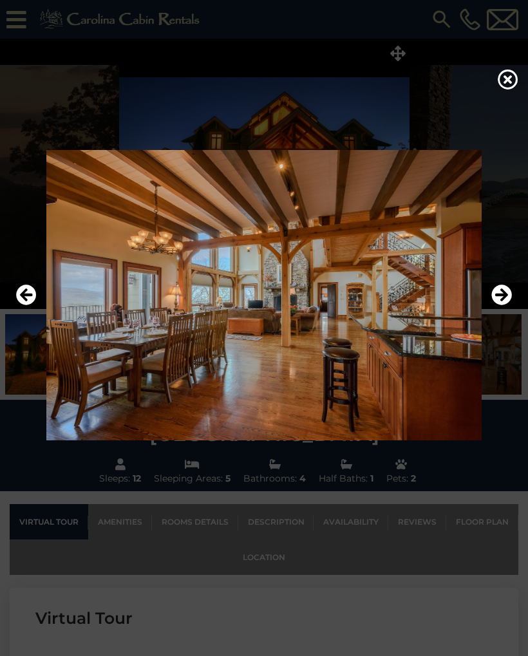
click at [502, 299] on icon "Next" at bounding box center [501, 295] width 21 height 21
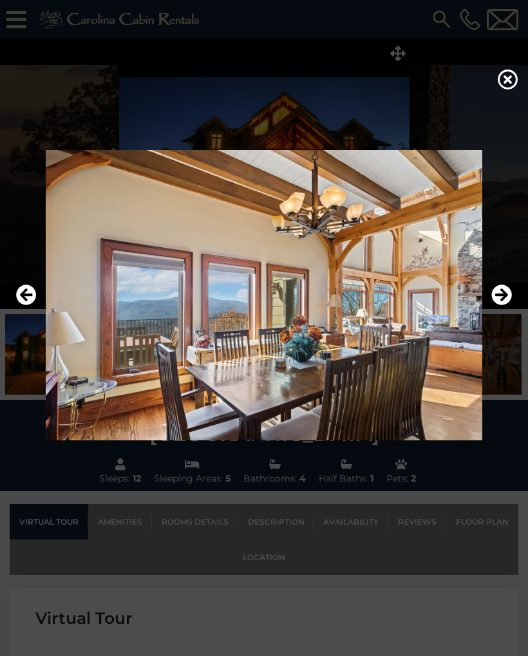
click at [501, 298] on icon "Next" at bounding box center [501, 295] width 21 height 21
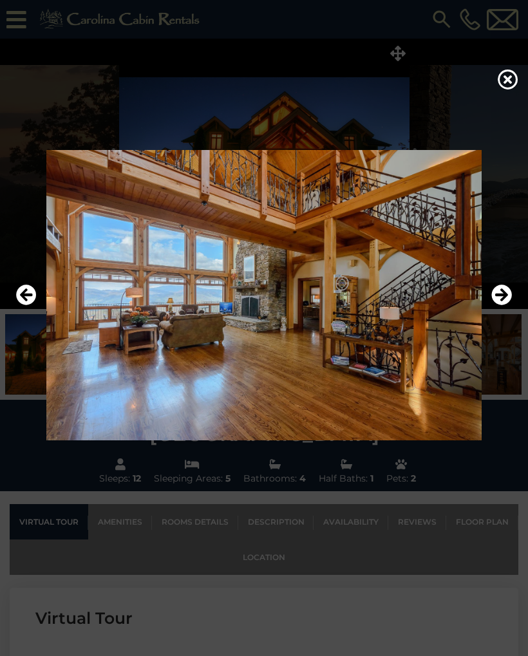
click at [501, 290] on icon "Next" at bounding box center [501, 295] width 21 height 21
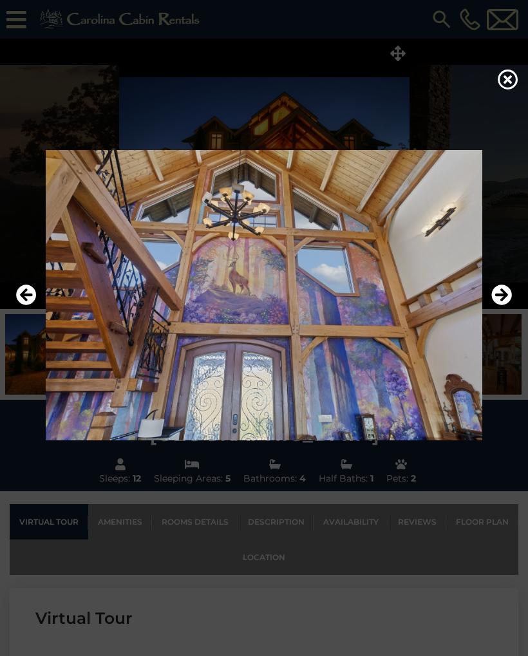
click at [506, 290] on icon "Next" at bounding box center [501, 295] width 21 height 21
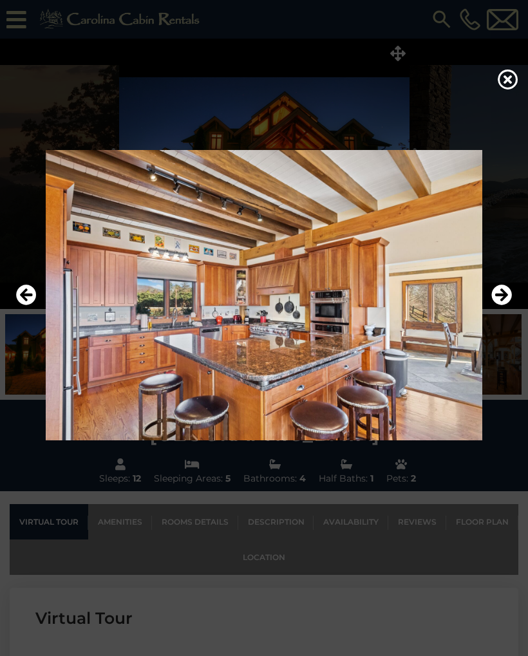
click at [511, 287] on icon "Next" at bounding box center [501, 295] width 21 height 21
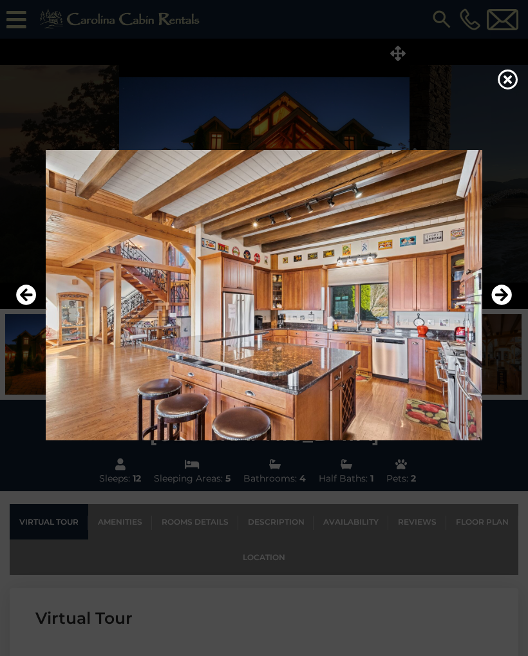
click at [499, 299] on icon "Next" at bounding box center [501, 295] width 21 height 21
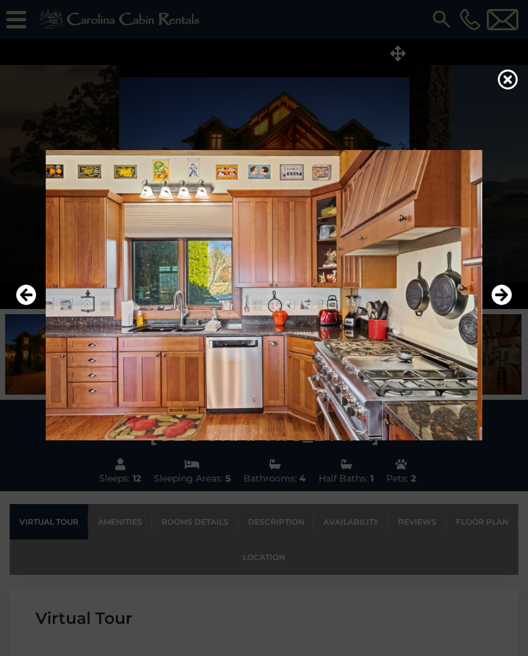
click at [499, 290] on icon "Next" at bounding box center [501, 295] width 21 height 21
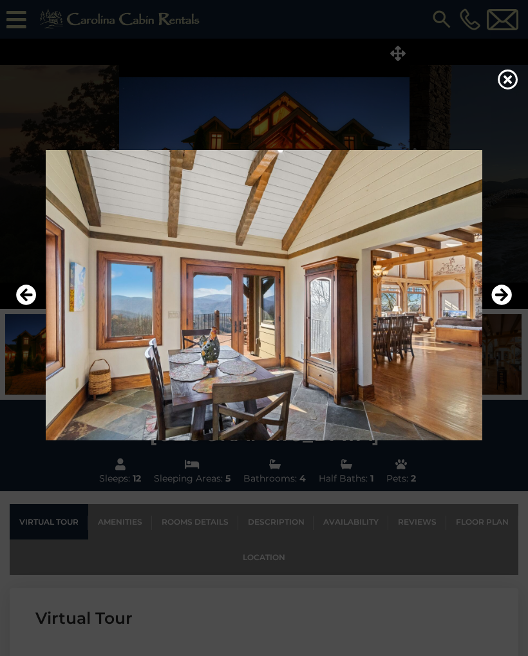
click at [499, 290] on icon "Next" at bounding box center [501, 295] width 21 height 21
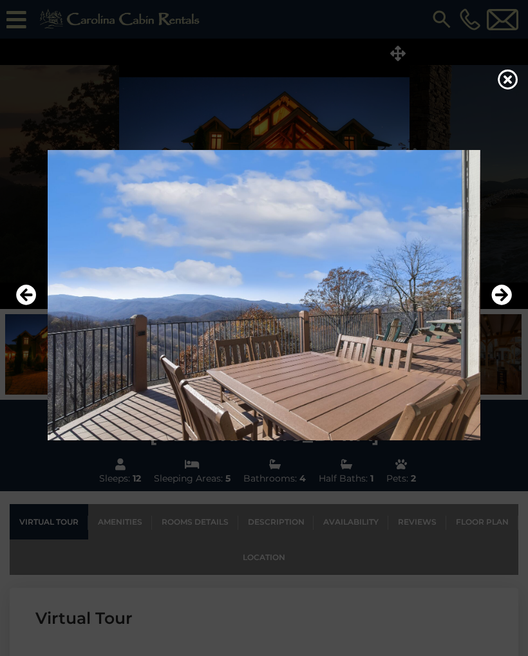
click at [501, 293] on icon "Next" at bounding box center [501, 295] width 21 height 21
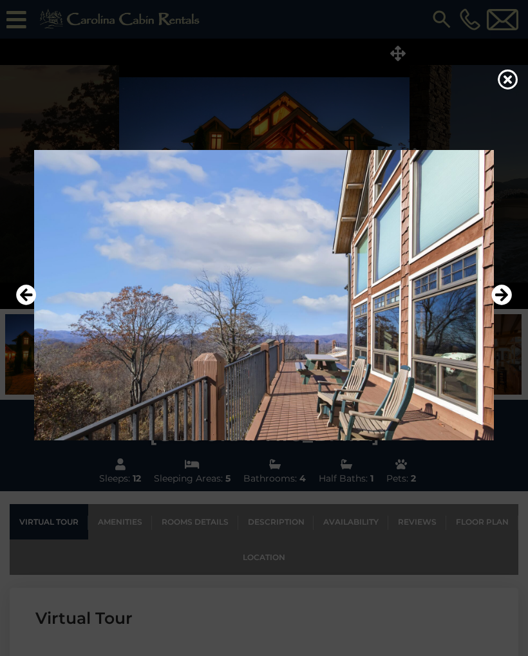
click at [506, 298] on icon "Next" at bounding box center [501, 295] width 21 height 21
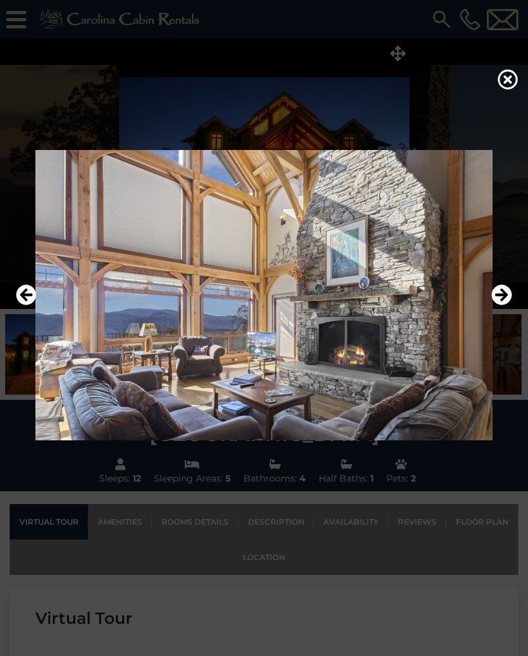
click at [506, 287] on icon "Next" at bounding box center [501, 295] width 21 height 21
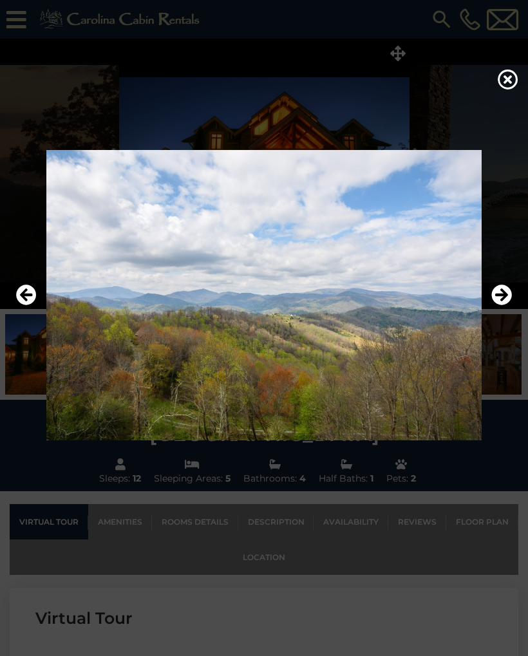
click at [504, 293] on icon "Next" at bounding box center [501, 295] width 21 height 21
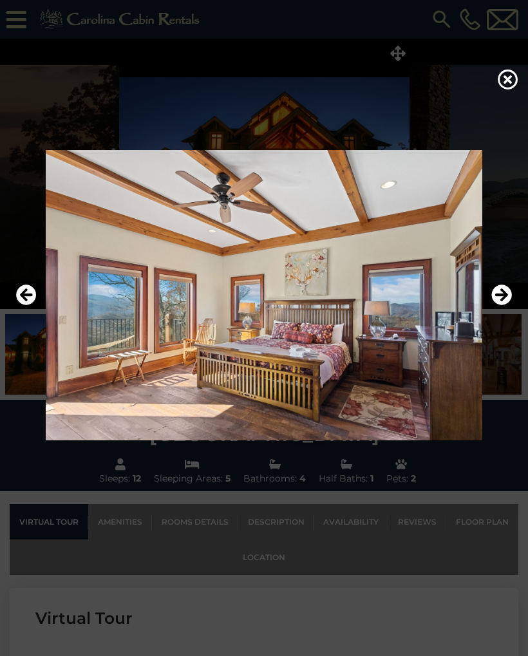
click at [502, 290] on icon "Next" at bounding box center [501, 295] width 21 height 21
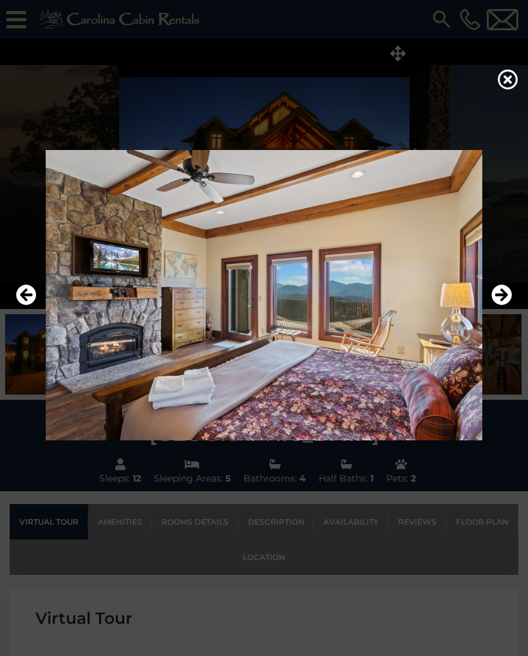
click at [502, 292] on icon "Next" at bounding box center [501, 295] width 21 height 21
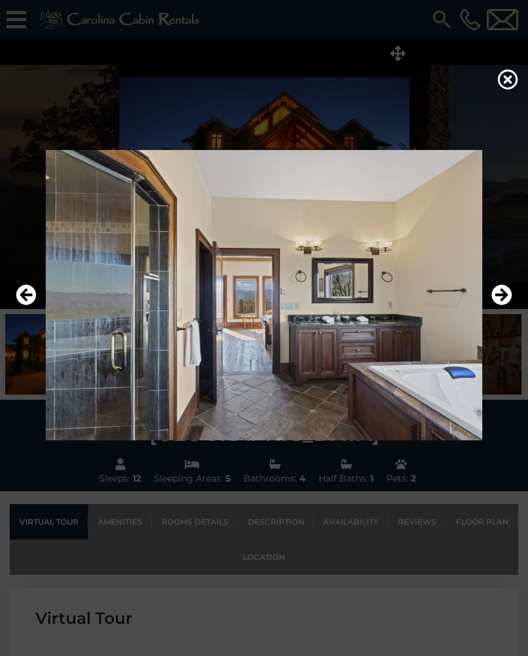
click at [504, 296] on icon "Next" at bounding box center [501, 295] width 21 height 21
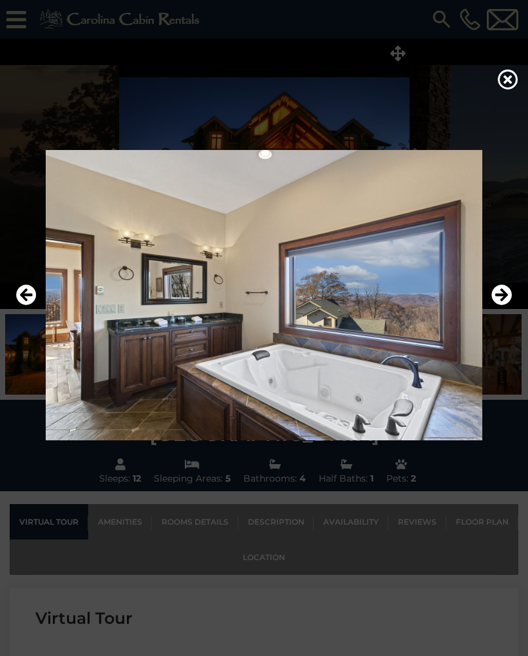
click at [500, 286] on icon "Next" at bounding box center [501, 295] width 21 height 21
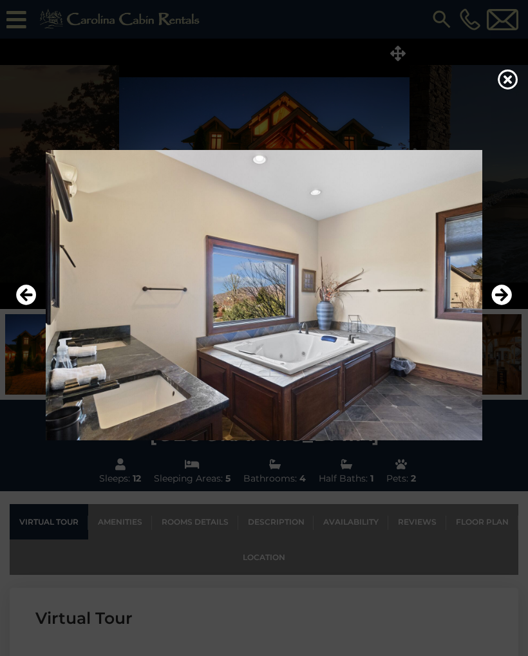
click at [509, 296] on icon "Next" at bounding box center [501, 295] width 21 height 21
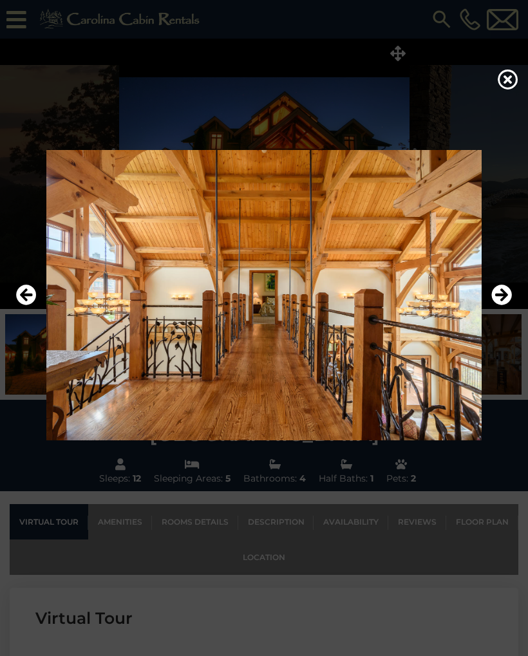
click at [504, 296] on icon "Next" at bounding box center [501, 295] width 21 height 21
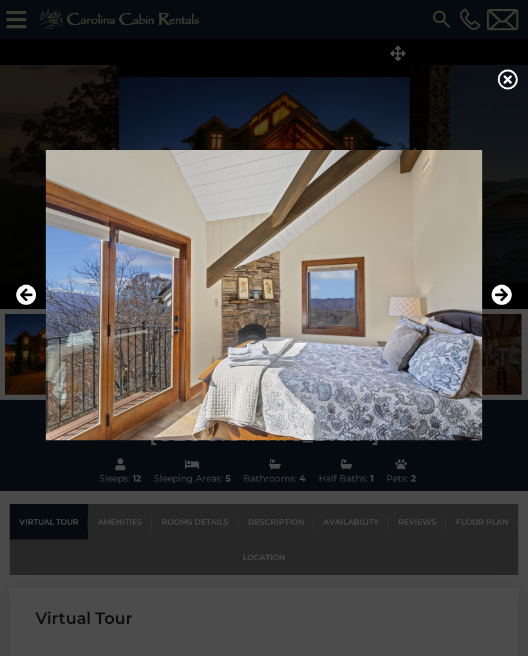
click at [505, 290] on icon "Next" at bounding box center [501, 295] width 21 height 21
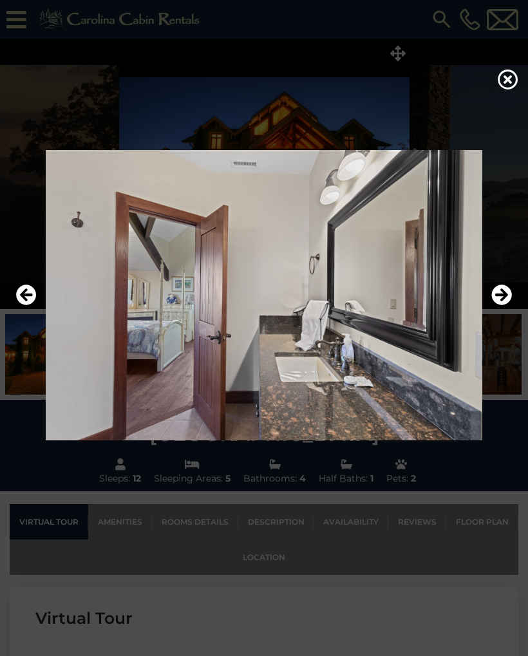
click at [502, 293] on icon "Next" at bounding box center [501, 295] width 21 height 21
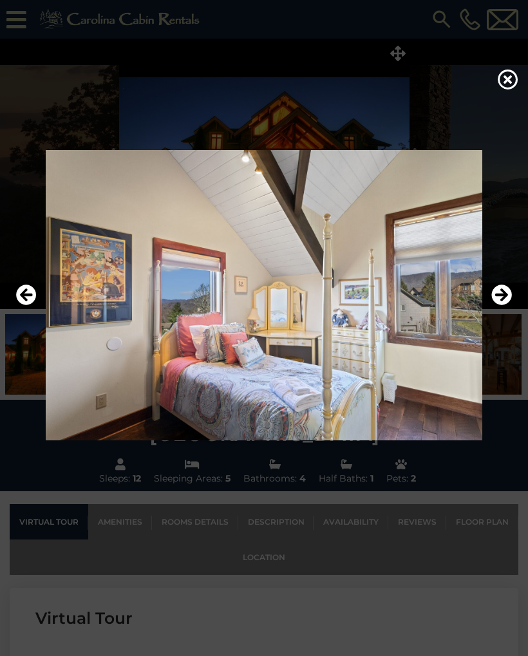
click at [502, 293] on icon "Next" at bounding box center [501, 295] width 21 height 21
